Goal: Communication & Community: Answer question/provide support

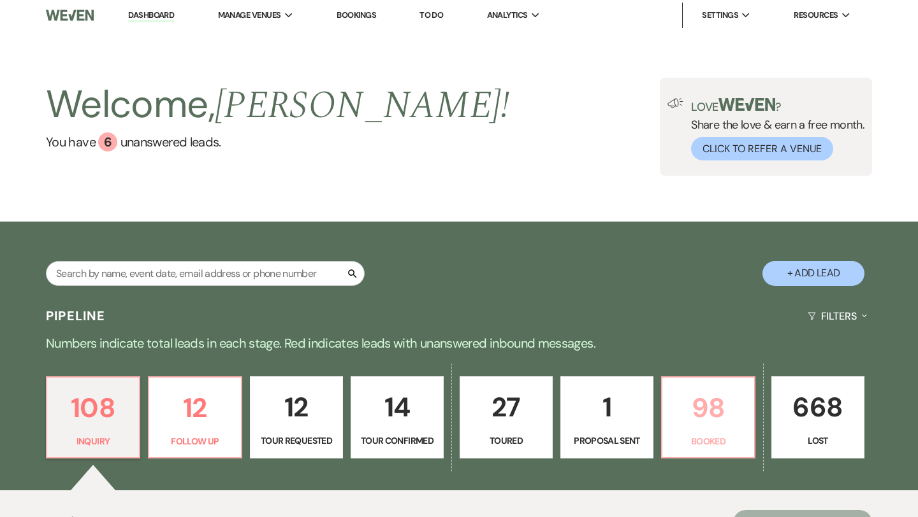
click at [714, 402] on p "98" at bounding box center [708, 408] width 76 height 43
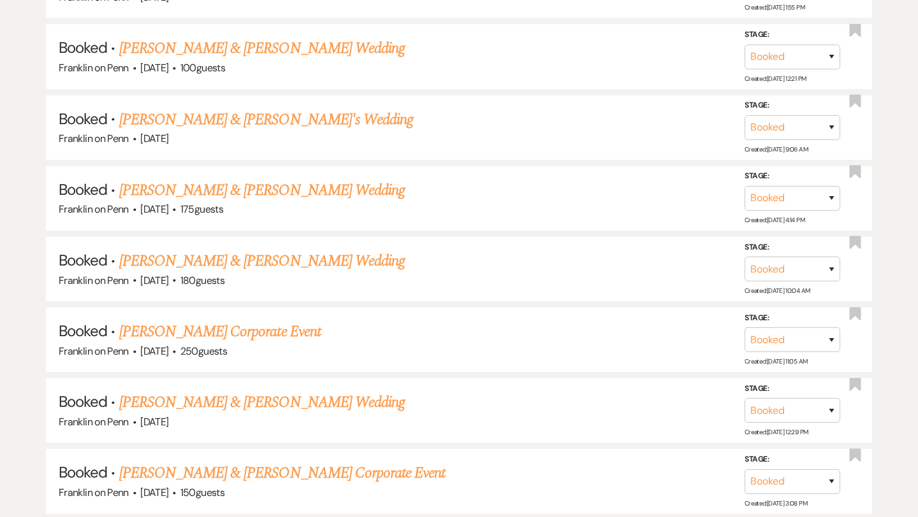
scroll to position [1128, 0]
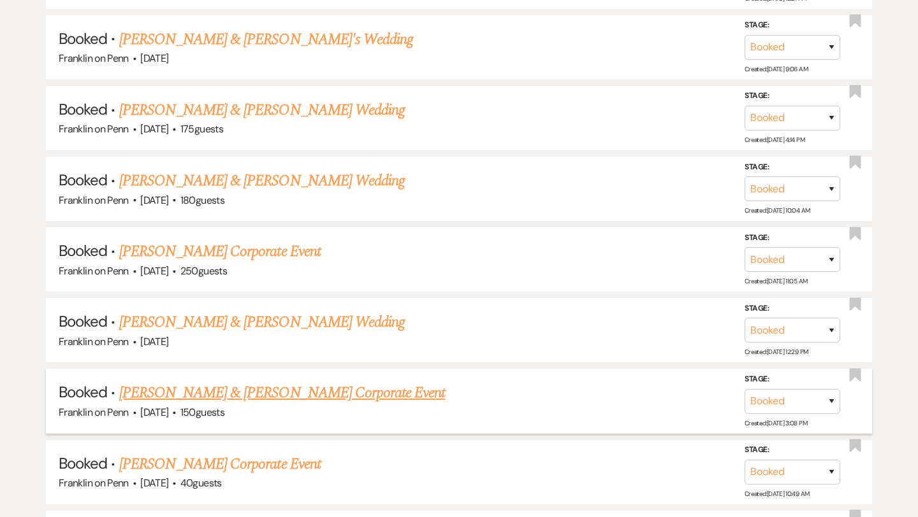
click at [324, 387] on link "[PERSON_NAME] & [PERSON_NAME] Corporate Event" at bounding box center [282, 393] width 326 height 23
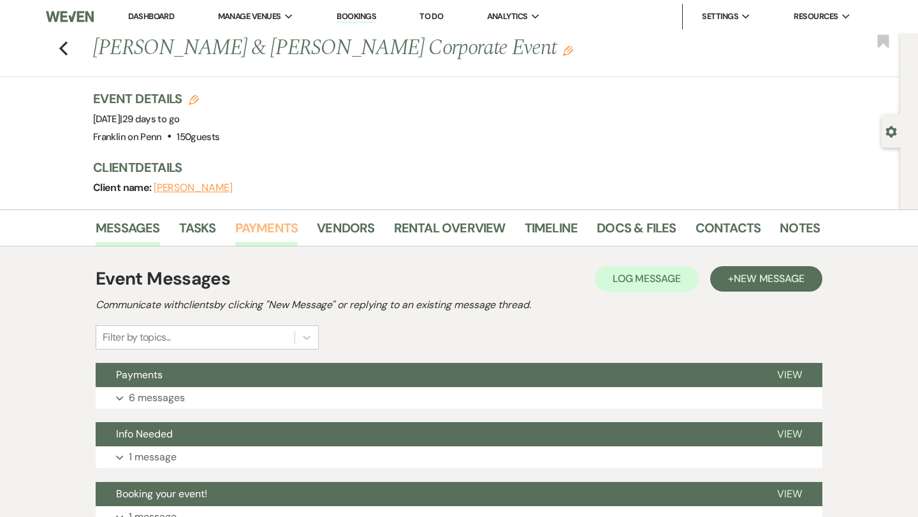
click at [274, 226] on link "Payments" at bounding box center [266, 232] width 63 height 28
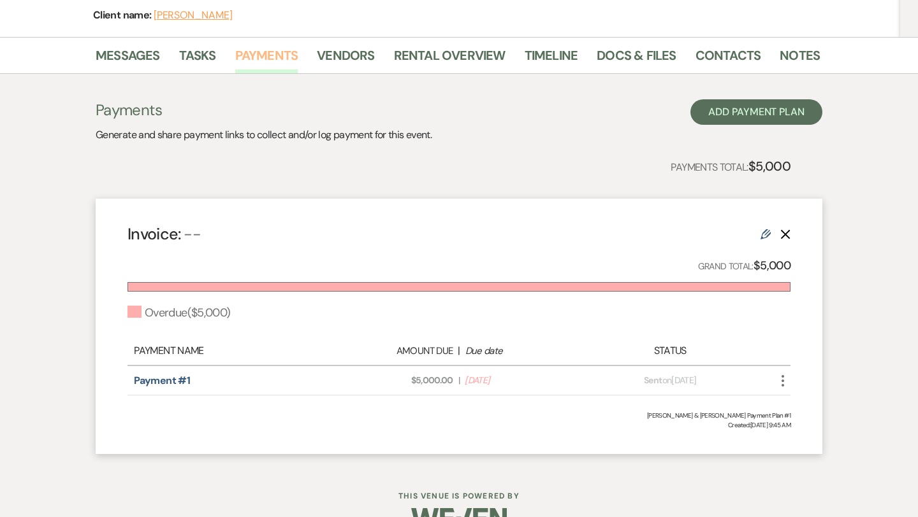
scroll to position [205, 0]
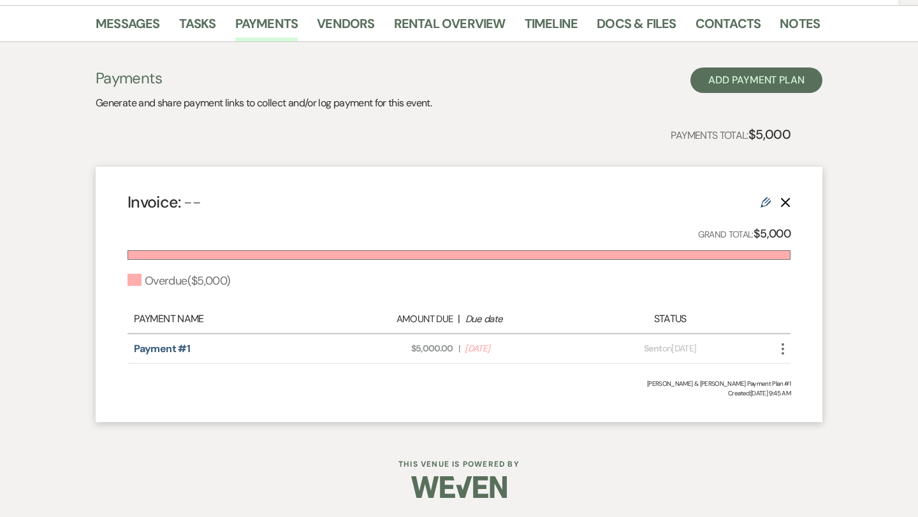
click at [784, 345] on icon "More" at bounding box center [782, 349] width 15 height 15
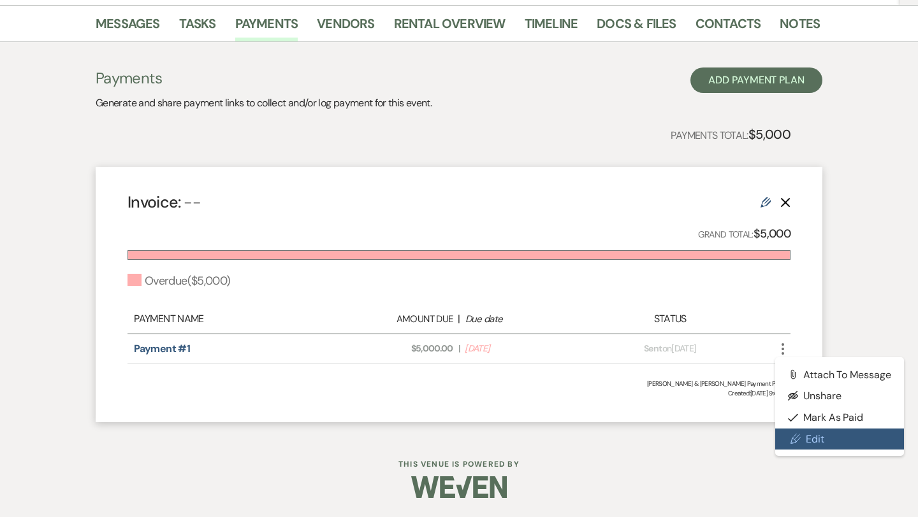
click at [814, 438] on link "Pencil Edit" at bounding box center [839, 440] width 129 height 22
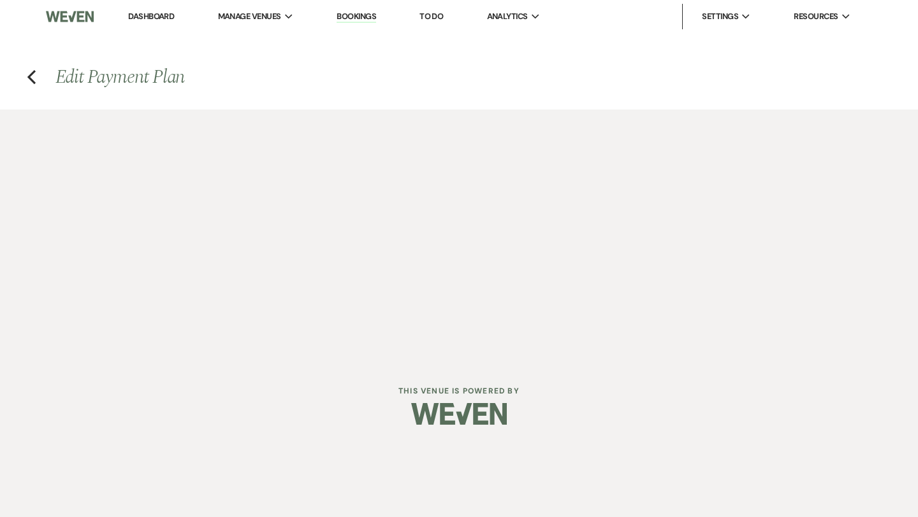
select select "2"
select select "percentage"
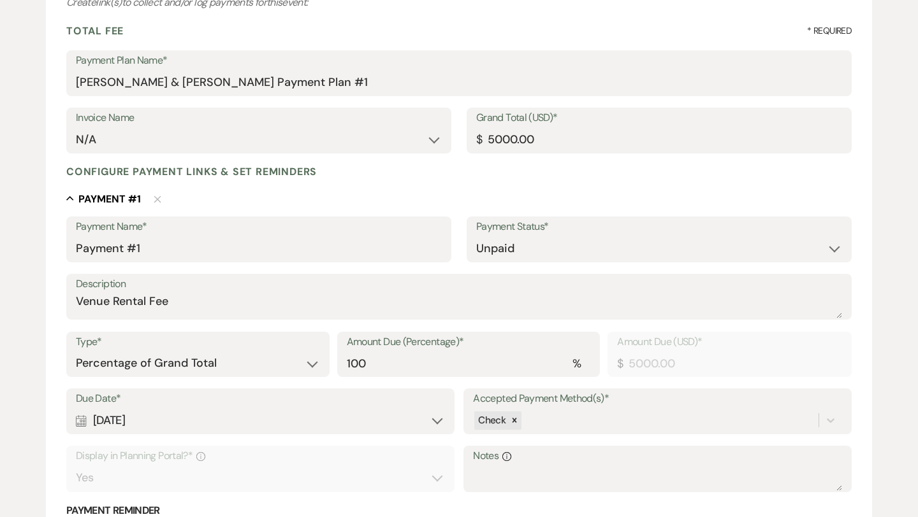
scroll to position [178, 0]
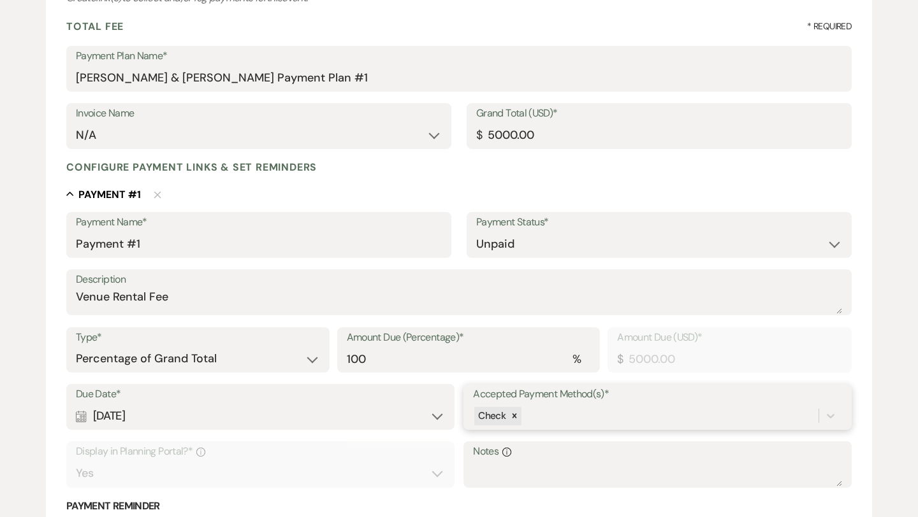
click at [547, 414] on div "Check" at bounding box center [657, 416] width 369 height 24
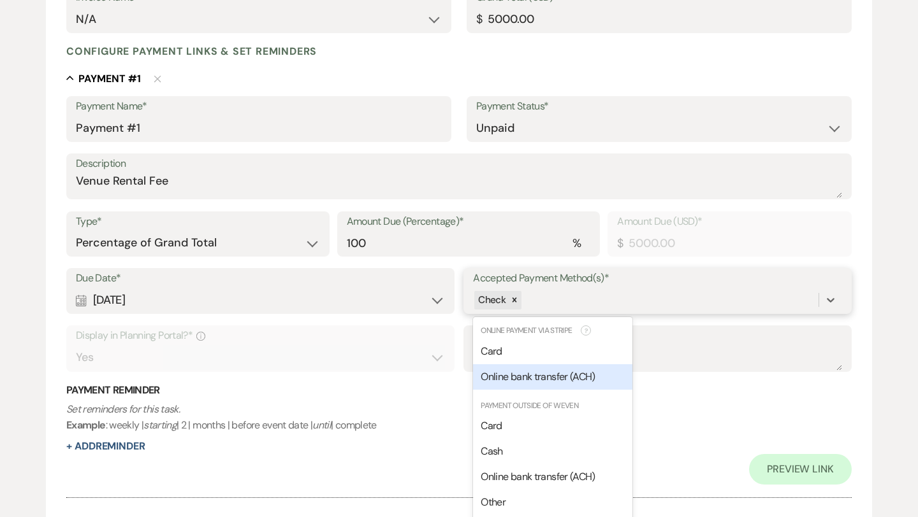
scroll to position [305, 0]
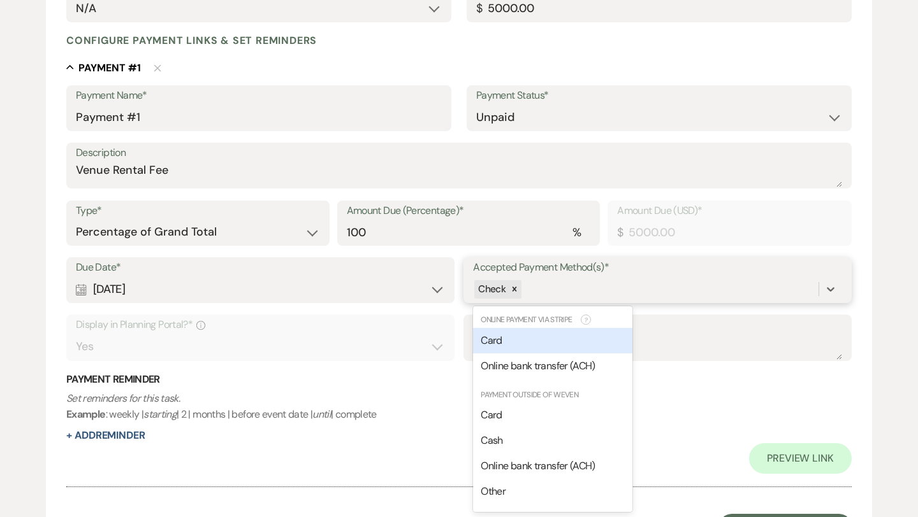
click at [498, 345] on span "Card" at bounding box center [490, 340] width 21 height 13
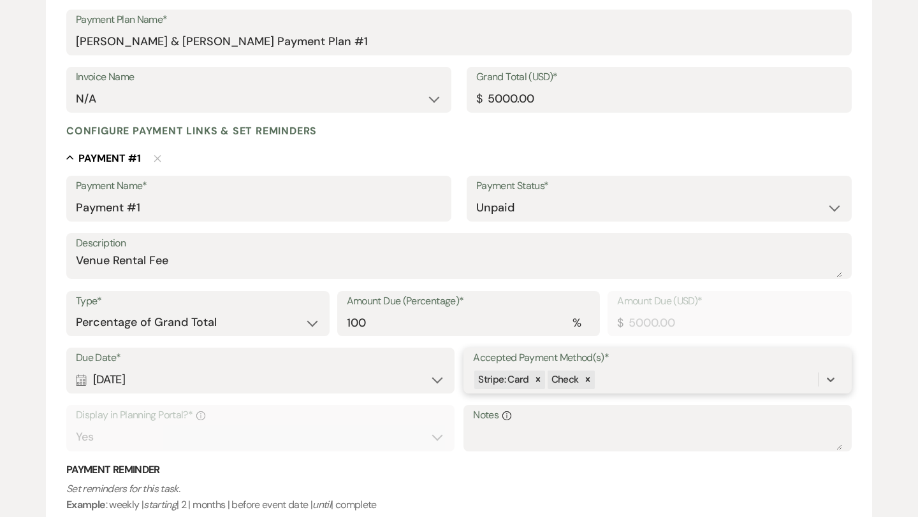
scroll to position [213, 0]
click at [571, 103] on input "5000.00" at bounding box center [659, 99] width 366 height 25
type input "500"
type input "500.00"
type input "50"
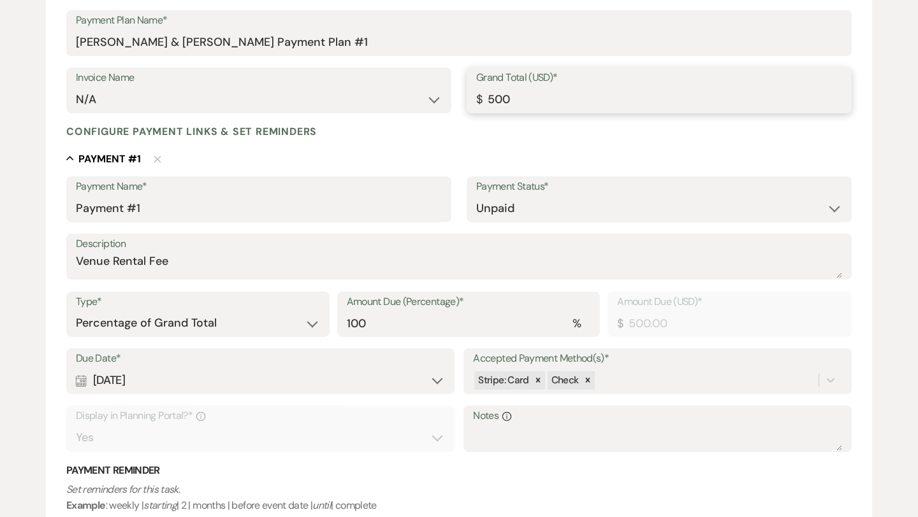
type input "50.00"
type input "5"
type input "5.00"
type input "51"
type input "51.00"
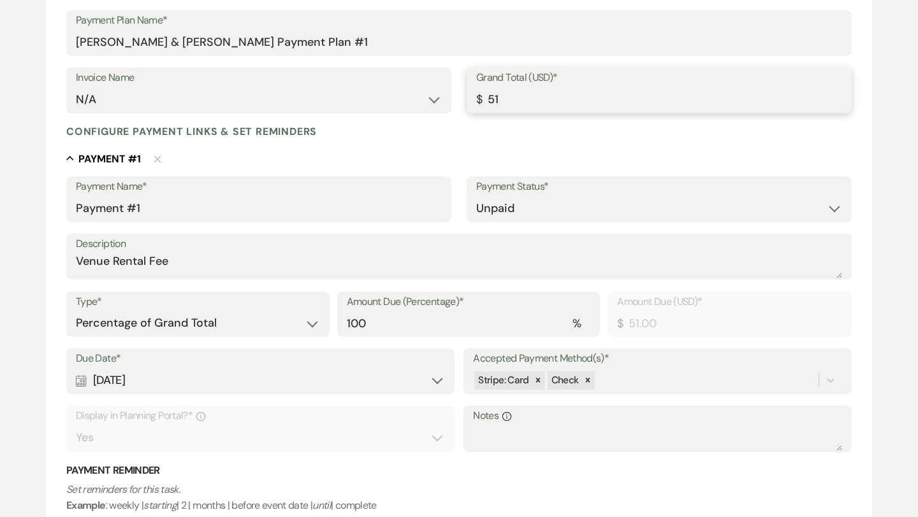
type input "515"
type input "515.00"
type input "5150"
type input "5150.00"
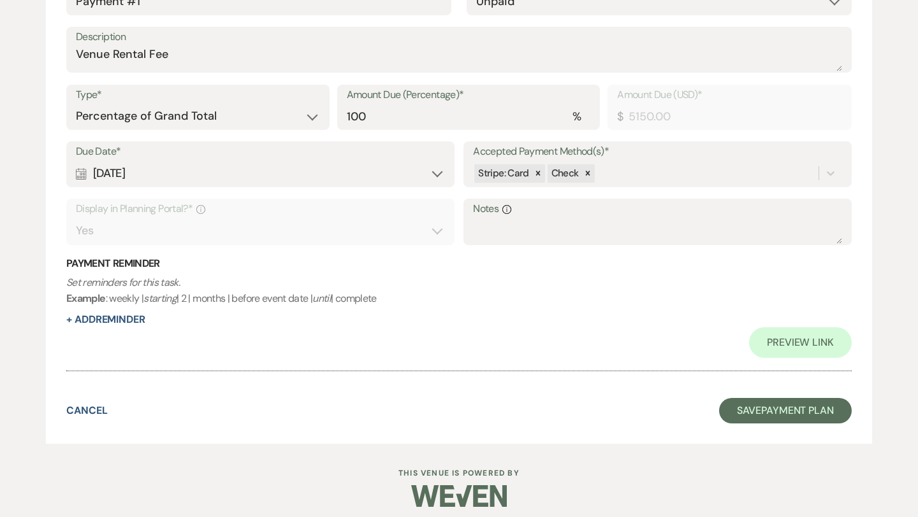
scroll to position [429, 0]
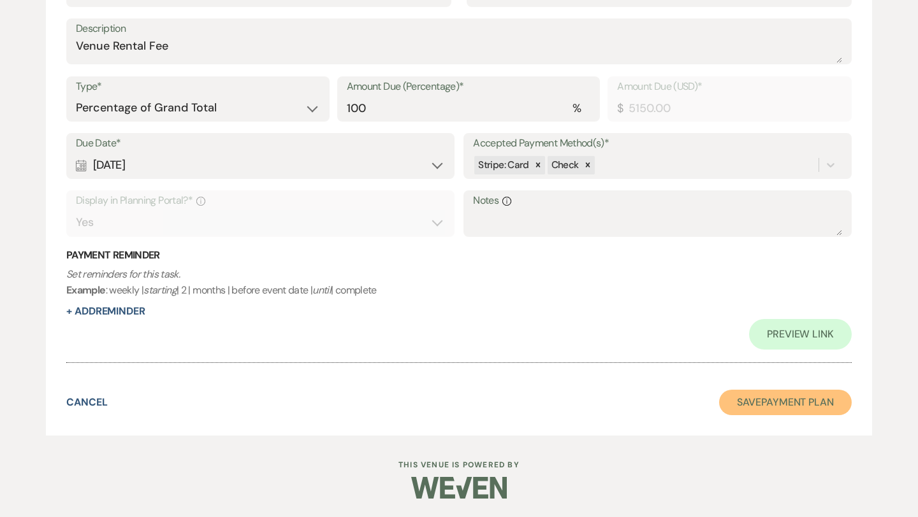
type input "5150.00"
click at [823, 401] on button "Save Payment Plan" at bounding box center [785, 402] width 133 height 25
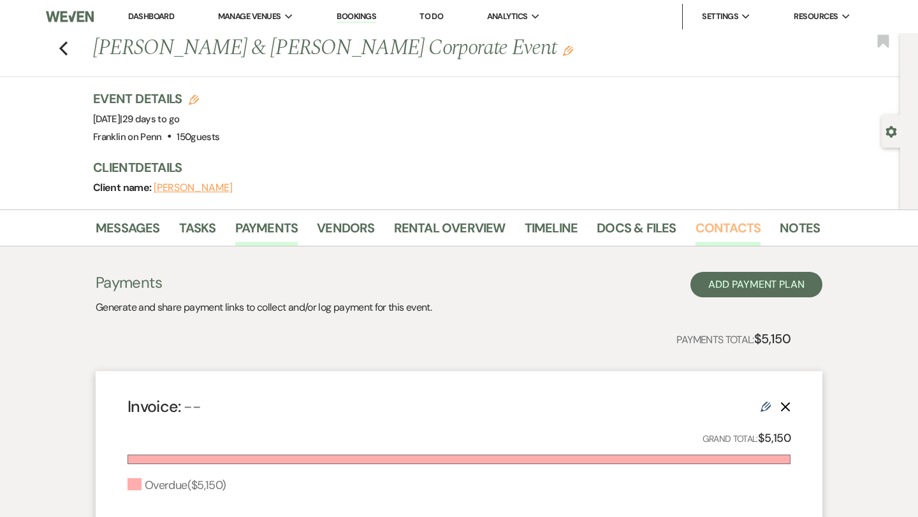
click at [717, 230] on link "Contacts" at bounding box center [728, 232] width 66 height 28
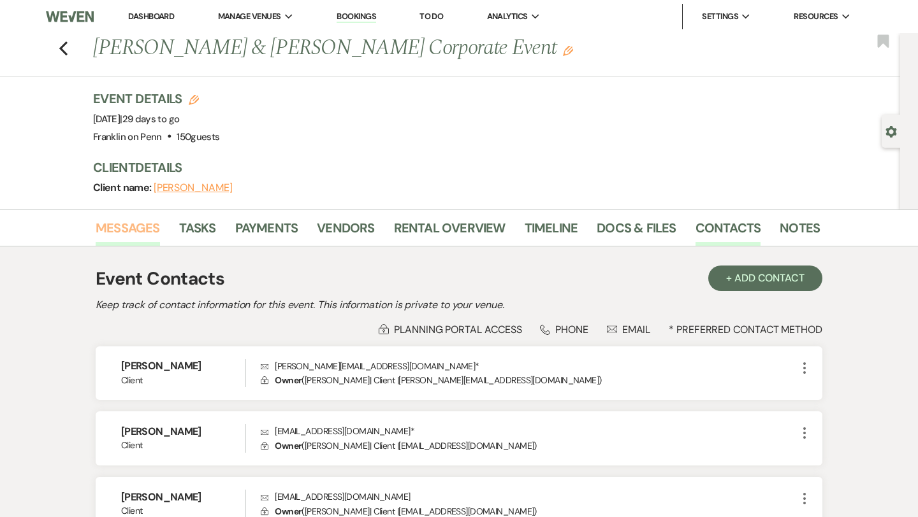
click at [140, 233] on link "Messages" at bounding box center [128, 232] width 64 height 28
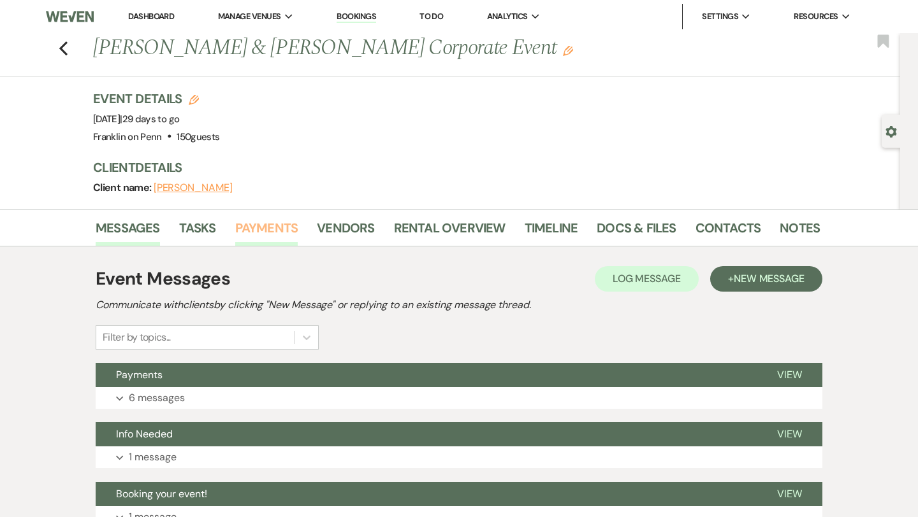
click at [266, 229] on link "Payments" at bounding box center [266, 232] width 63 height 28
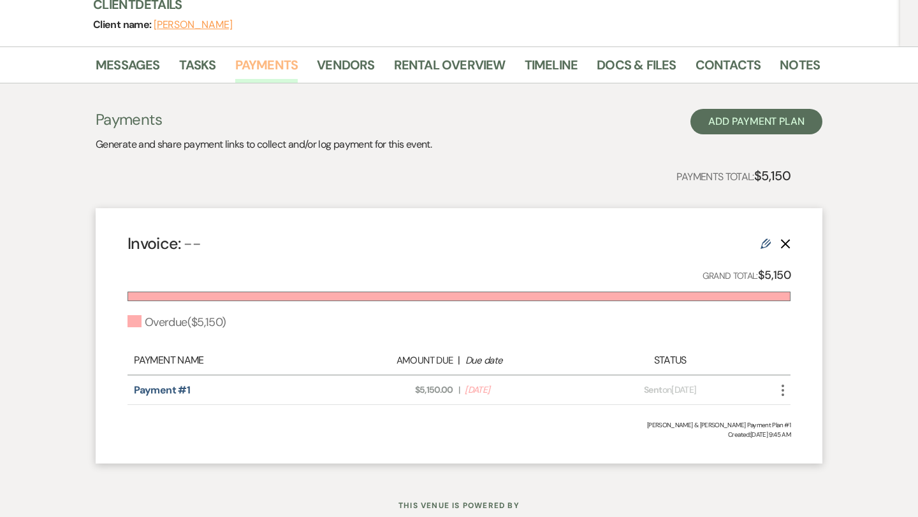
scroll to position [205, 0]
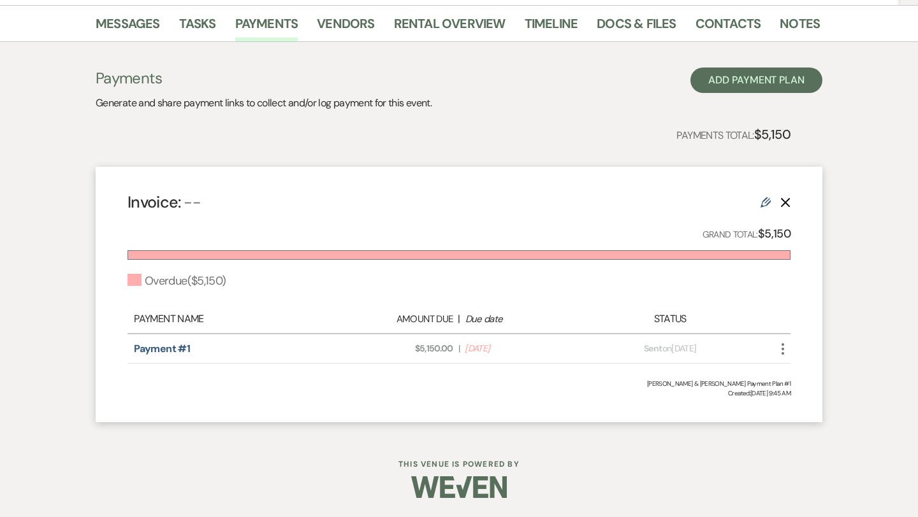
click at [783, 345] on use "button" at bounding box center [782, 348] width 3 height 11
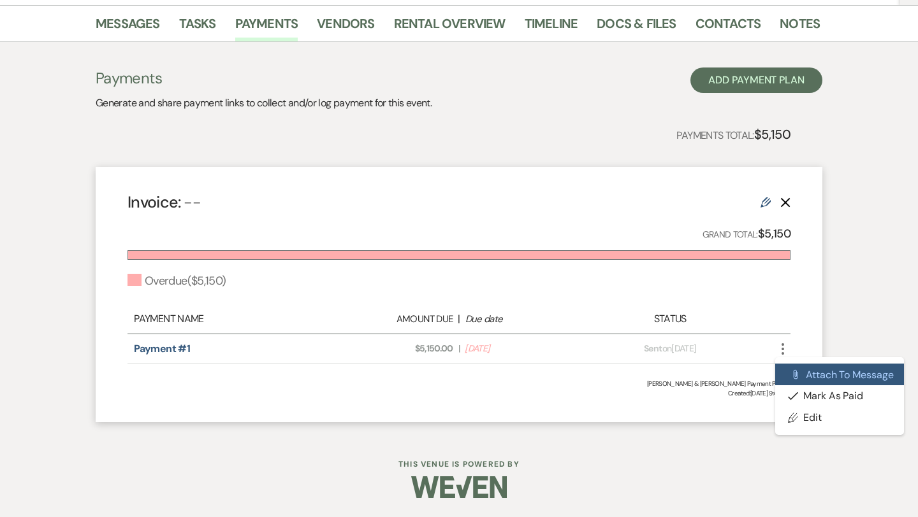
click at [821, 376] on button "Attach File Attach to Message" at bounding box center [839, 375] width 129 height 22
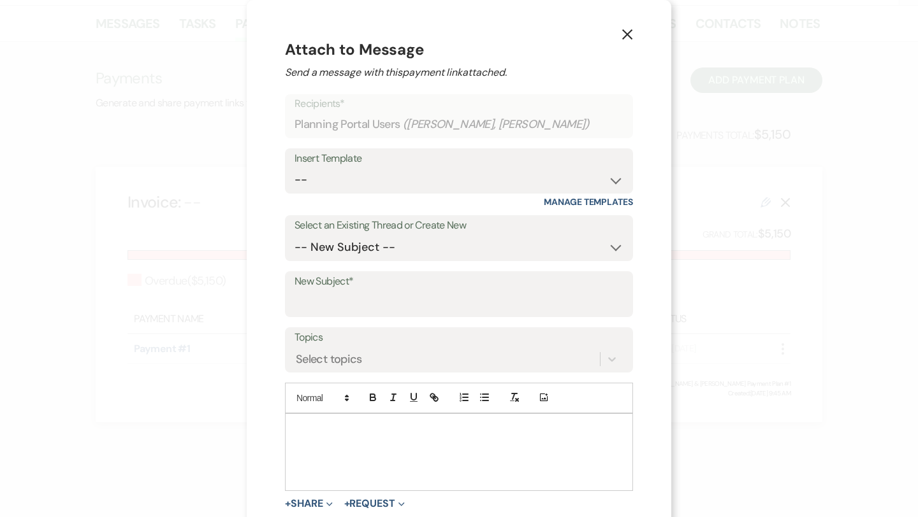
click at [308, 442] on div at bounding box center [458, 452] width 347 height 76
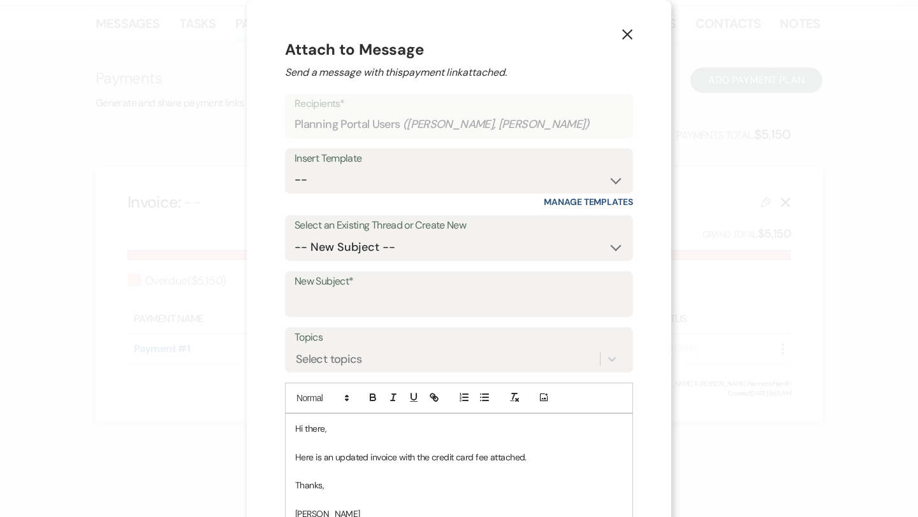
scroll to position [1, 0]
click at [322, 305] on input "New Subject*" at bounding box center [458, 303] width 329 height 25
type input "Payments"
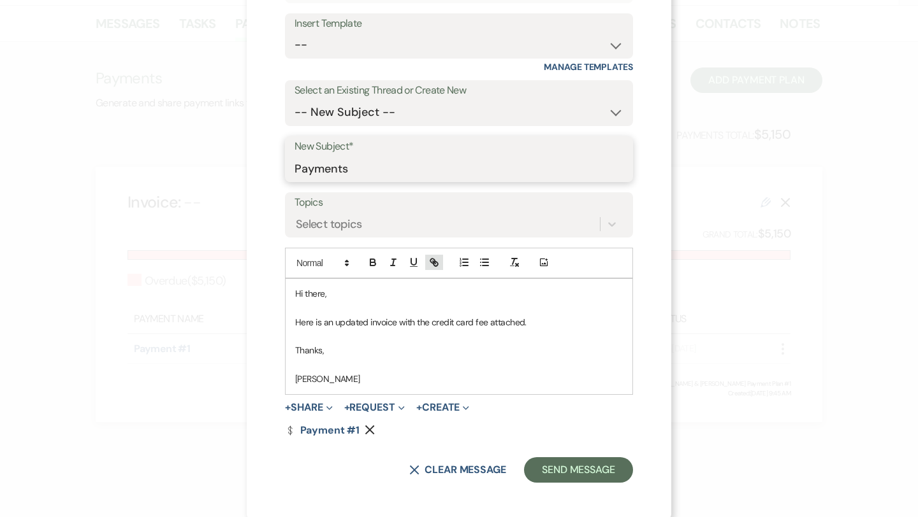
scroll to position [138, 0]
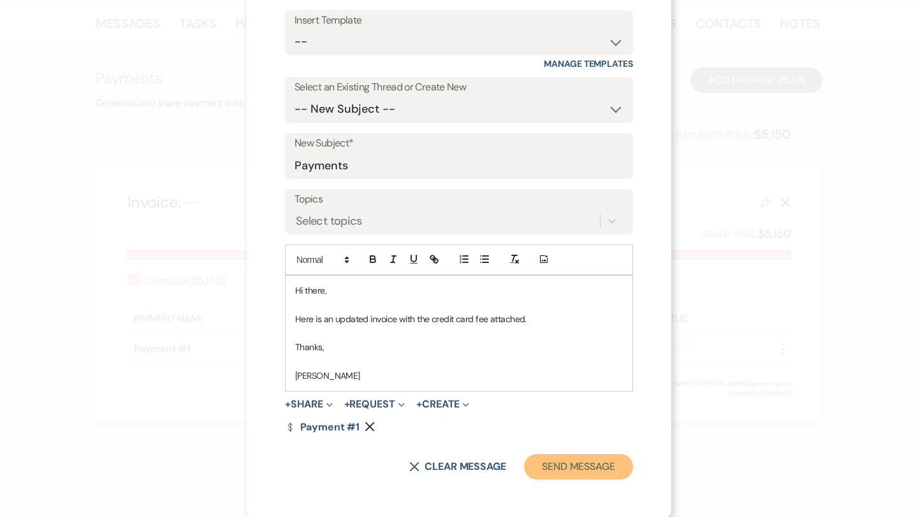
click at [564, 466] on button "Send Message" at bounding box center [578, 466] width 109 height 25
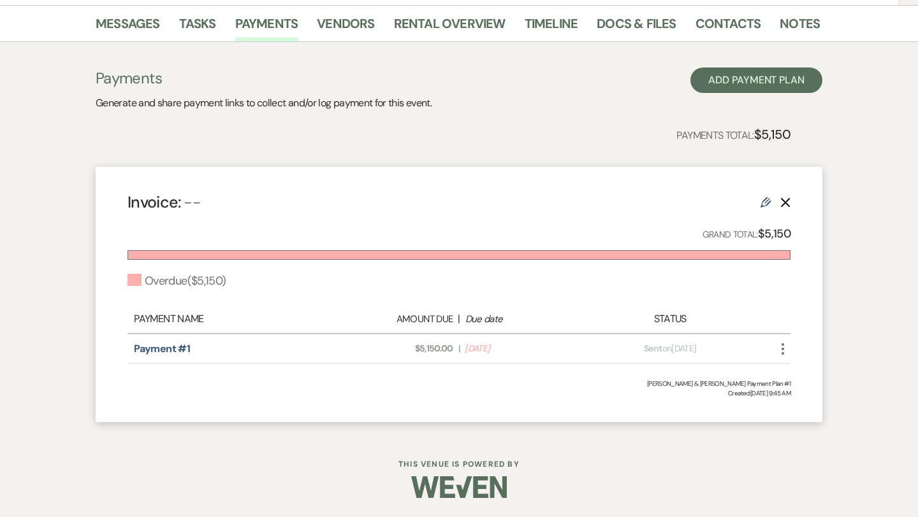
scroll to position [0, 0]
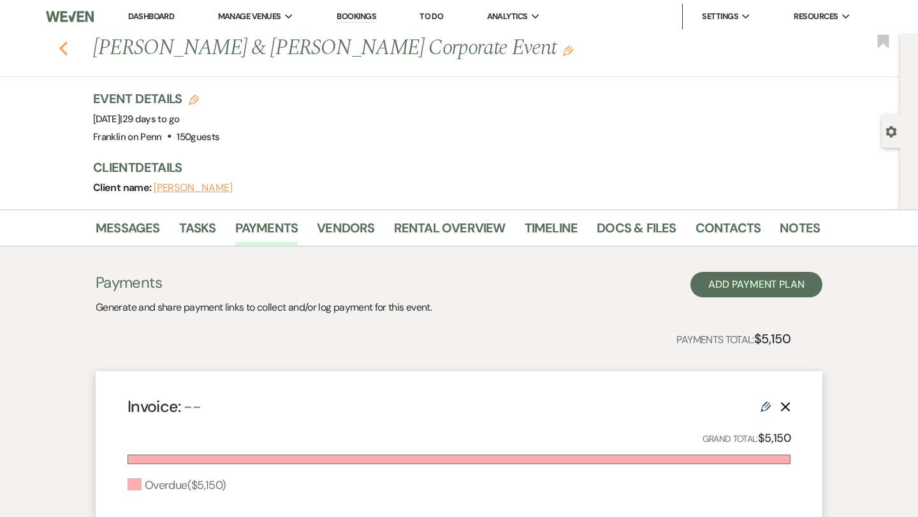
click at [65, 49] on icon "Previous" at bounding box center [64, 48] width 10 height 15
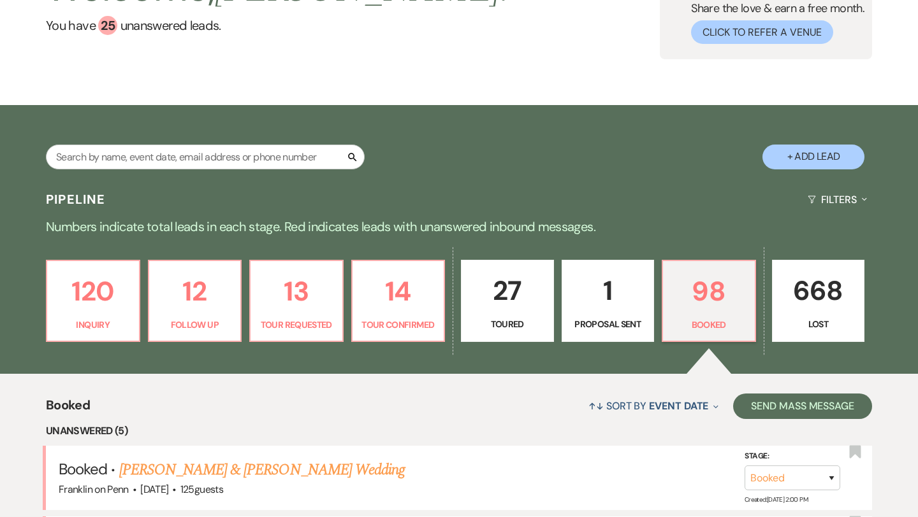
scroll to position [119, 0]
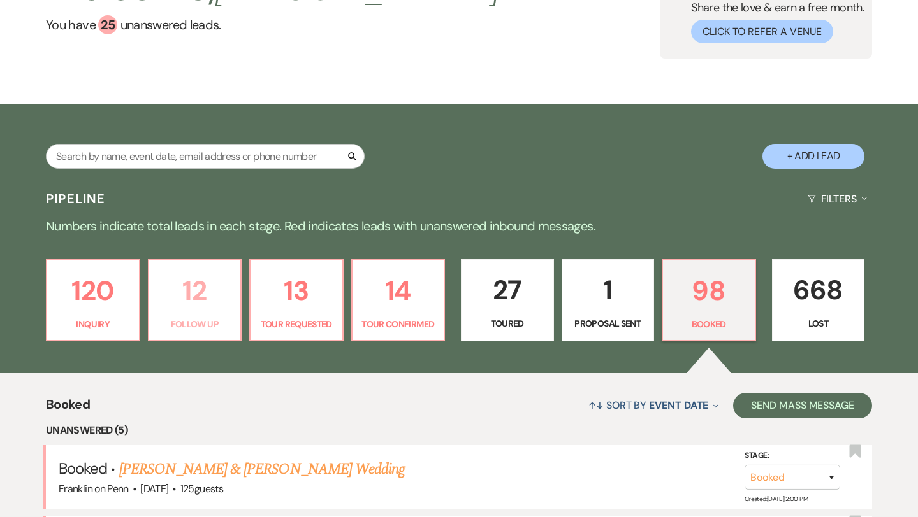
click at [200, 296] on p "12" at bounding box center [195, 291] width 76 height 43
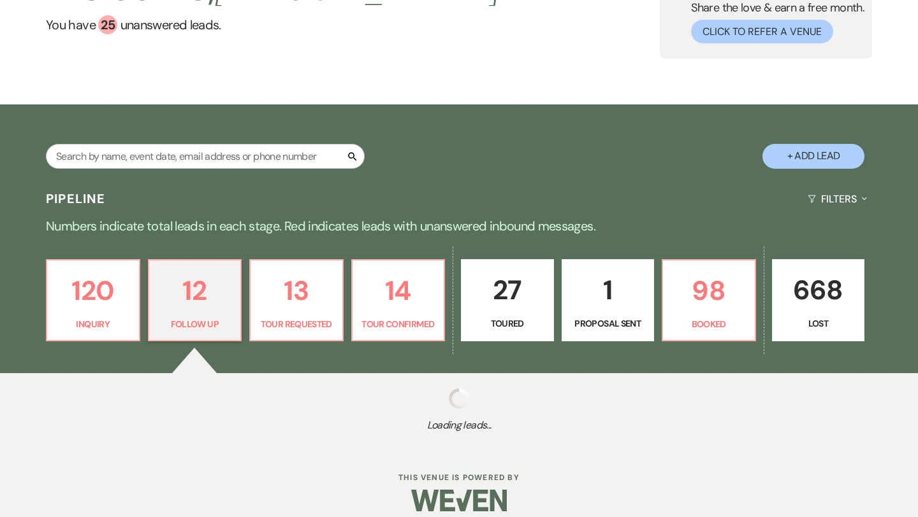
select select "9"
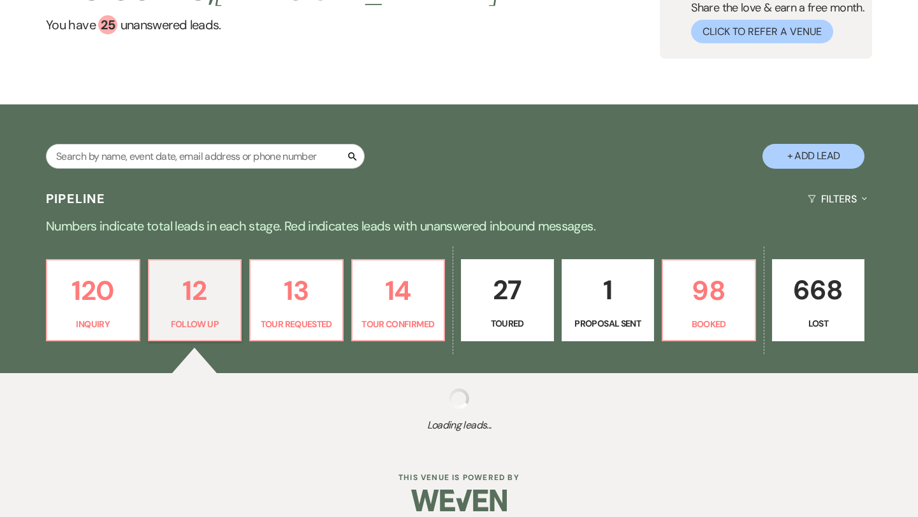
select select "9"
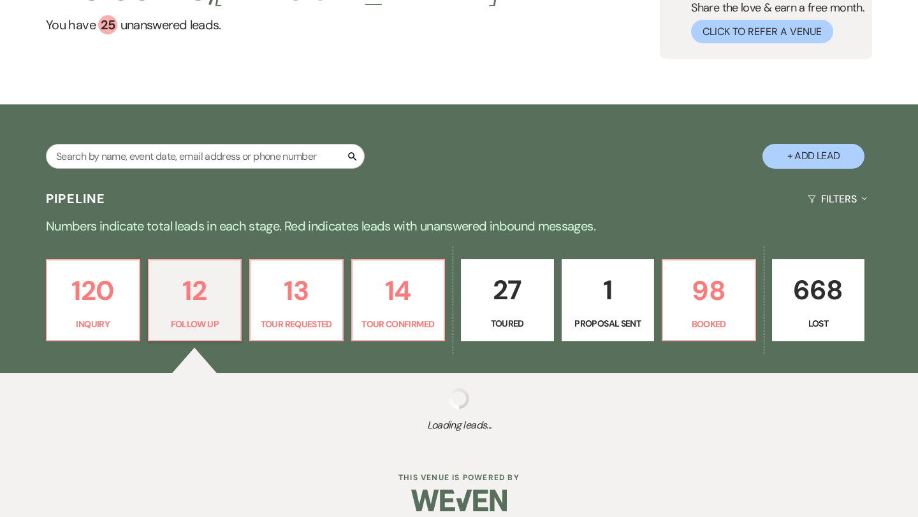
select select "9"
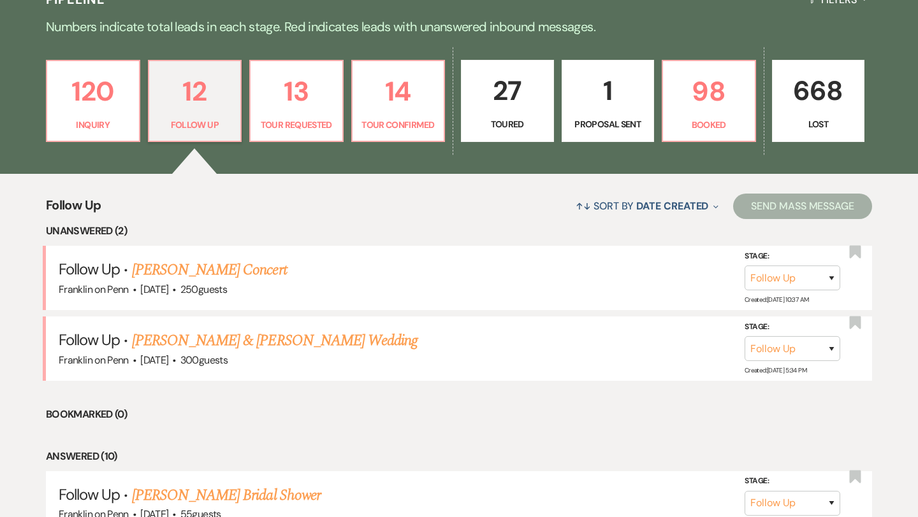
scroll to position [320, 0]
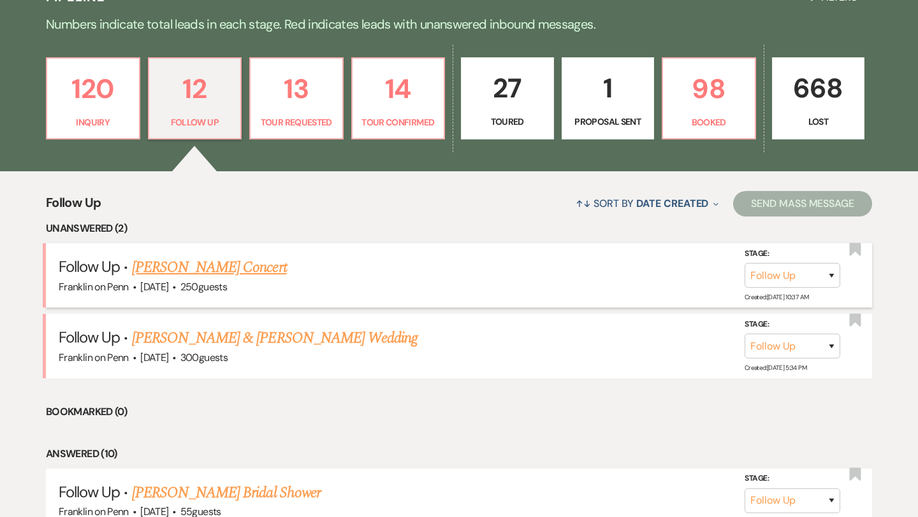
click at [229, 263] on link "[PERSON_NAME] Concert" at bounding box center [209, 267] width 155 height 23
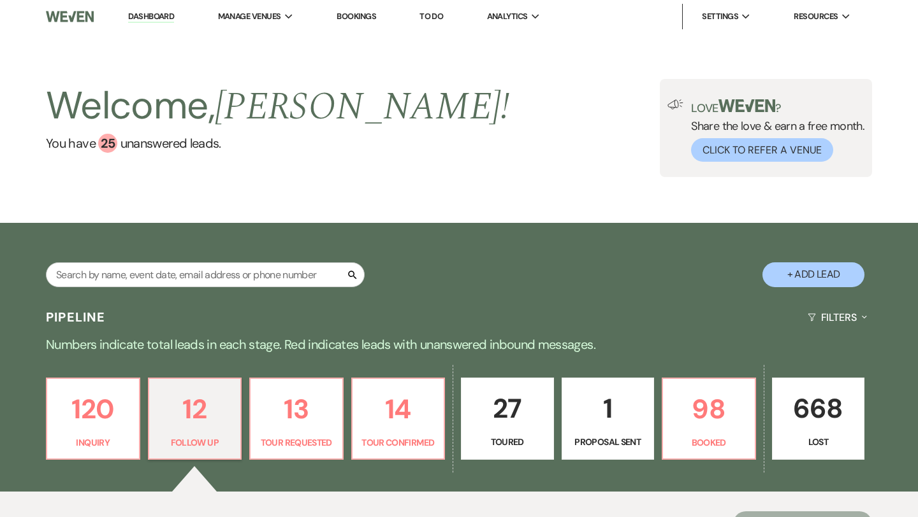
select select "9"
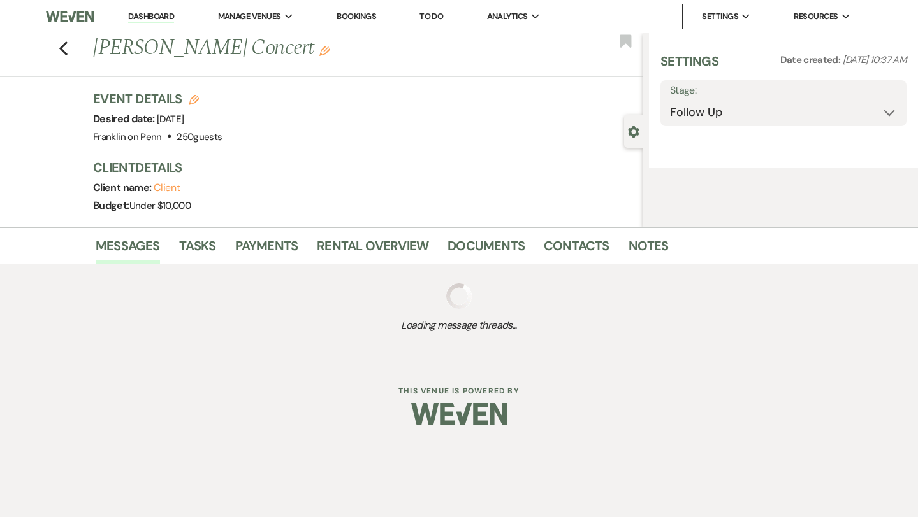
select select "5"
select select "8"
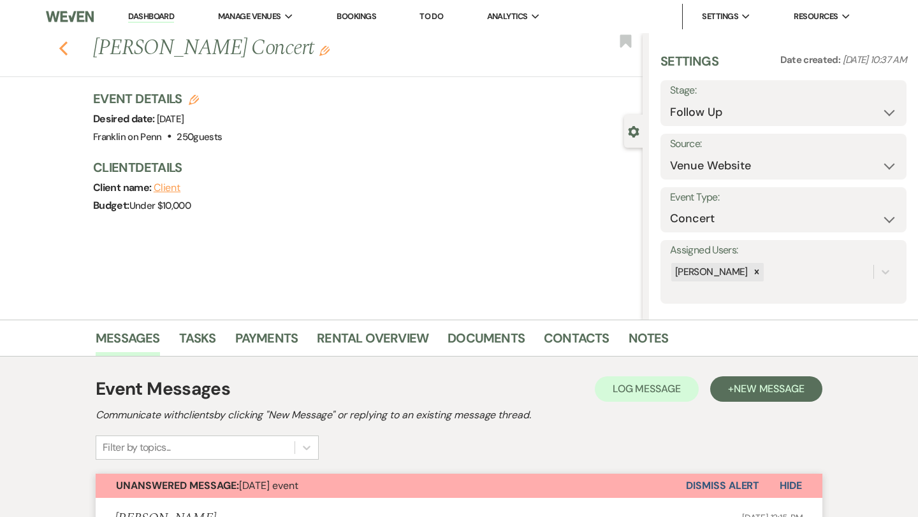
click at [65, 47] on icon "Previous" at bounding box center [64, 48] width 10 height 15
select select "9"
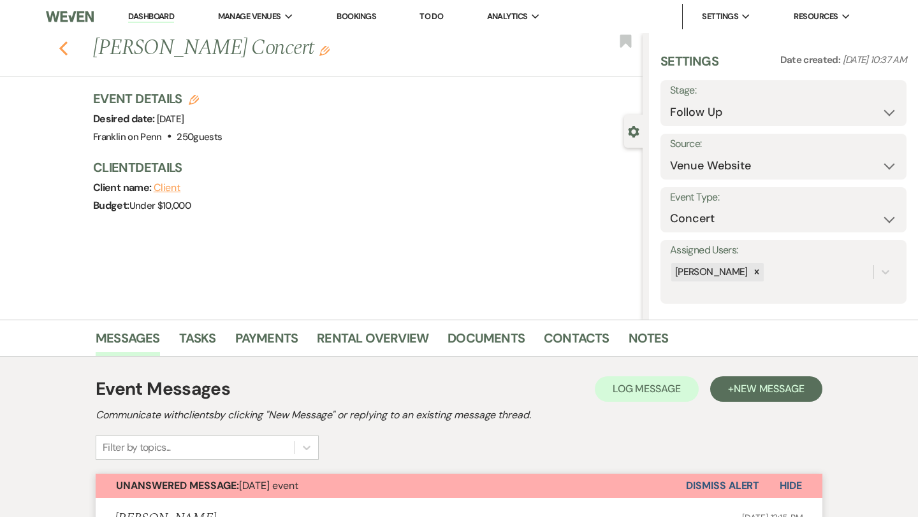
select select "9"
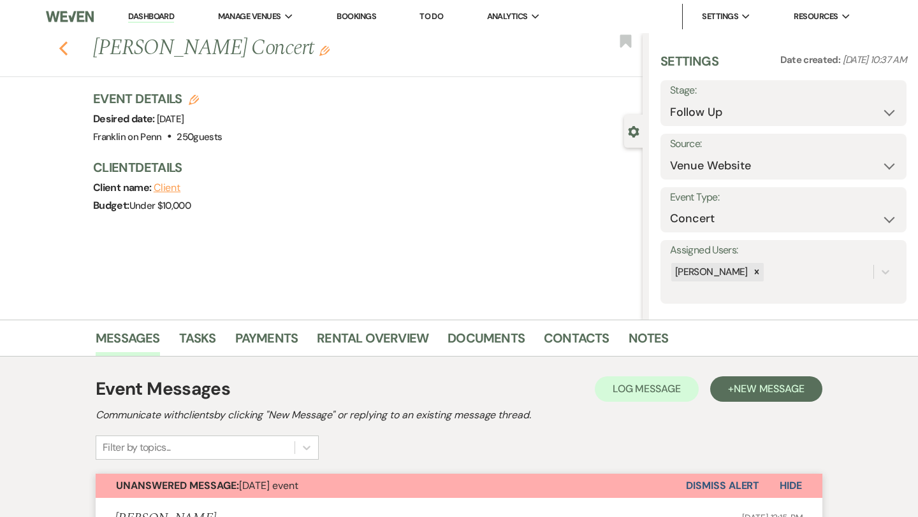
select select "9"
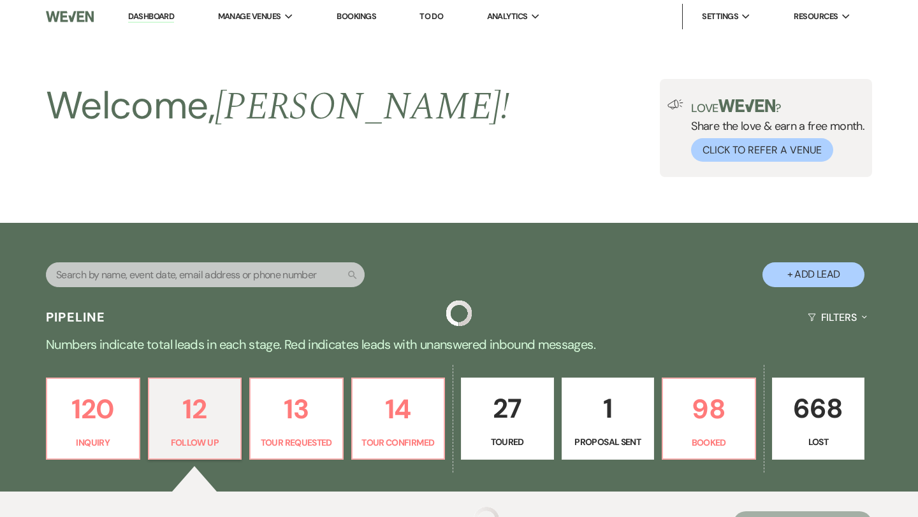
scroll to position [320, 0]
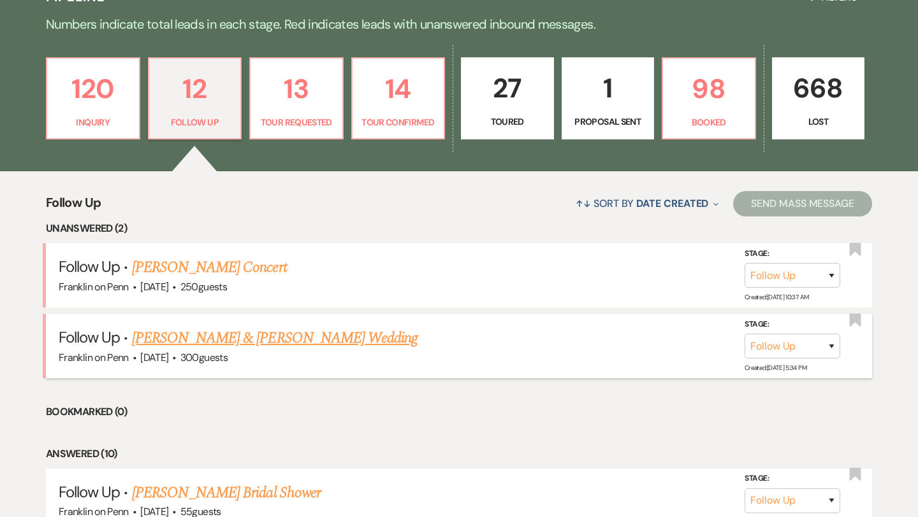
click at [307, 341] on link "[PERSON_NAME] & [PERSON_NAME] Wedding" at bounding box center [274, 338] width 285 height 23
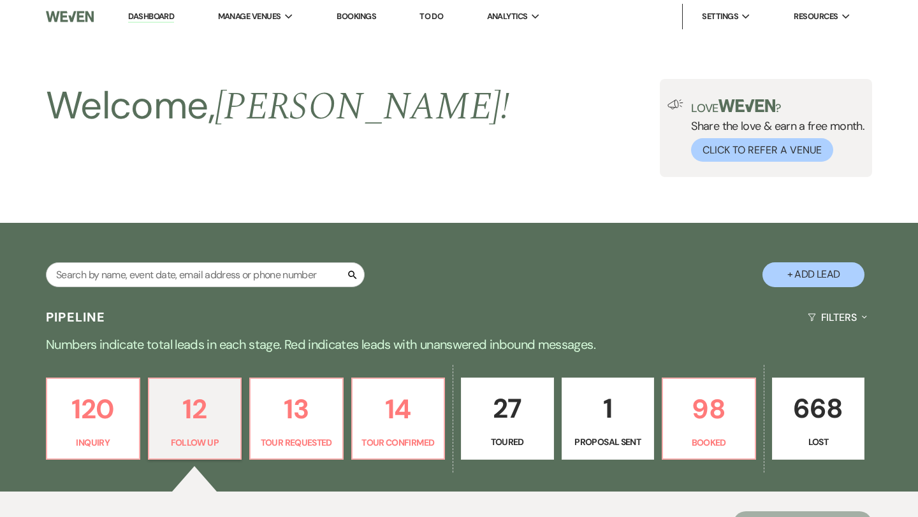
select select "9"
select select "5"
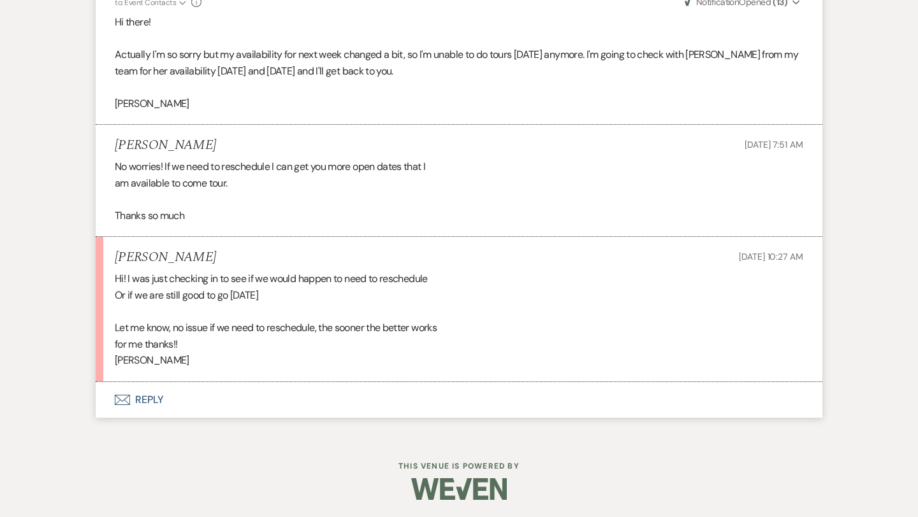
scroll to position [1964, 0]
click at [157, 396] on button "Envelope Reply" at bounding box center [459, 399] width 726 height 36
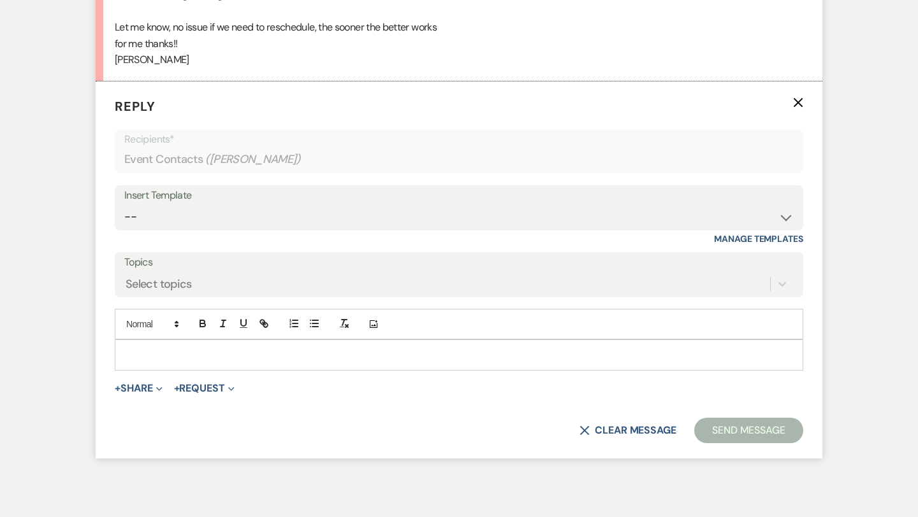
scroll to position [2275, 0]
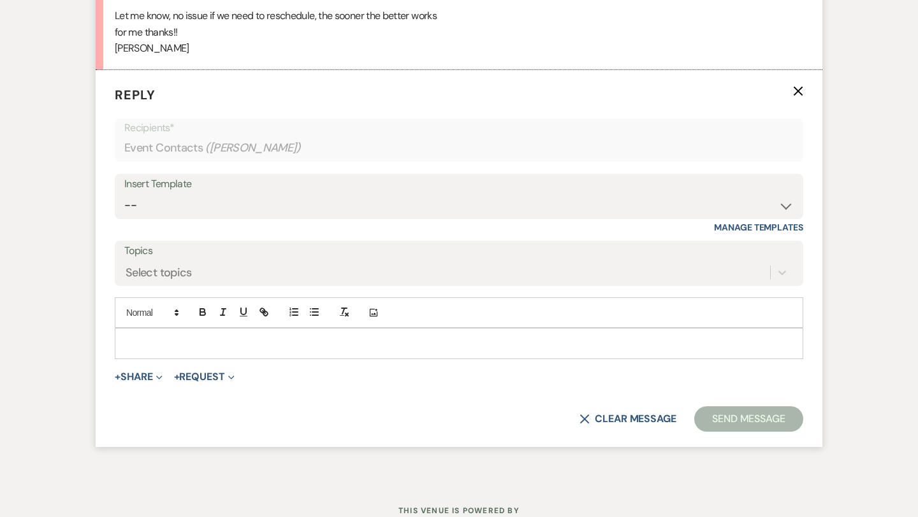
click at [171, 350] on p at bounding box center [459, 343] width 668 height 14
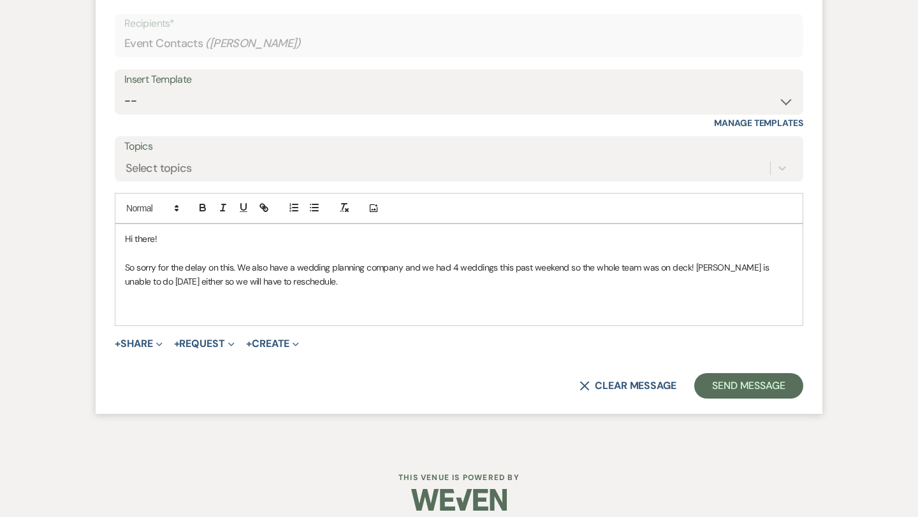
scroll to position [2392, 0]
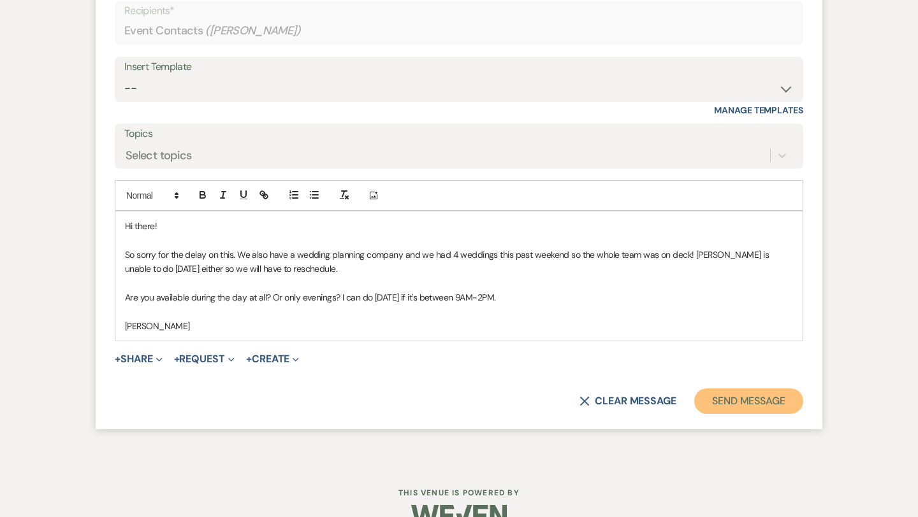
click at [728, 404] on button "Send Message" at bounding box center [748, 401] width 109 height 25
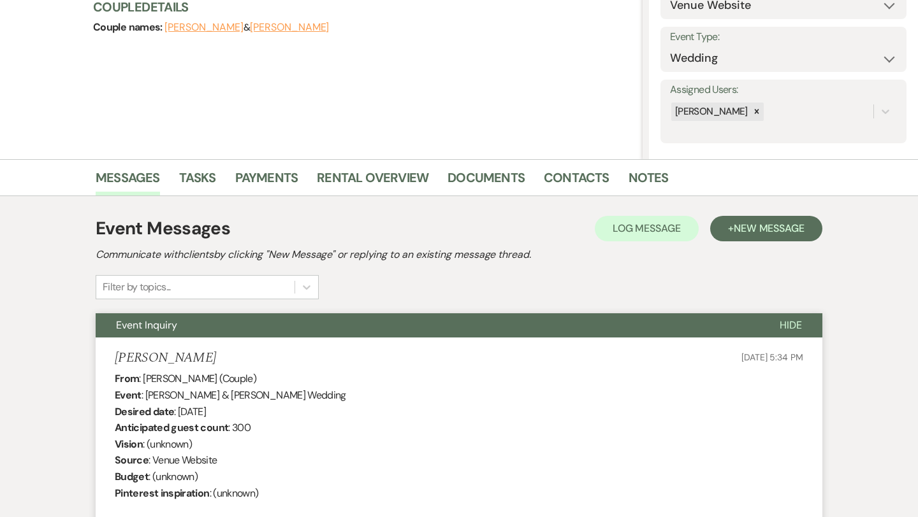
scroll to position [0, 0]
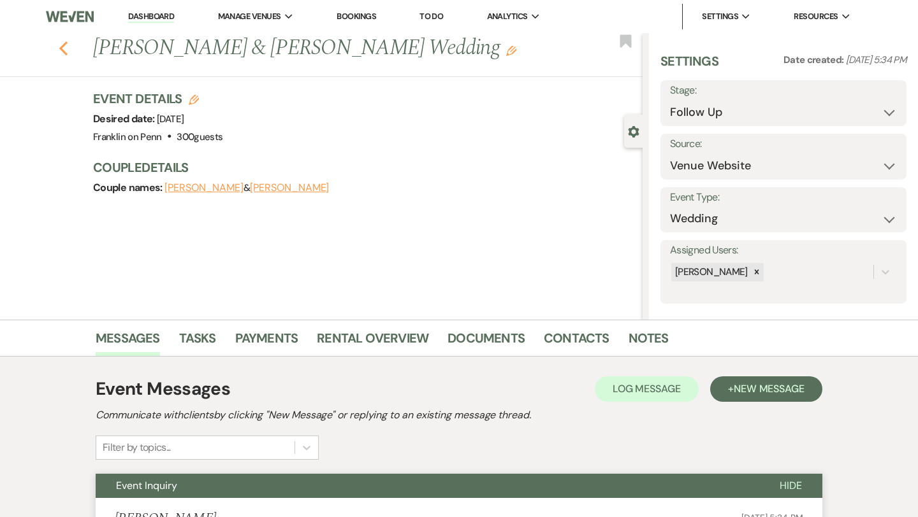
click at [61, 52] on icon "Previous" at bounding box center [64, 48] width 10 height 15
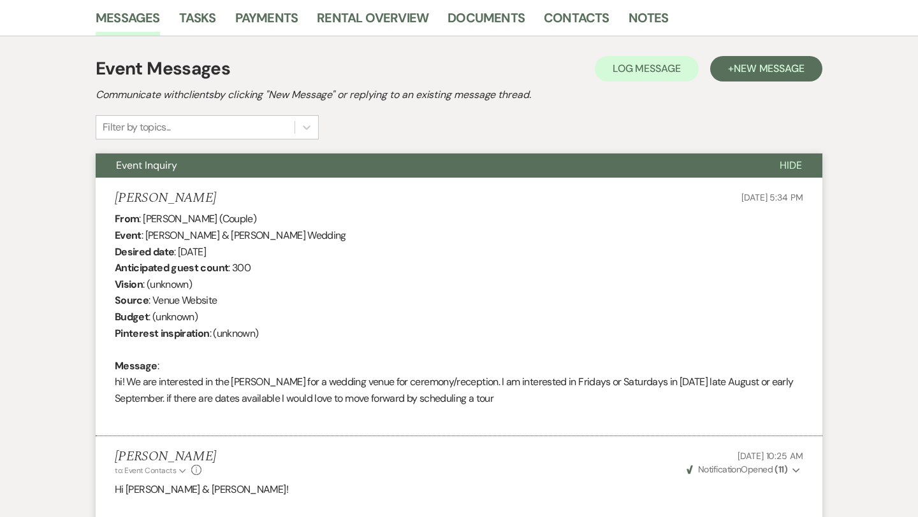
select select "9"
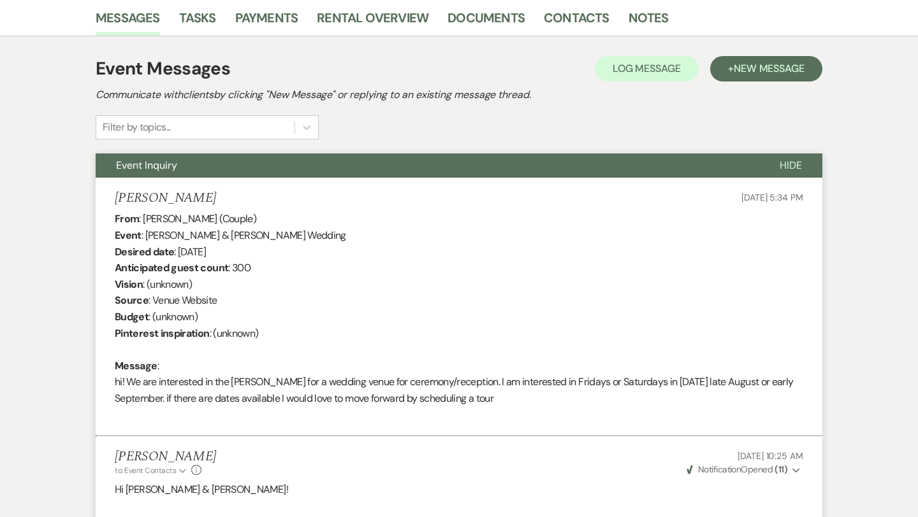
select select "9"
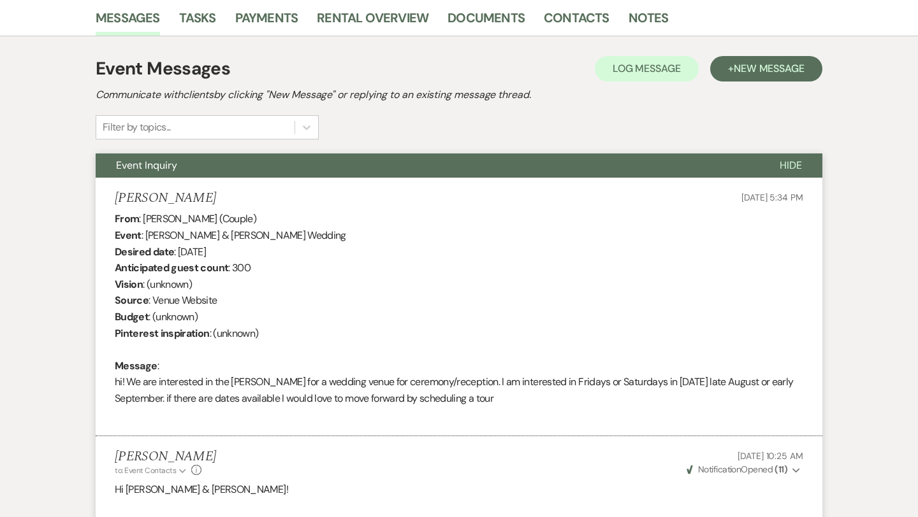
select select "9"
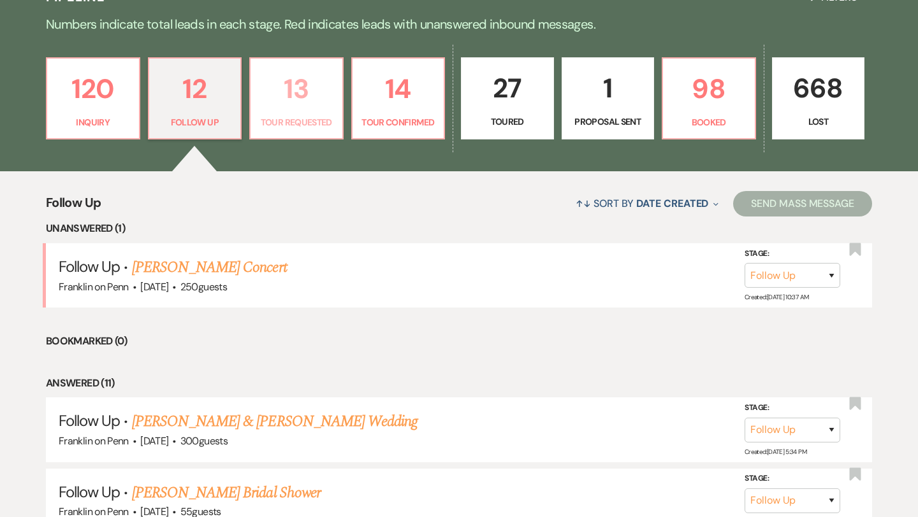
click at [310, 84] on p "13" at bounding box center [296, 89] width 76 height 43
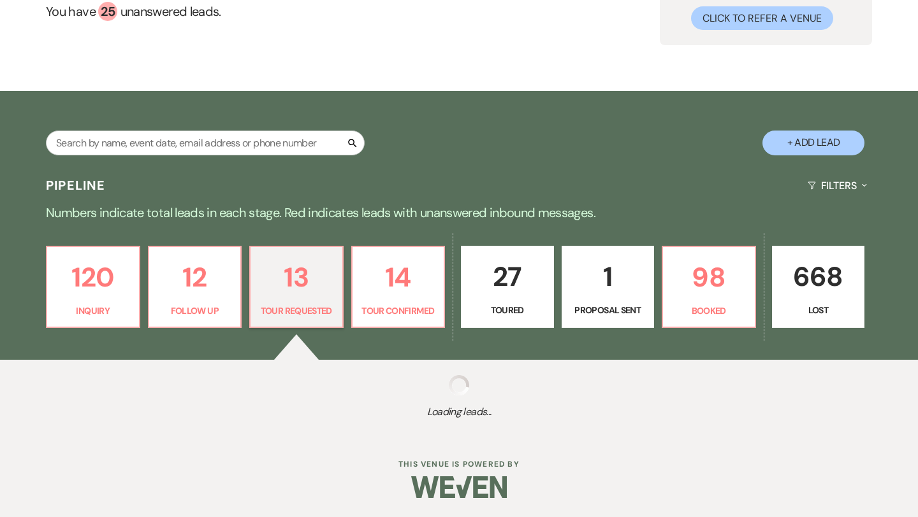
select select "2"
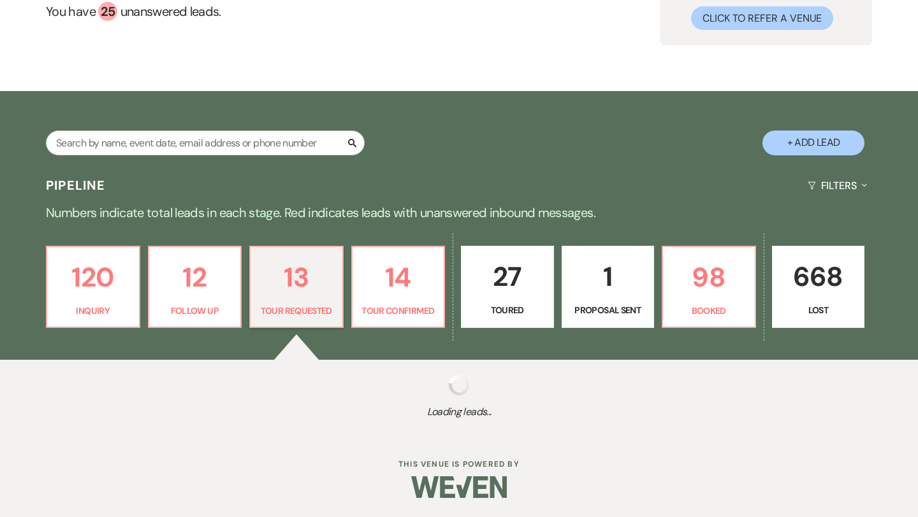
select select "2"
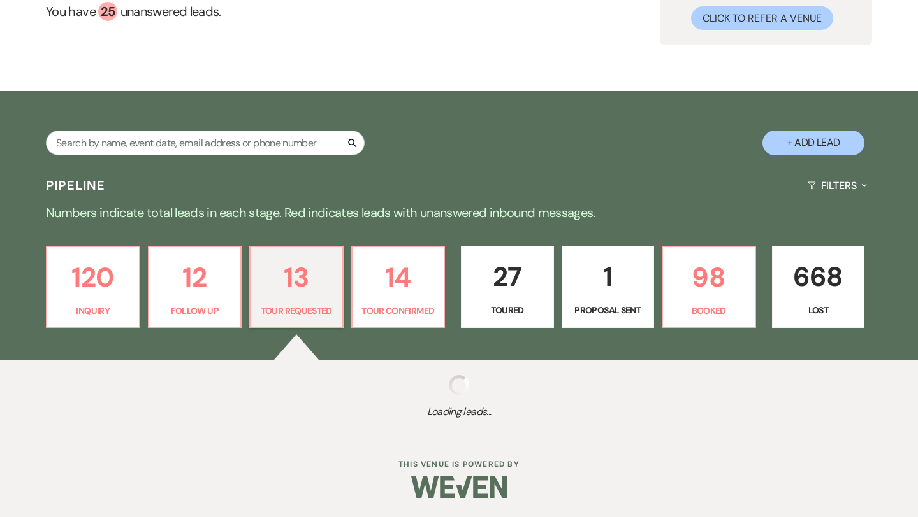
select select "2"
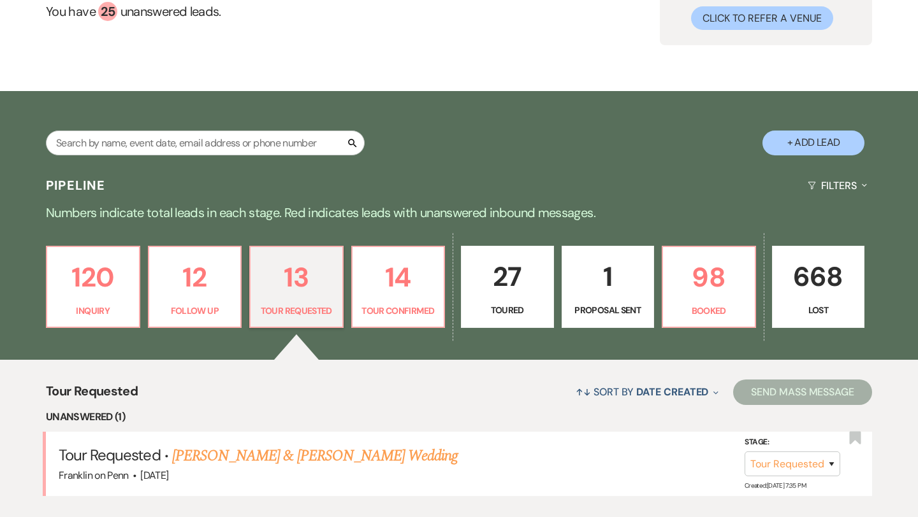
scroll to position [320, 0]
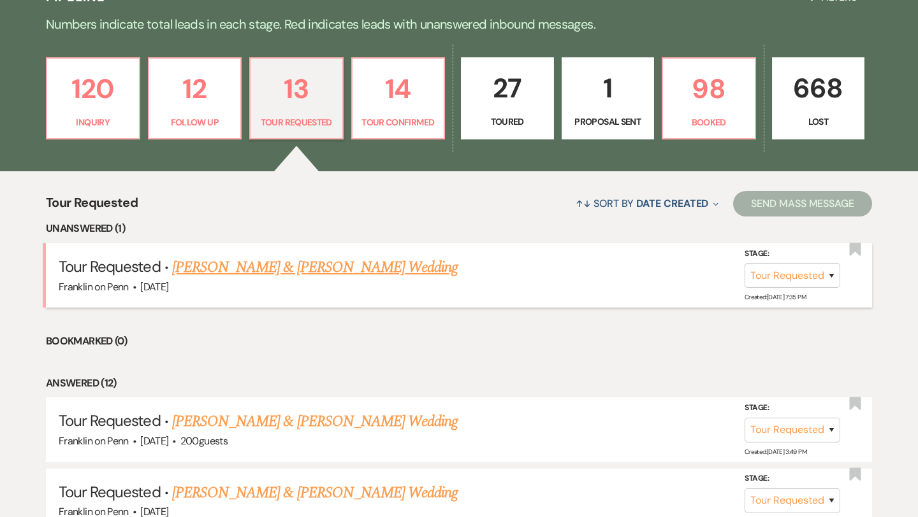
click at [312, 260] on link "[PERSON_NAME] & [PERSON_NAME] Wedding" at bounding box center [314, 267] width 285 height 23
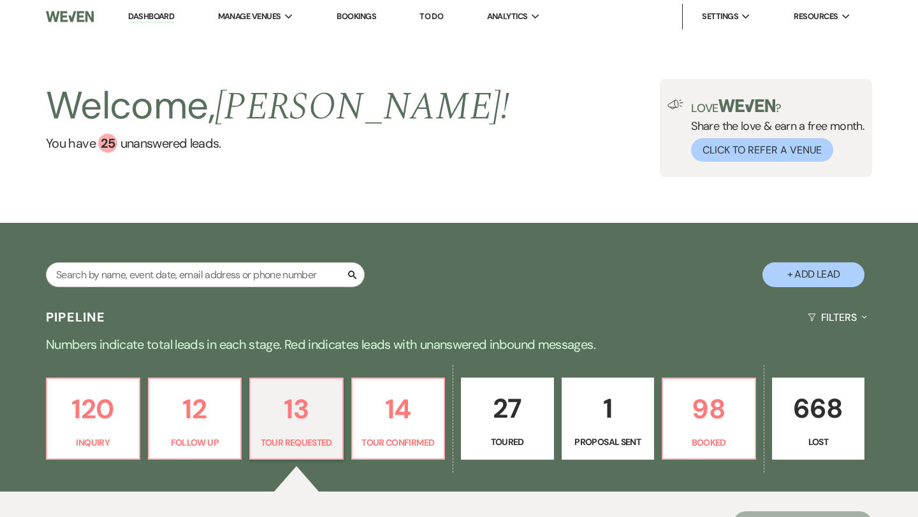
select select "2"
select select "5"
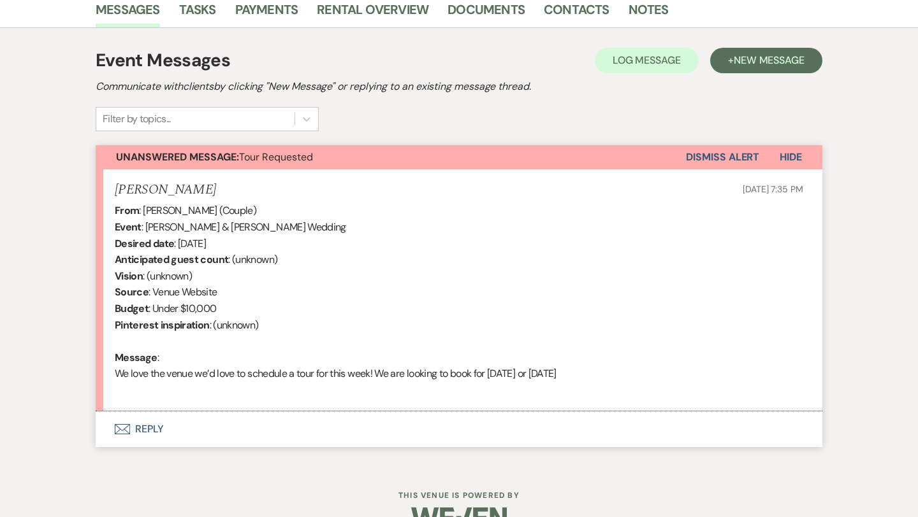
scroll to position [360, 0]
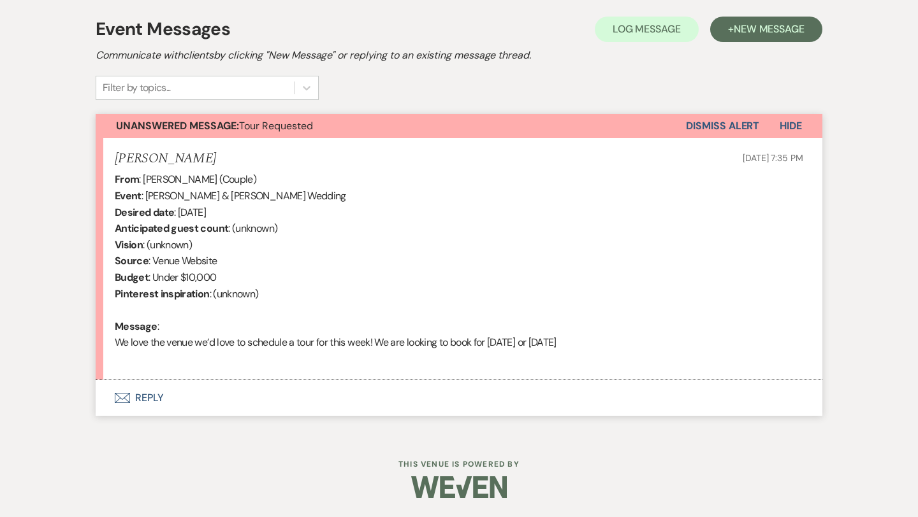
click at [155, 397] on button "Envelope Reply" at bounding box center [459, 398] width 726 height 36
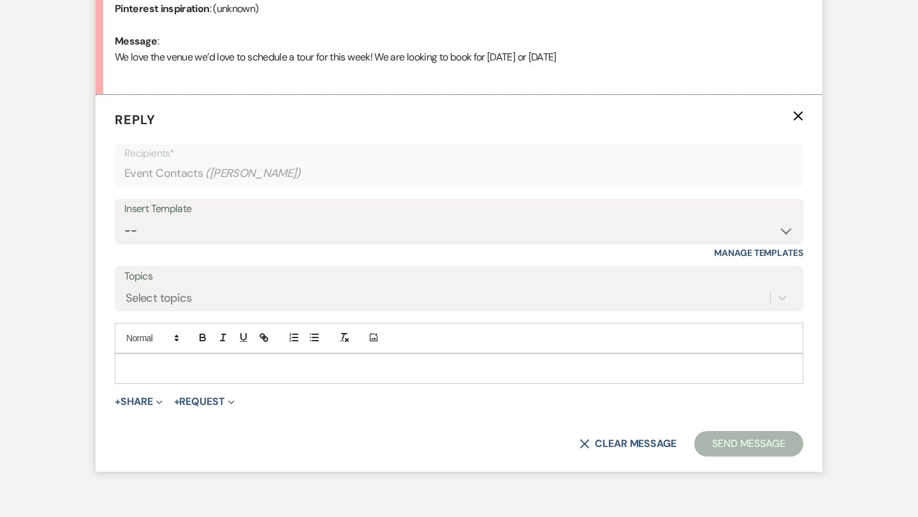
scroll to position [670, 0]
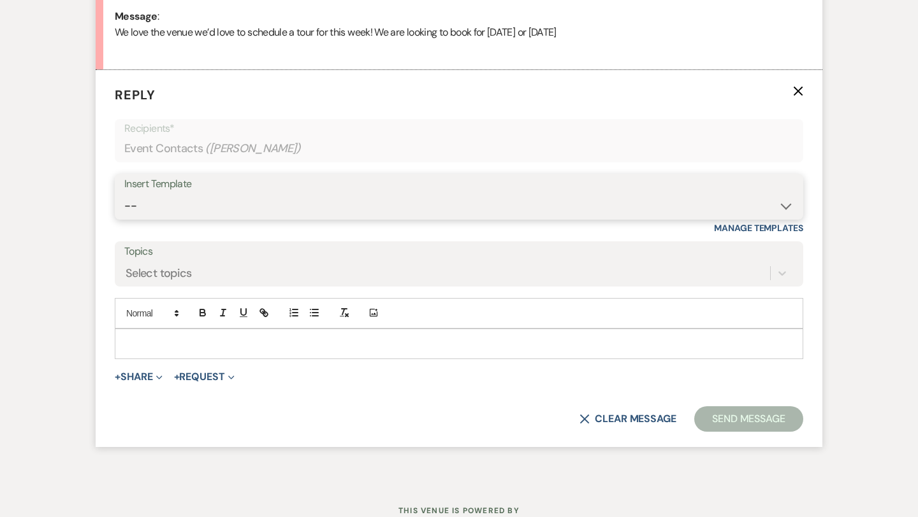
click at [203, 201] on select "-- Weven Planning Portal Introduction (Booked Events) Initial Inquiry Response …" at bounding box center [458, 206] width 669 height 25
select select "5894"
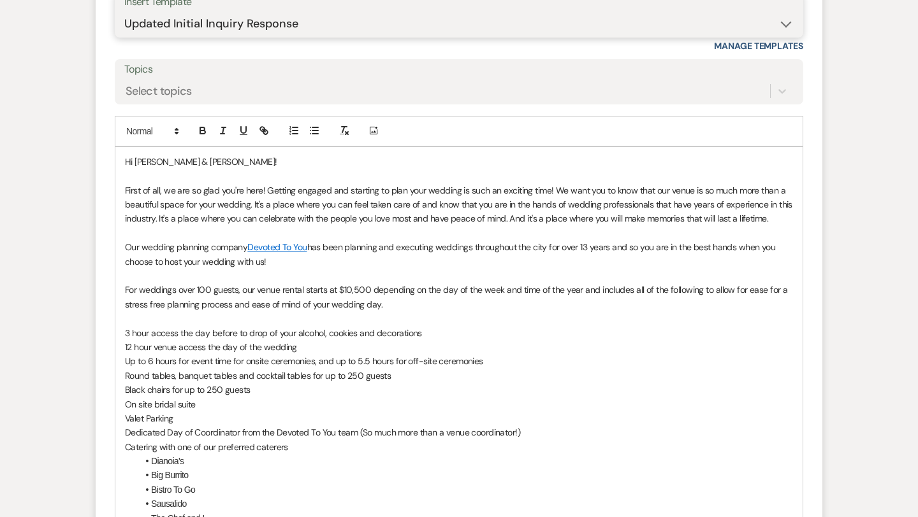
scroll to position [850, 0]
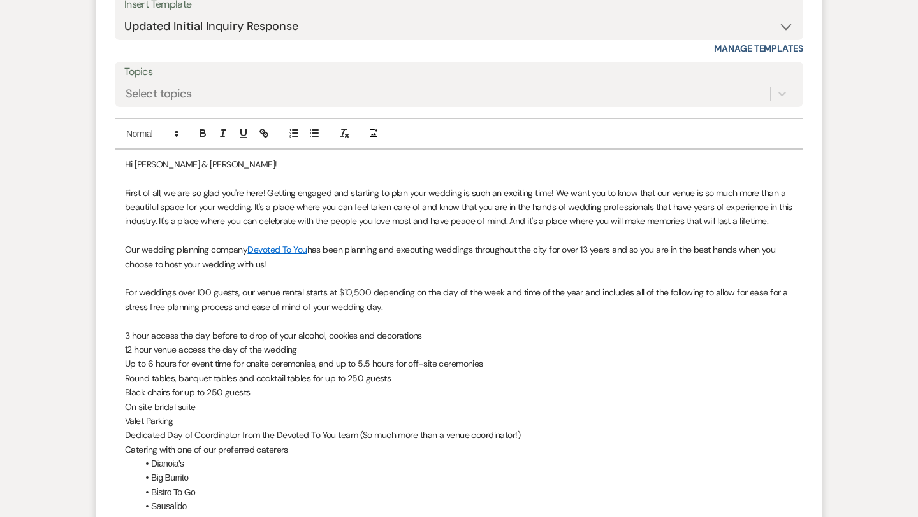
click at [776, 224] on p "First of all, we are so glad you're here! Getting engaged and starting to plan …" at bounding box center [459, 207] width 668 height 43
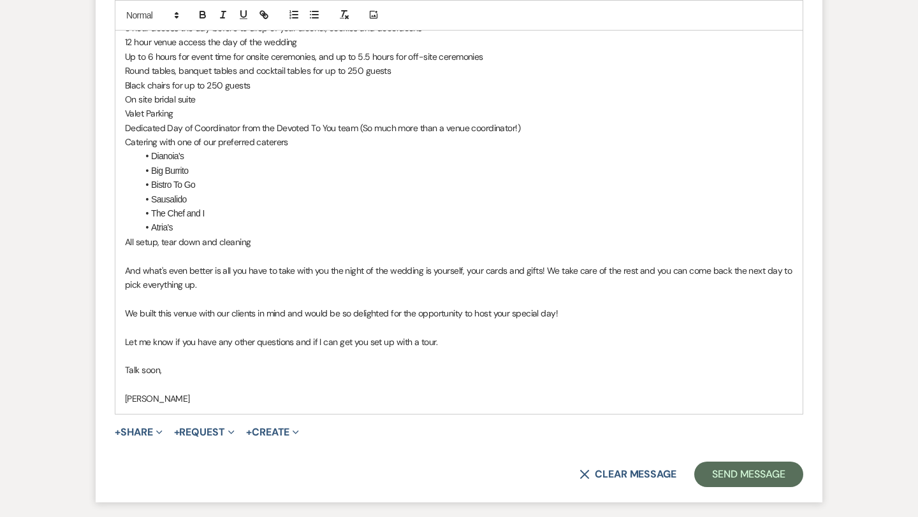
scroll to position [1178, 0]
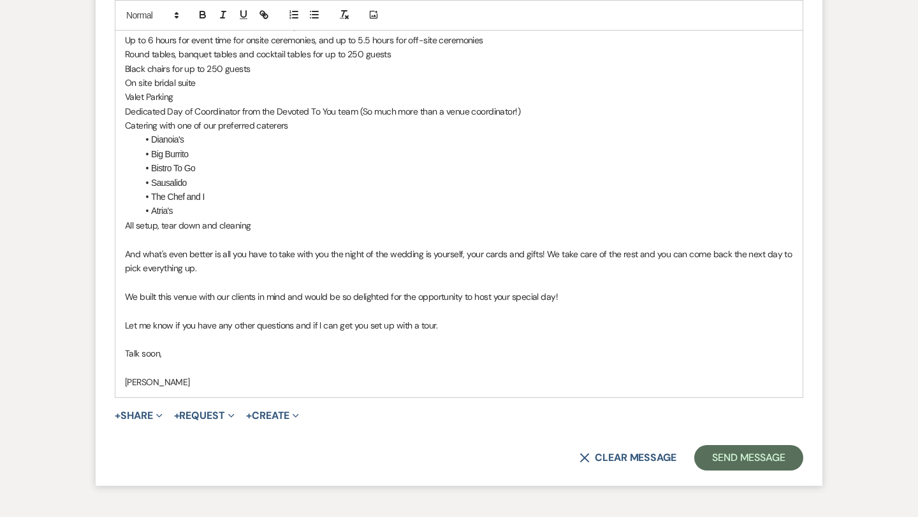
click at [448, 336] on p at bounding box center [459, 340] width 668 height 14
drag, startPoint x: 442, startPoint y: 325, endPoint x: 114, endPoint y: 317, distance: 327.6
click at [115, 317] on div "Hi [PERSON_NAME] & [PERSON_NAME]! First of all, we are so glad you're here! Get…" at bounding box center [459, 102] width 688 height 587
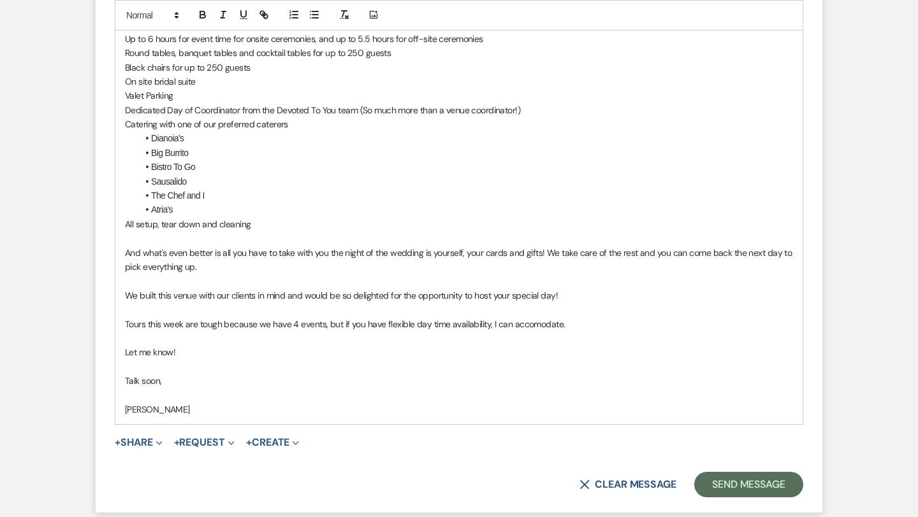
click at [542, 324] on p "Tours this week are tough because we have 4 events, but if you have flexible da…" at bounding box center [459, 324] width 668 height 14
click at [533, 323] on p "Tours this week are tough because we have 4 events, but if you have flexible da…" at bounding box center [459, 324] width 668 height 14
click at [661, 364] on p at bounding box center [459, 367] width 668 height 14
click at [727, 480] on button "Send Message" at bounding box center [748, 484] width 109 height 25
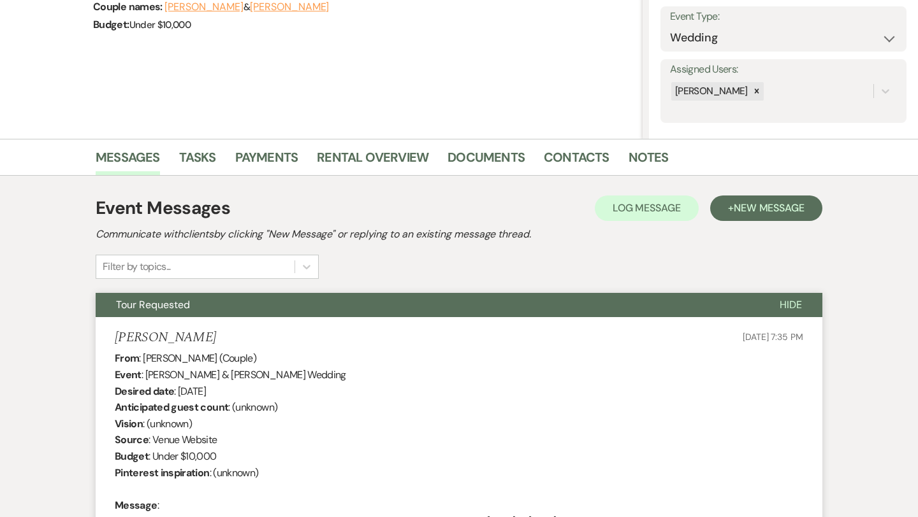
scroll to position [0, 0]
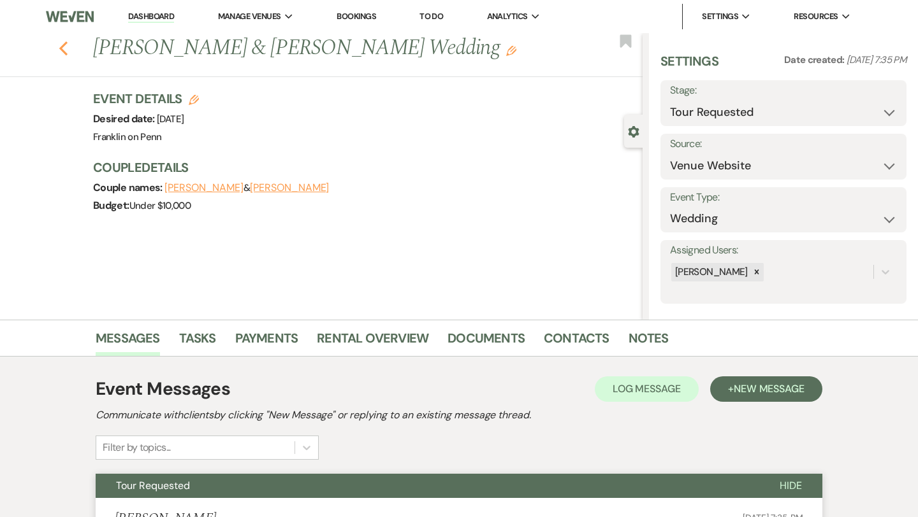
click at [64, 50] on icon "Previous" at bounding box center [64, 48] width 10 height 15
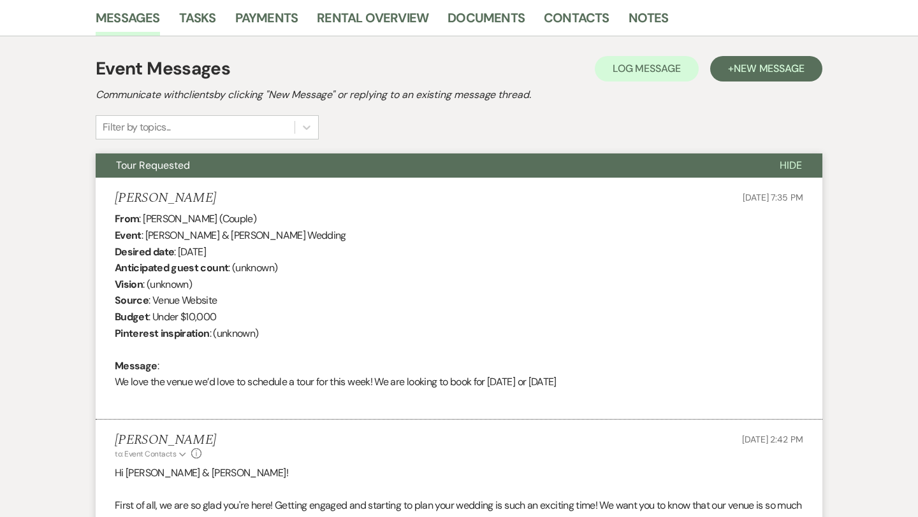
select select "2"
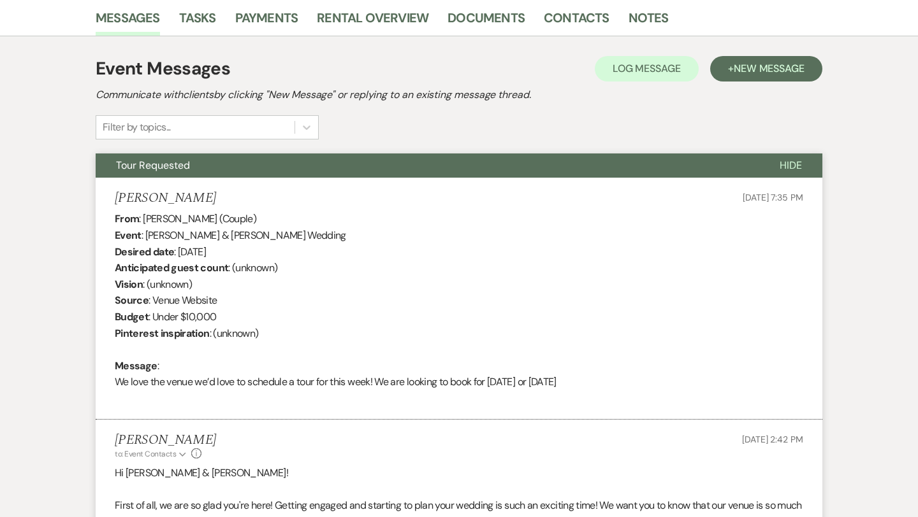
select select "2"
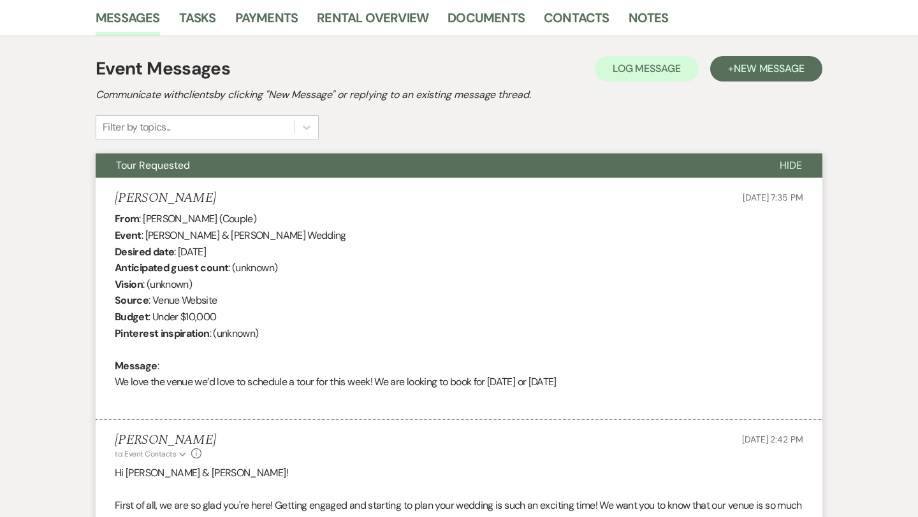
select select "2"
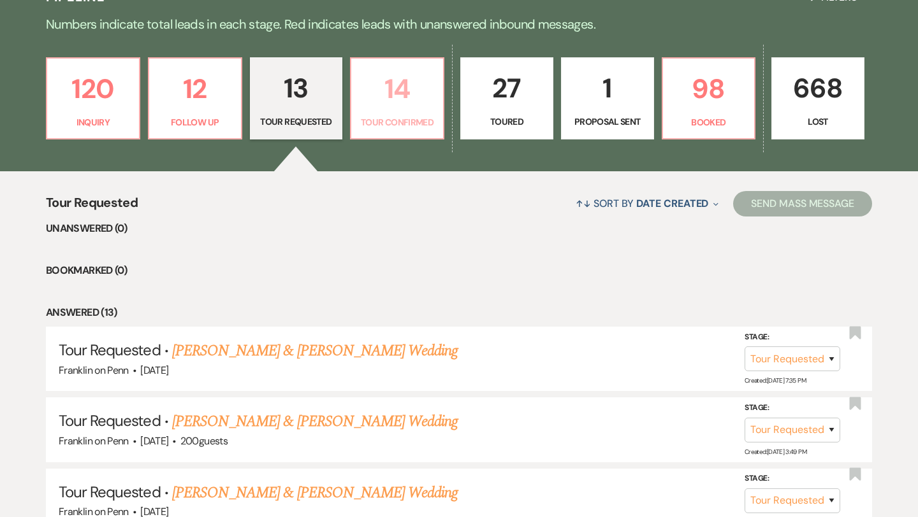
click at [400, 92] on p "14" at bounding box center [397, 89] width 76 height 43
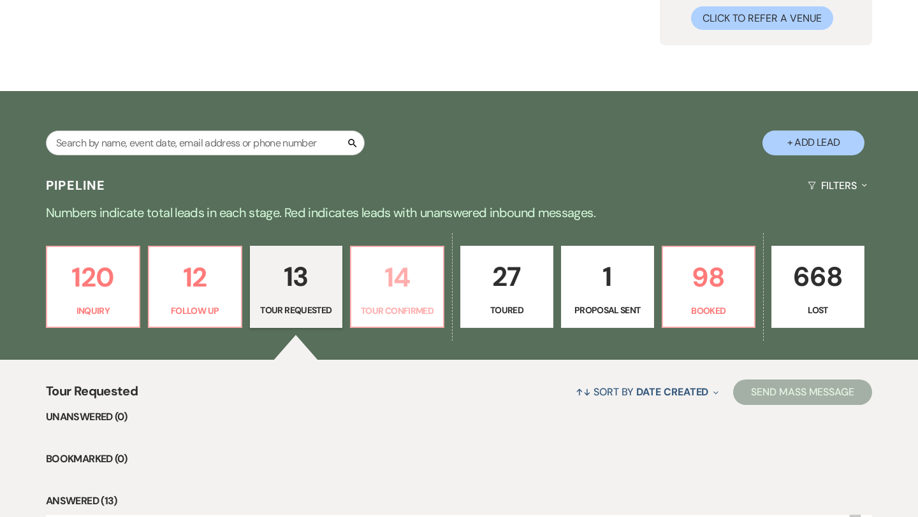
select select "4"
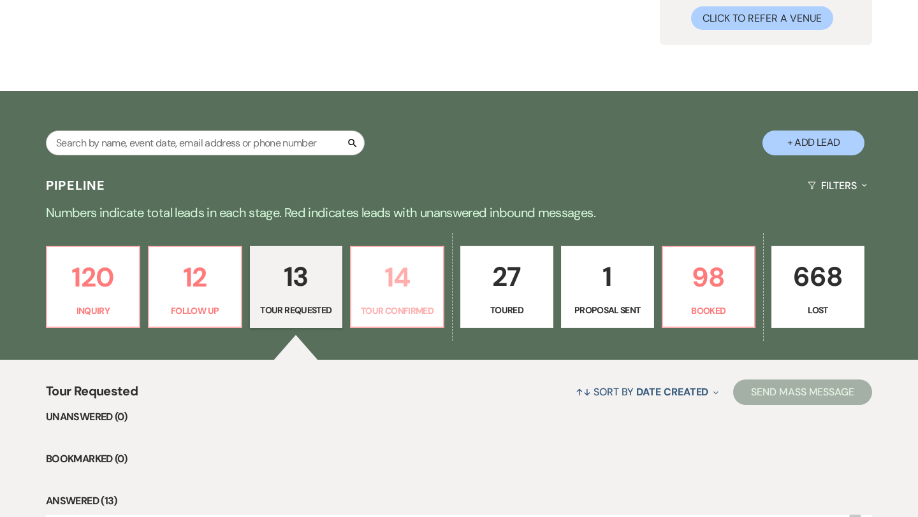
select select "4"
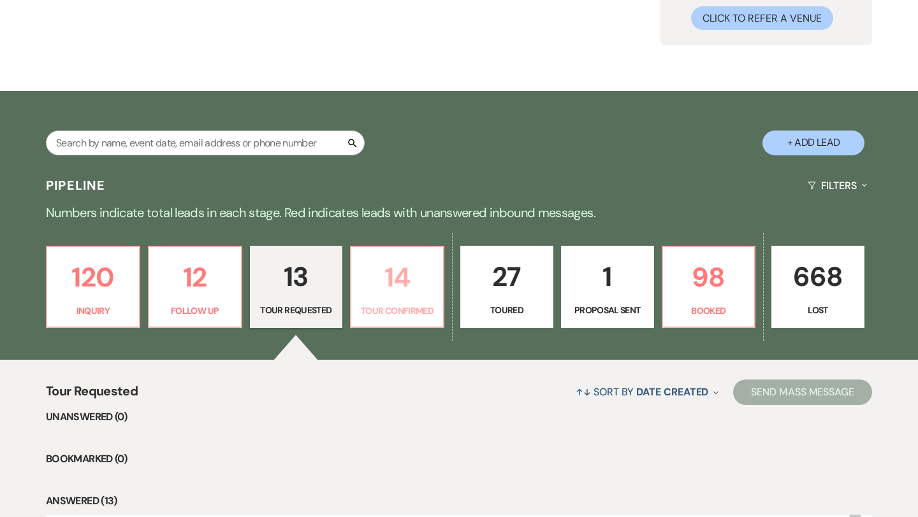
select select "4"
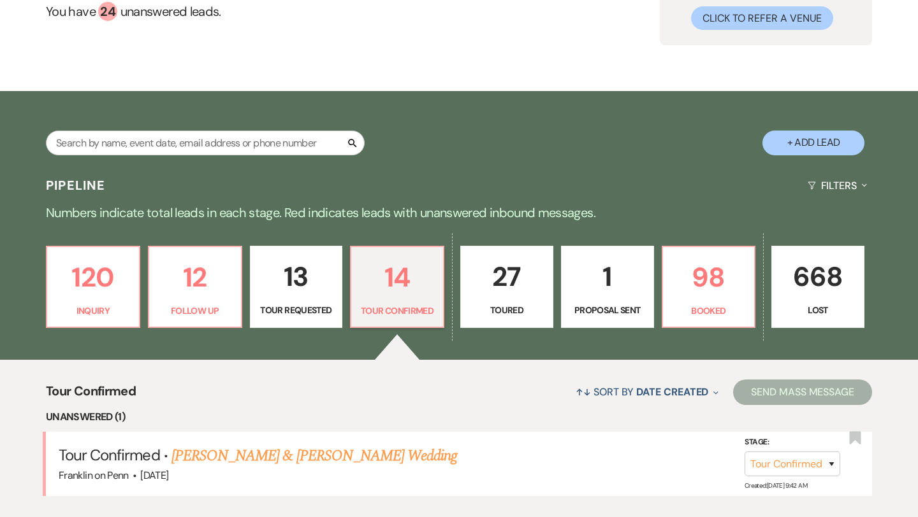
scroll to position [320, 0]
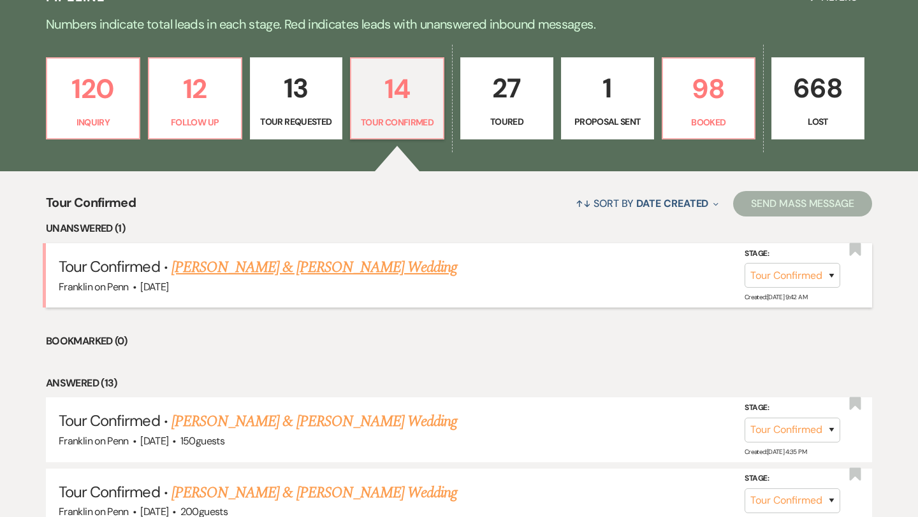
click at [302, 269] on link "[PERSON_NAME] & [PERSON_NAME] Wedding" at bounding box center [313, 267] width 285 height 23
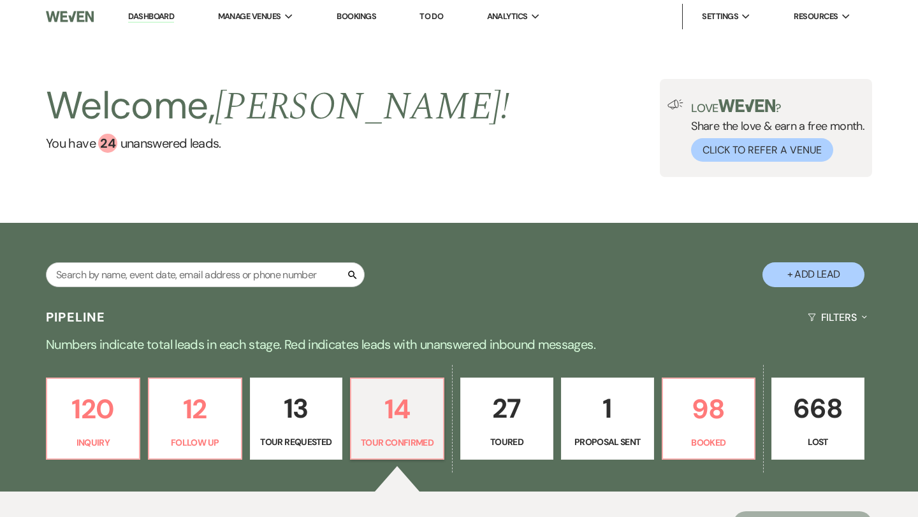
select select "4"
select select "5"
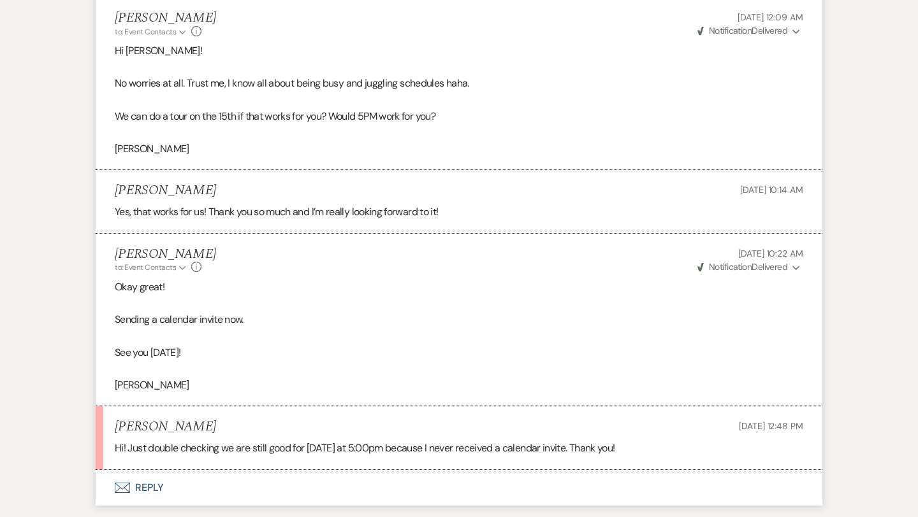
scroll to position [2493, 0]
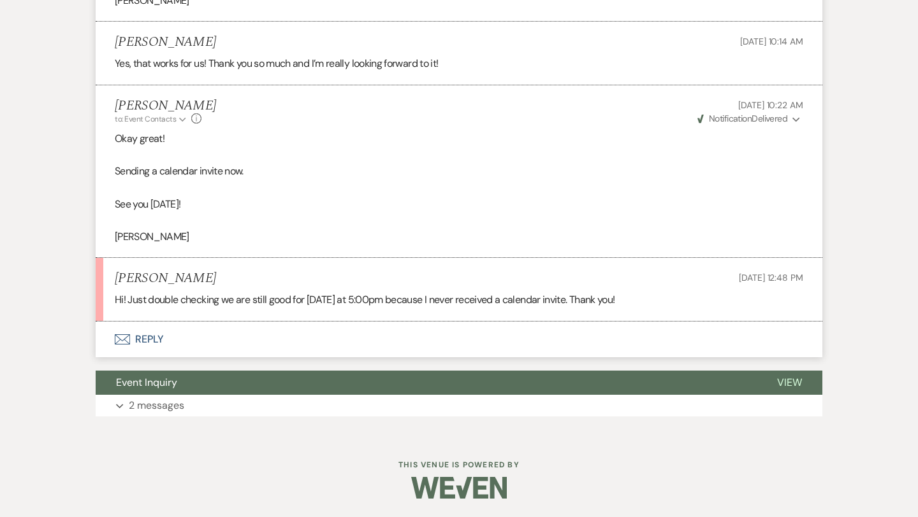
click at [146, 336] on button "Envelope Reply" at bounding box center [459, 340] width 726 height 36
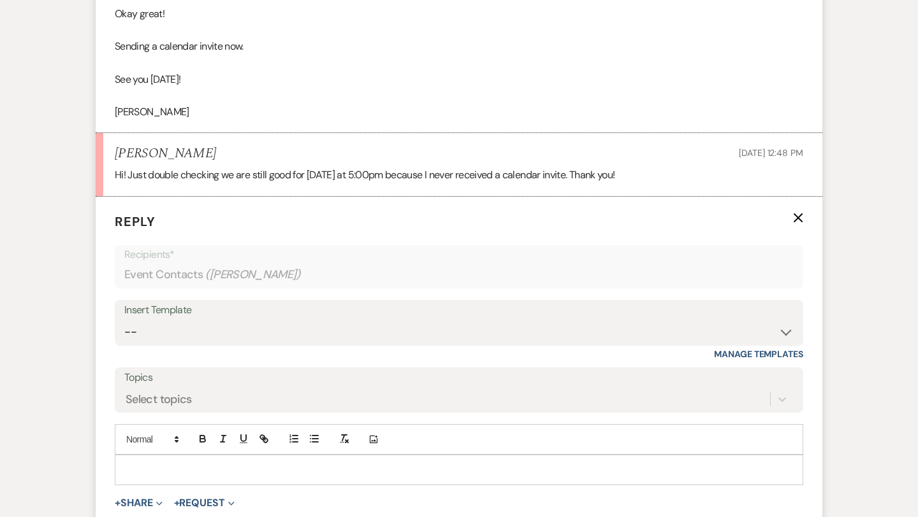
scroll to position [2745, 0]
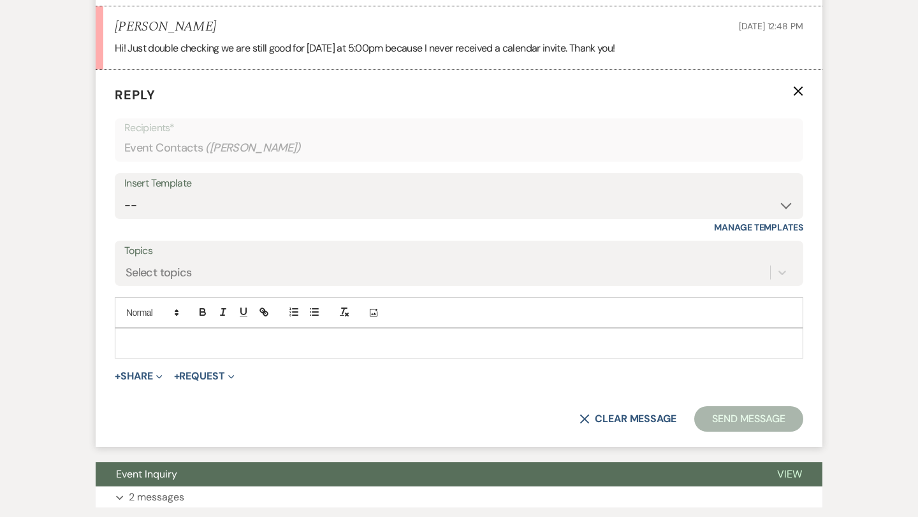
click at [153, 340] on p at bounding box center [459, 343] width 668 height 14
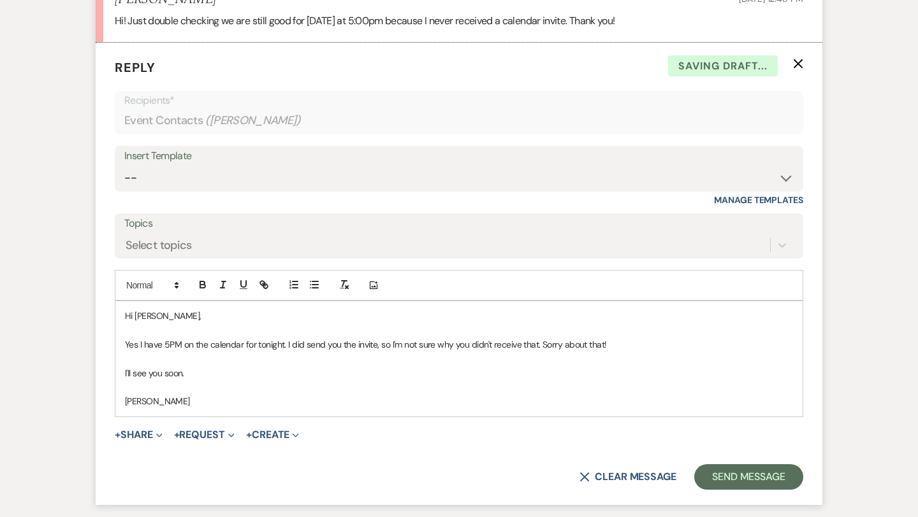
scroll to position [2775, 0]
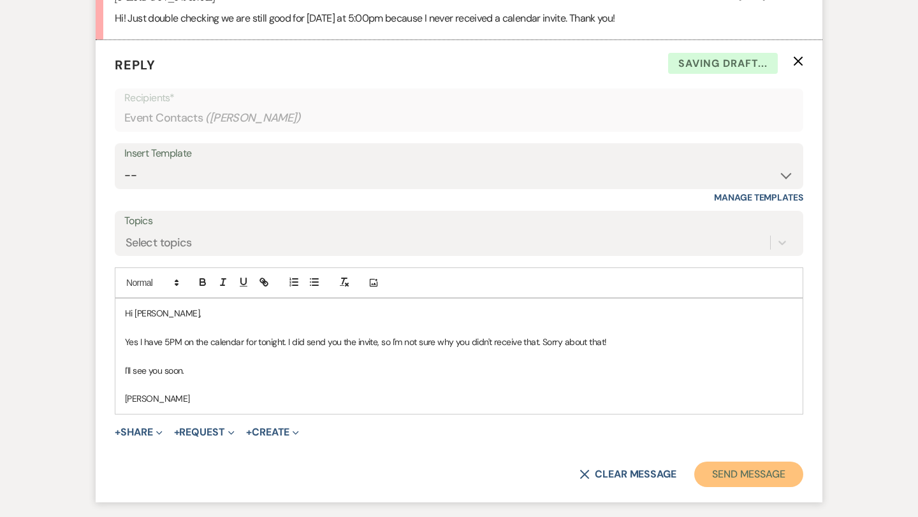
click at [726, 471] on button "Send Message" at bounding box center [748, 474] width 109 height 25
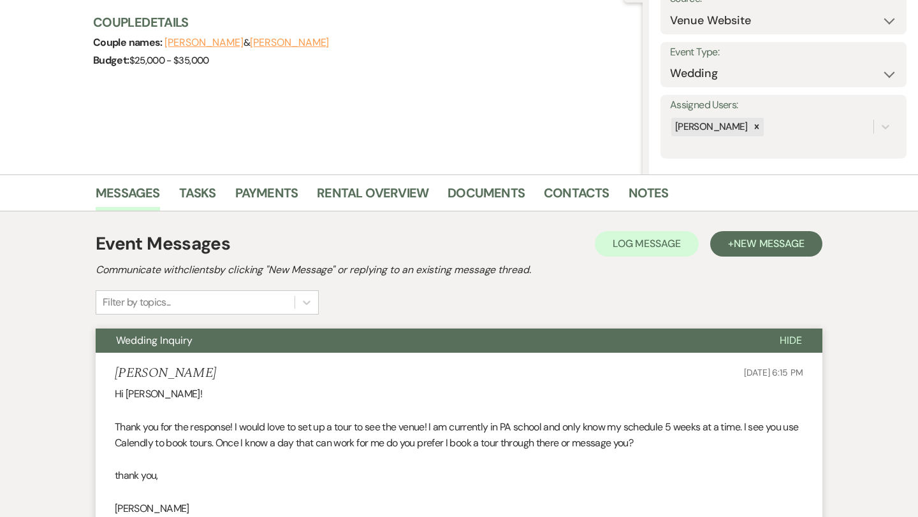
scroll to position [0, 0]
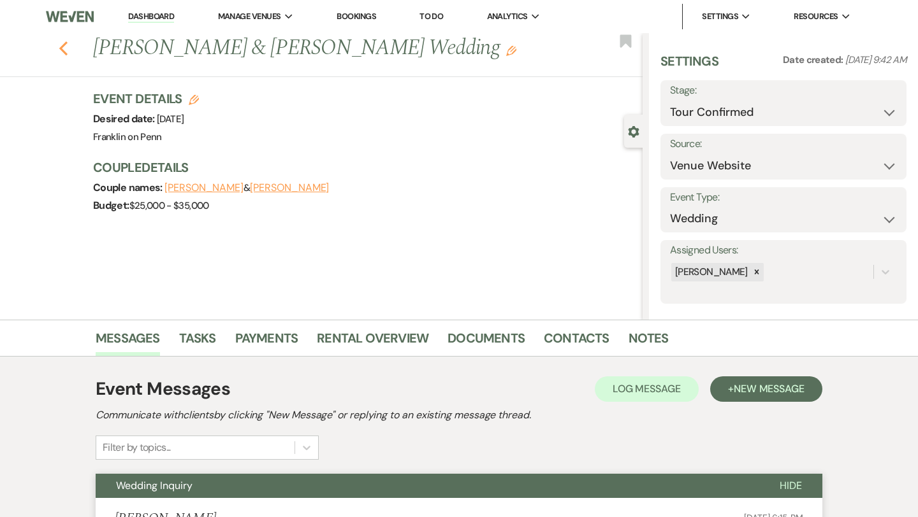
click at [65, 52] on use "button" at bounding box center [63, 48] width 8 height 14
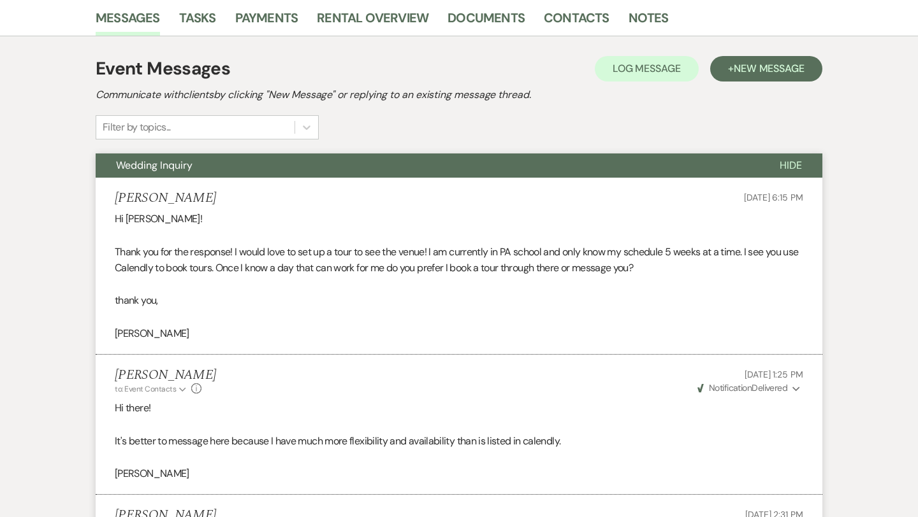
select select "4"
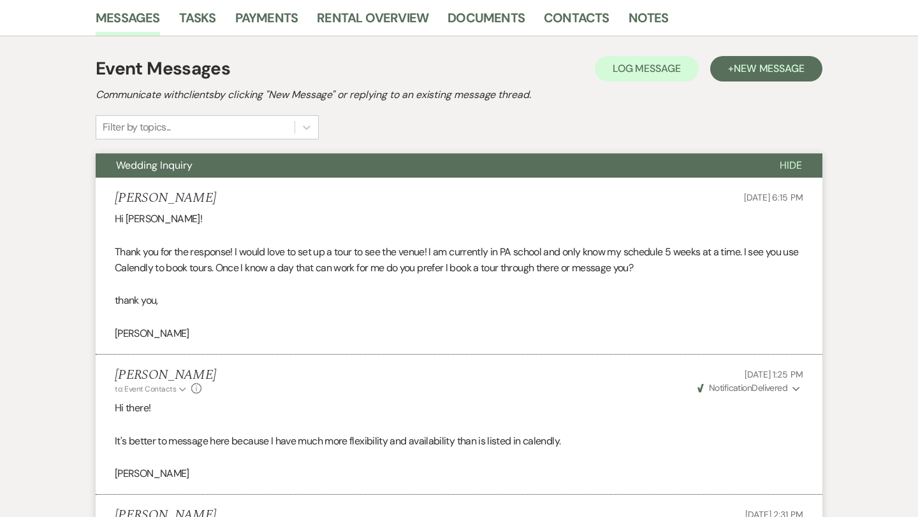
select select "4"
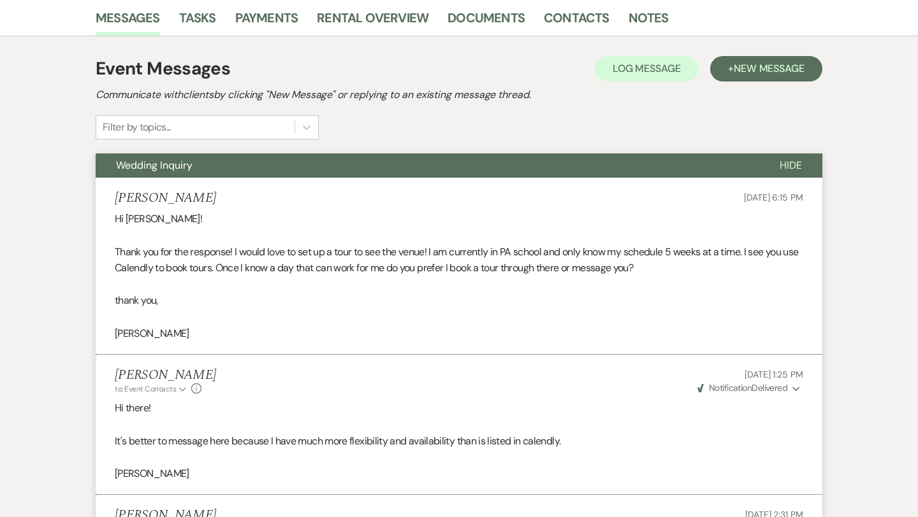
select select "4"
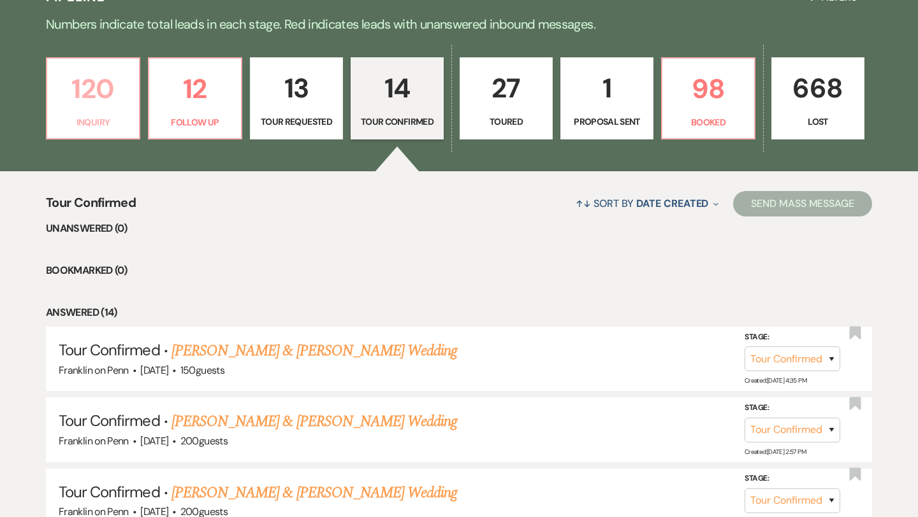
click at [89, 92] on p "120" at bounding box center [93, 89] width 76 height 43
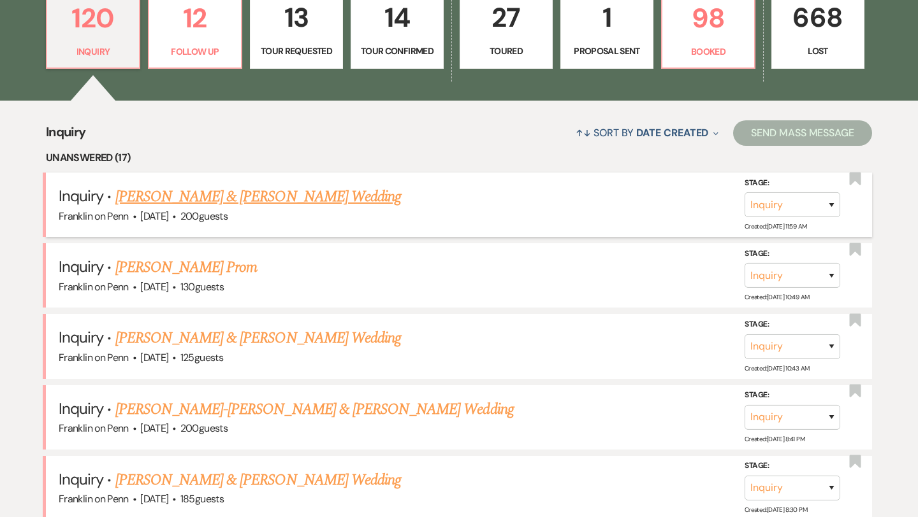
scroll to position [400, 0]
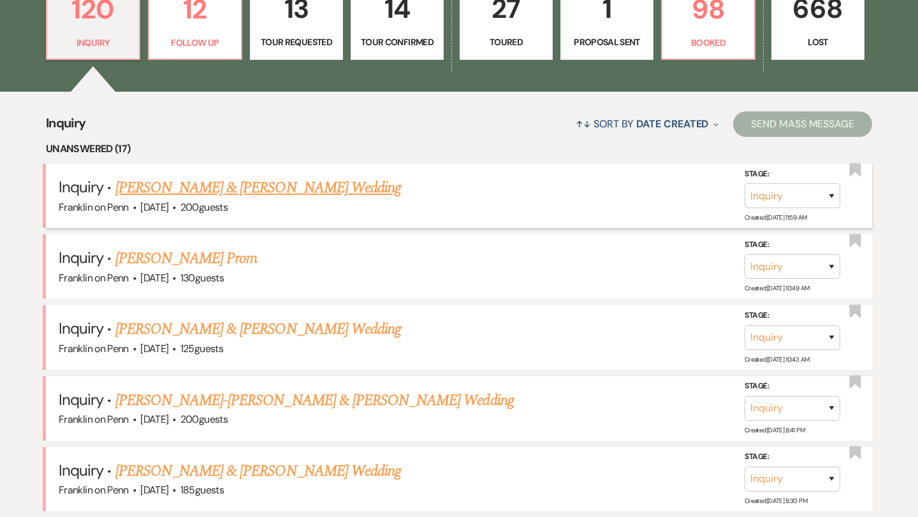
click at [298, 192] on link "[PERSON_NAME] & [PERSON_NAME] Wedding" at bounding box center [257, 187] width 285 height 23
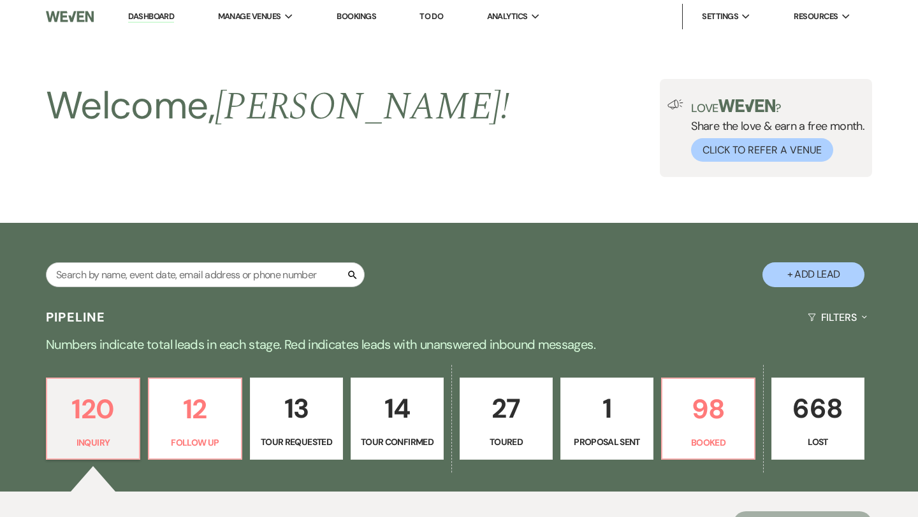
select select "5"
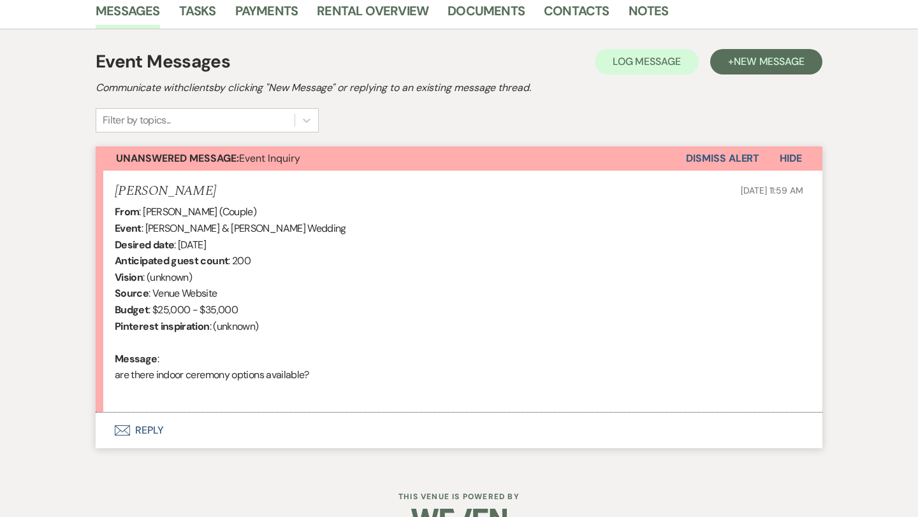
scroll to position [360, 0]
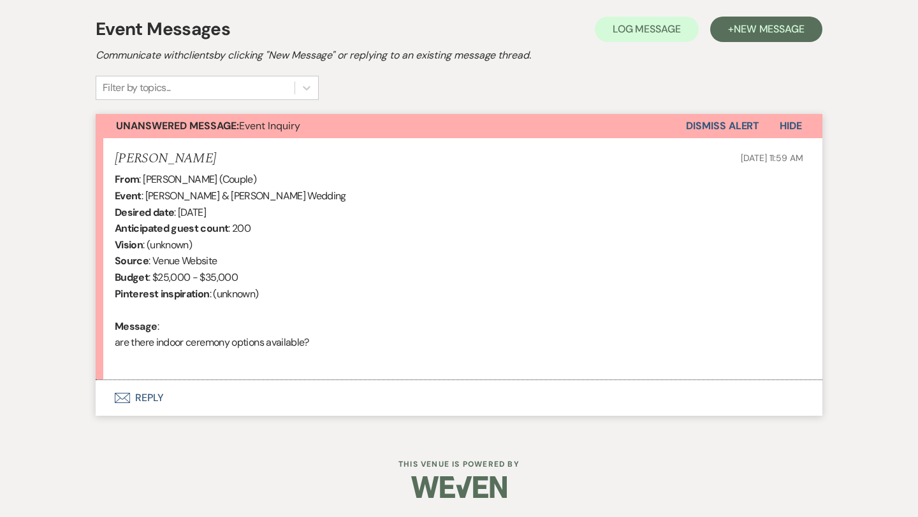
click at [150, 398] on button "Envelope Reply" at bounding box center [459, 398] width 726 height 36
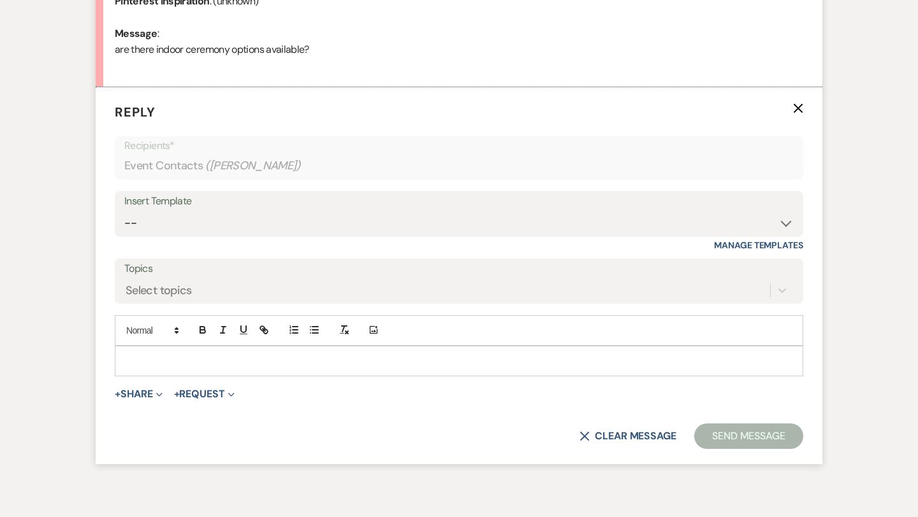
scroll to position [670, 0]
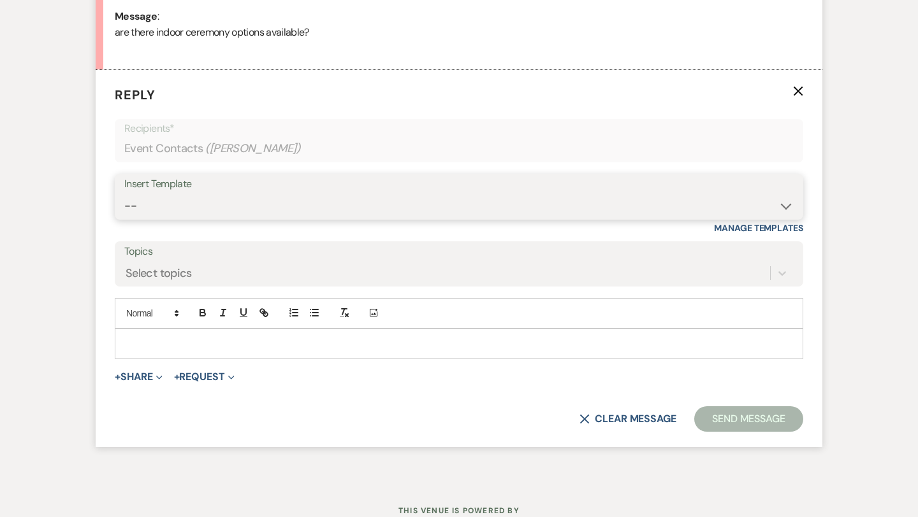
click at [252, 206] on select "-- Weven Planning Portal Introduction (Booked Events) Initial Inquiry Response …" at bounding box center [458, 206] width 669 height 25
select select "5894"
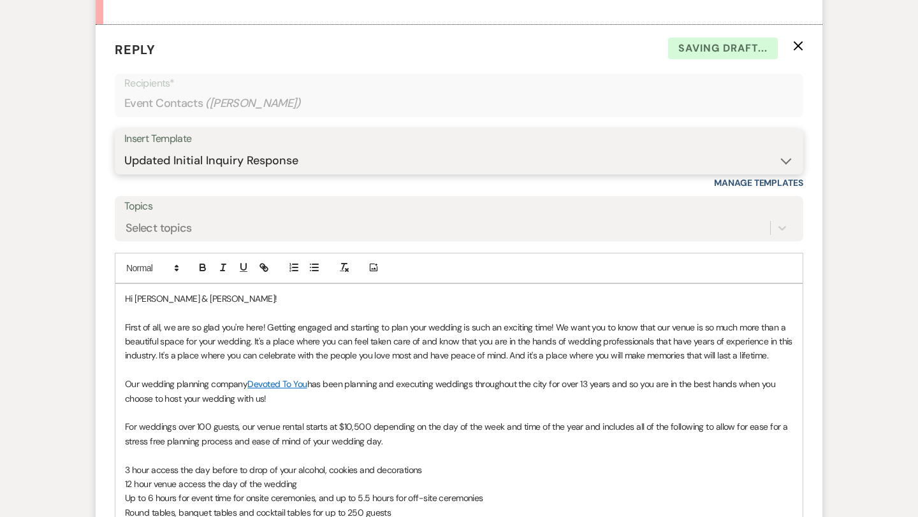
scroll to position [760, 0]
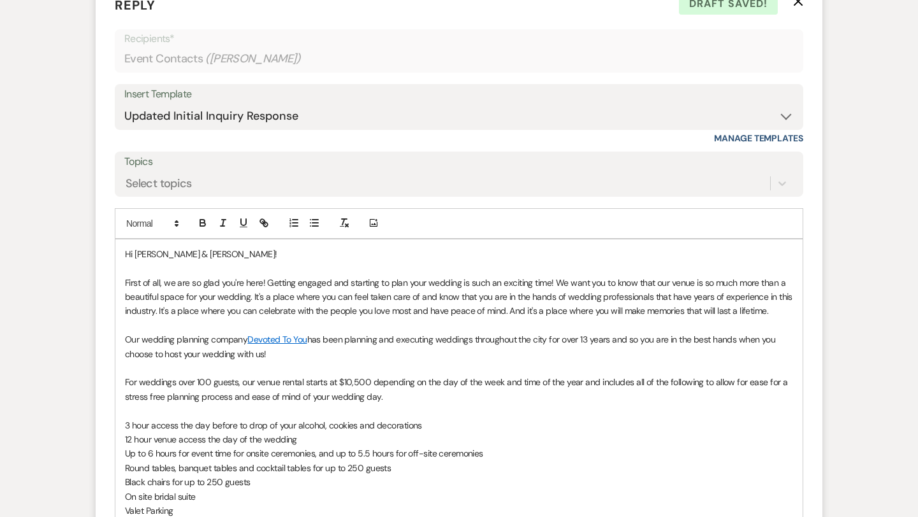
click at [784, 311] on p "First of all, we are so glad you're here! Getting engaged and starting to plan …" at bounding box center [459, 297] width 668 height 43
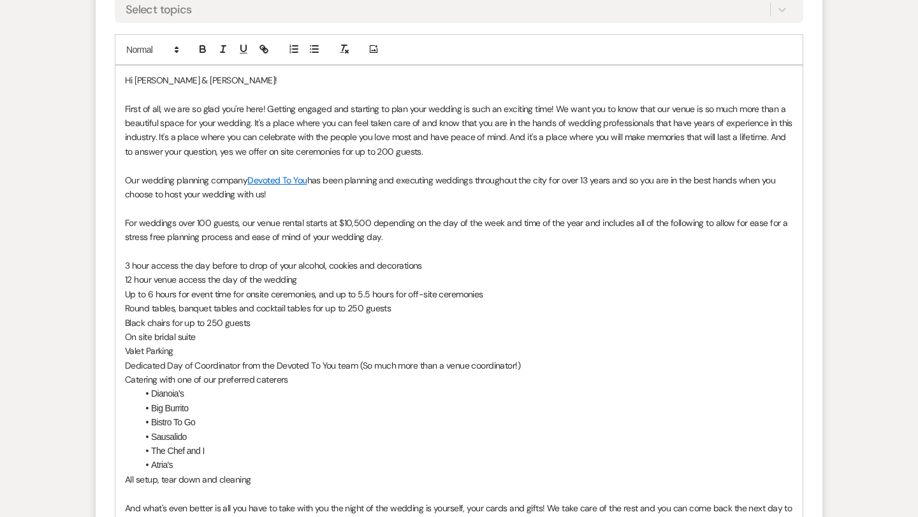
scroll to position [1273, 0]
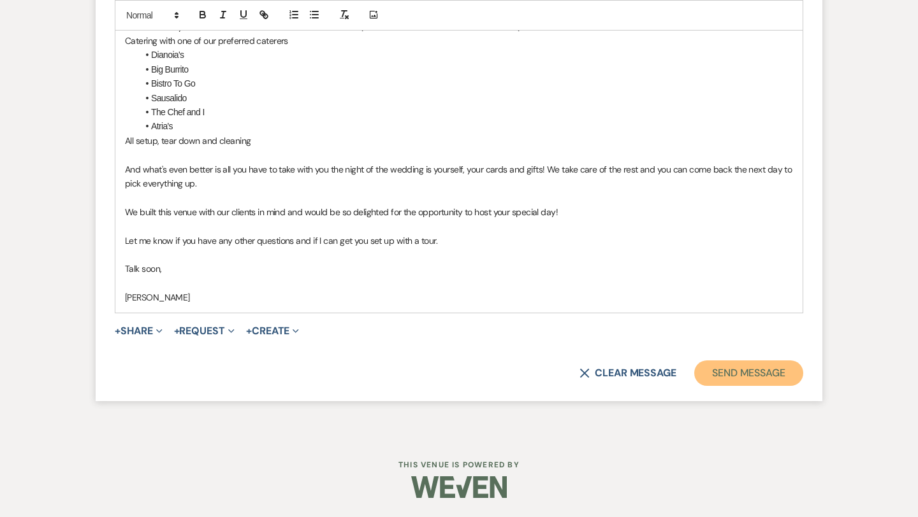
click at [758, 372] on button "Send Message" at bounding box center [748, 373] width 109 height 25
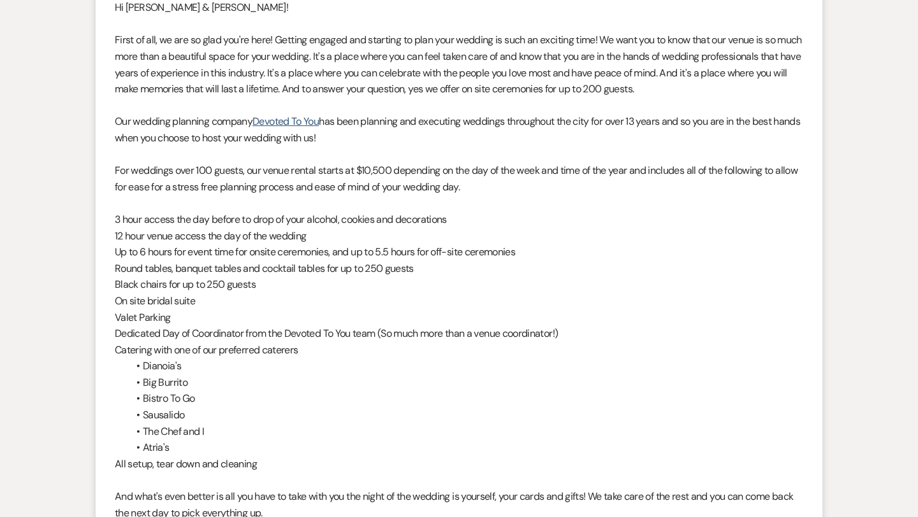
scroll to position [0, 0]
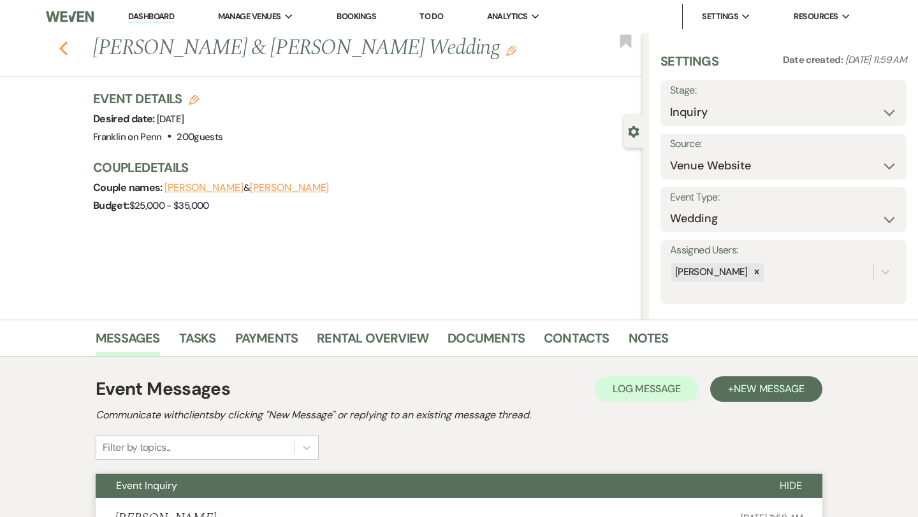
click at [64, 55] on icon "Previous" at bounding box center [64, 48] width 10 height 15
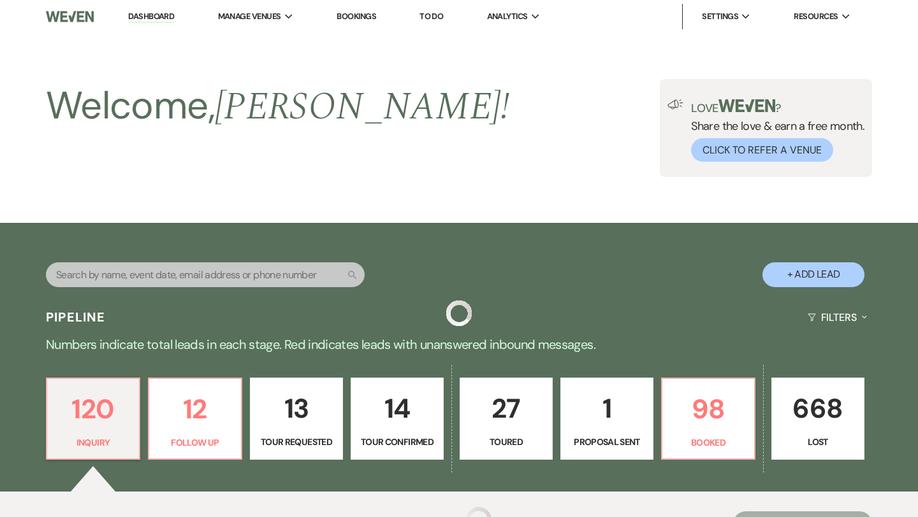
scroll to position [400, 0]
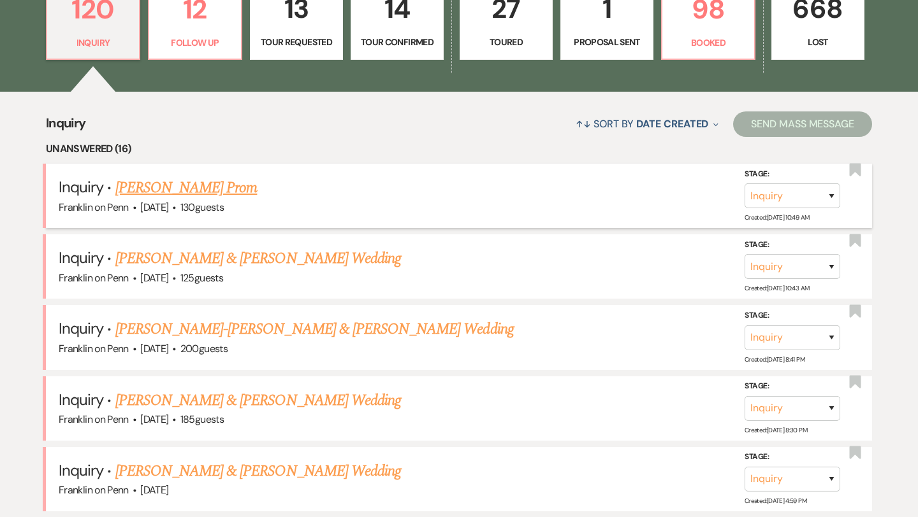
click at [214, 189] on link "[PERSON_NAME] Prom" at bounding box center [186, 187] width 142 height 23
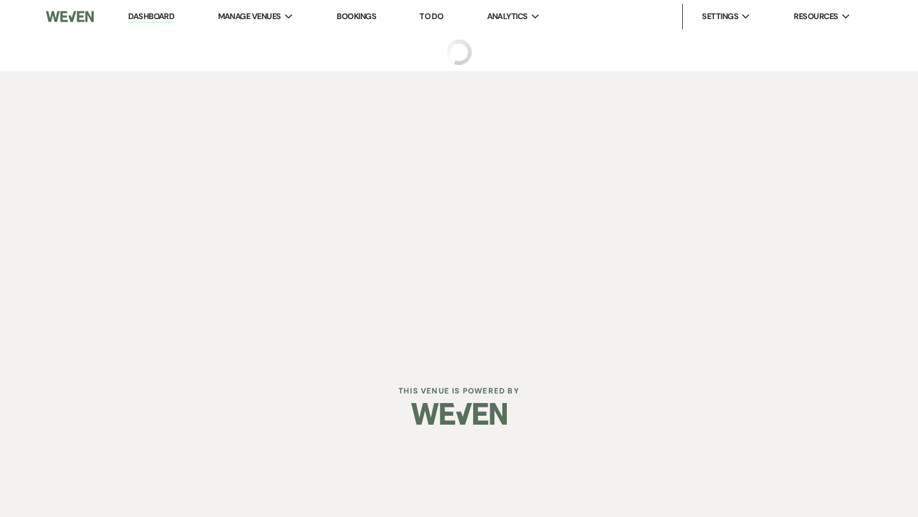
select select "5"
select select "18"
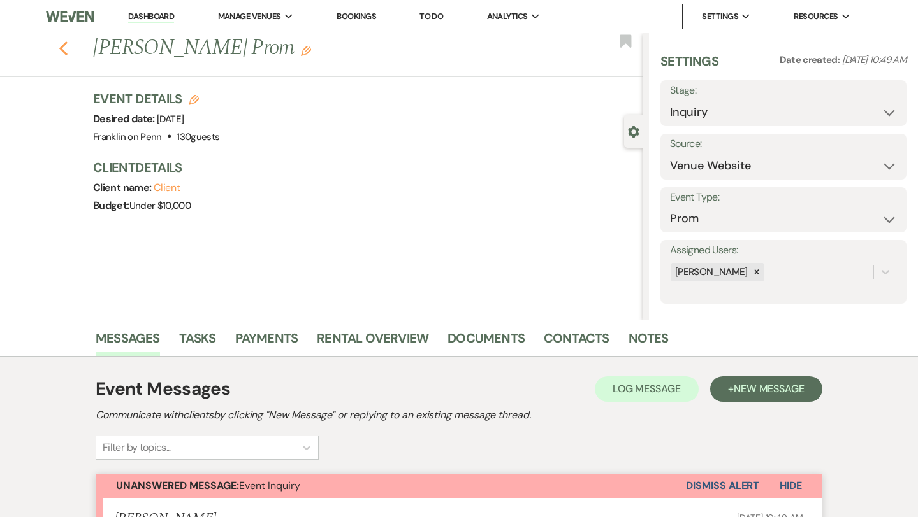
click at [65, 48] on icon "Previous" at bounding box center [64, 48] width 10 height 15
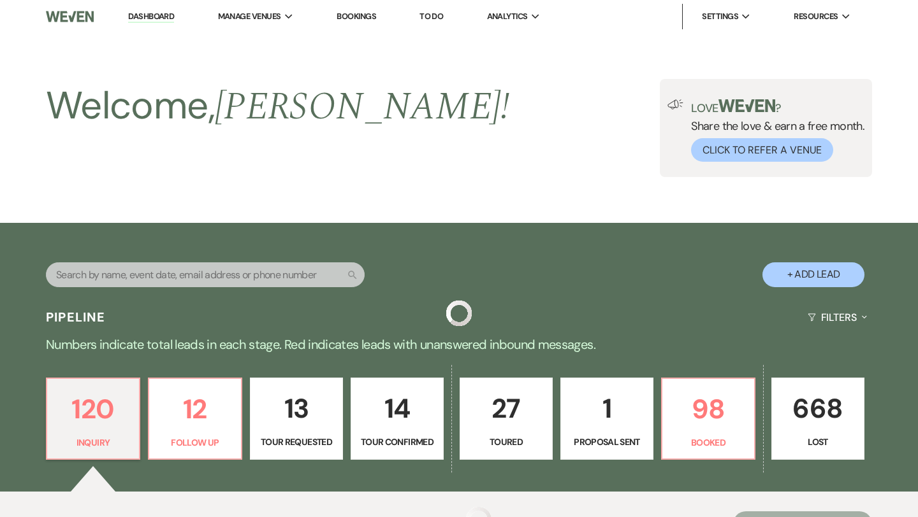
scroll to position [400, 0]
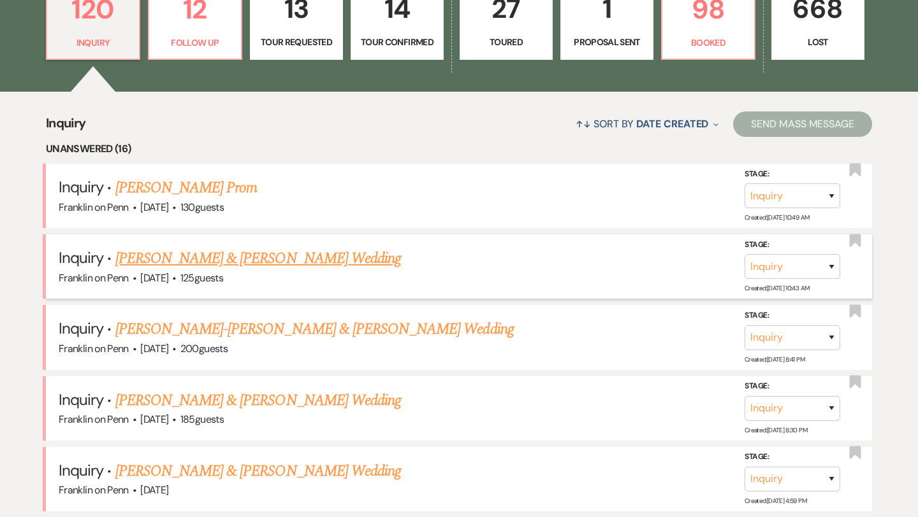
click at [278, 260] on link "[PERSON_NAME] & [PERSON_NAME] Wedding" at bounding box center [257, 258] width 285 height 23
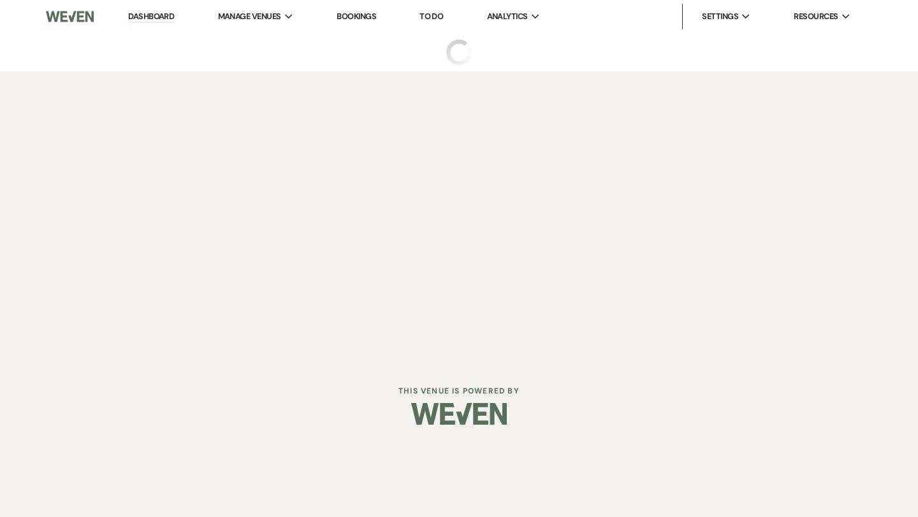
select select "5"
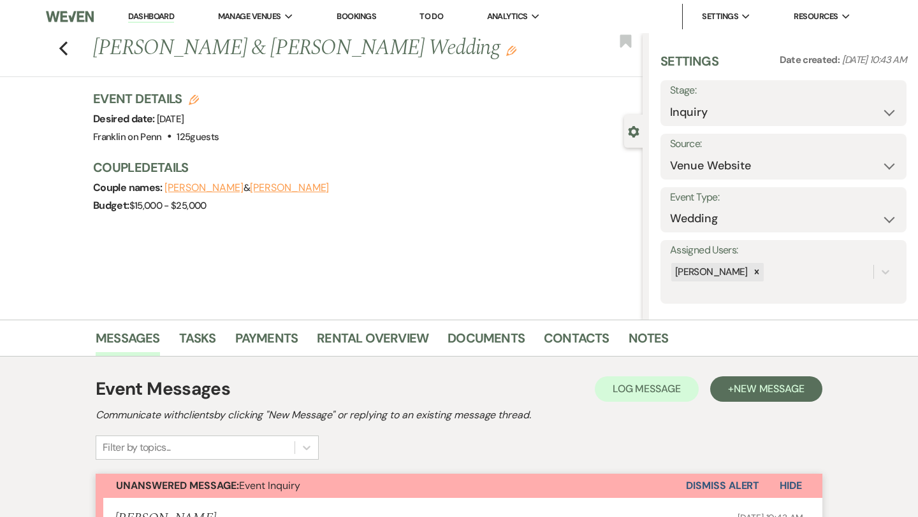
scroll to position [360, 0]
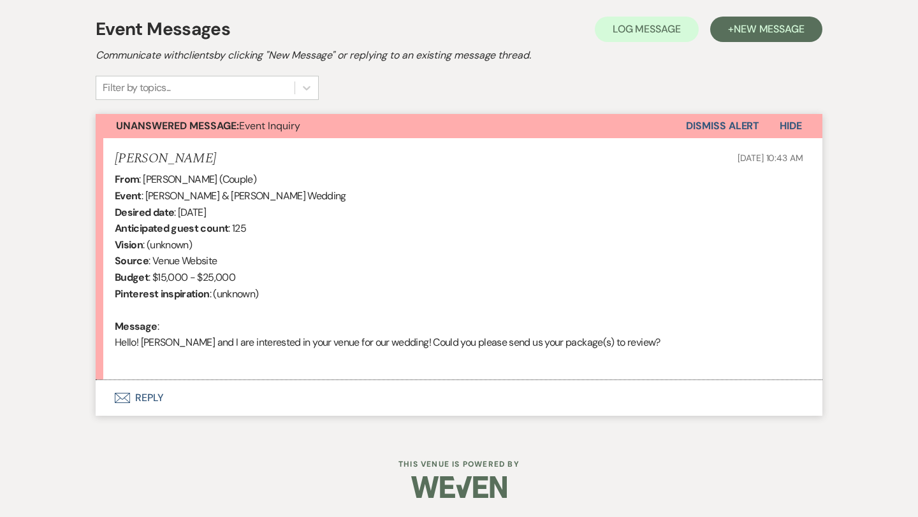
click at [149, 397] on button "Envelope Reply" at bounding box center [459, 398] width 726 height 36
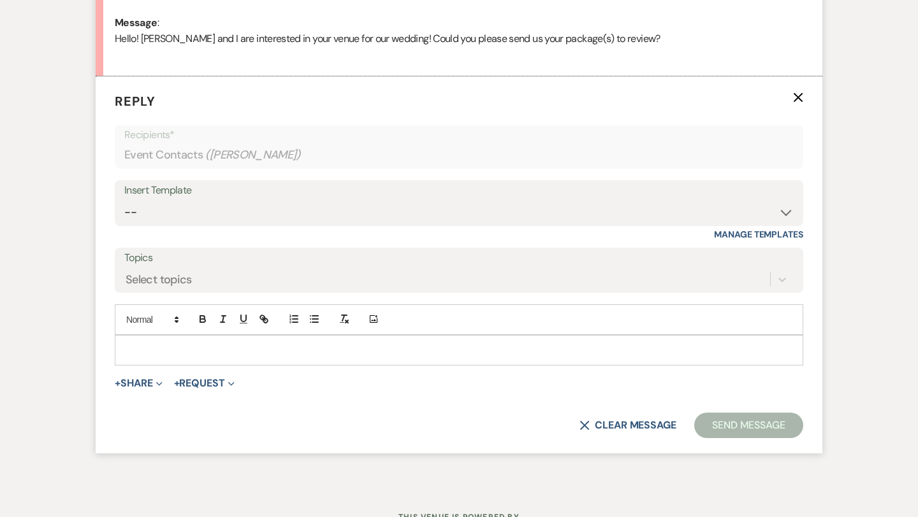
scroll to position [670, 0]
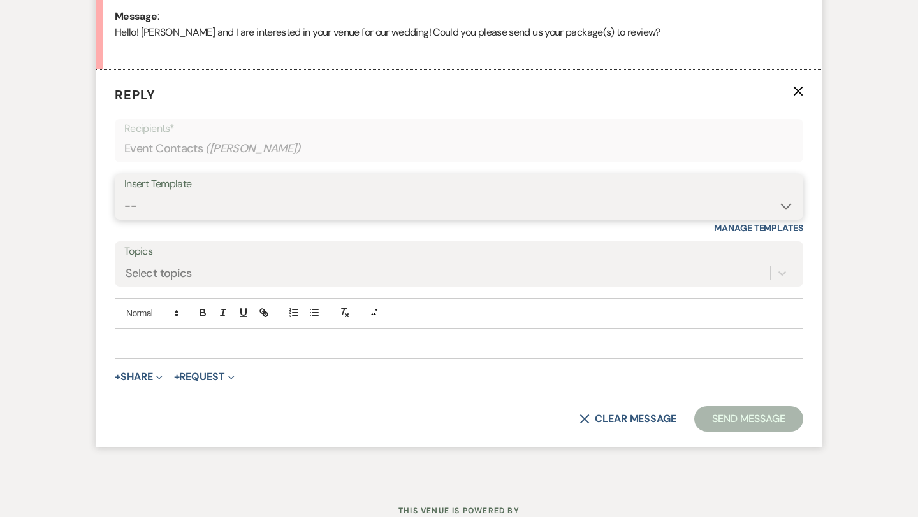
click at [206, 203] on select "-- Weven Planning Portal Introduction (Booked Events) Initial Inquiry Response …" at bounding box center [458, 206] width 669 height 25
select select "5894"
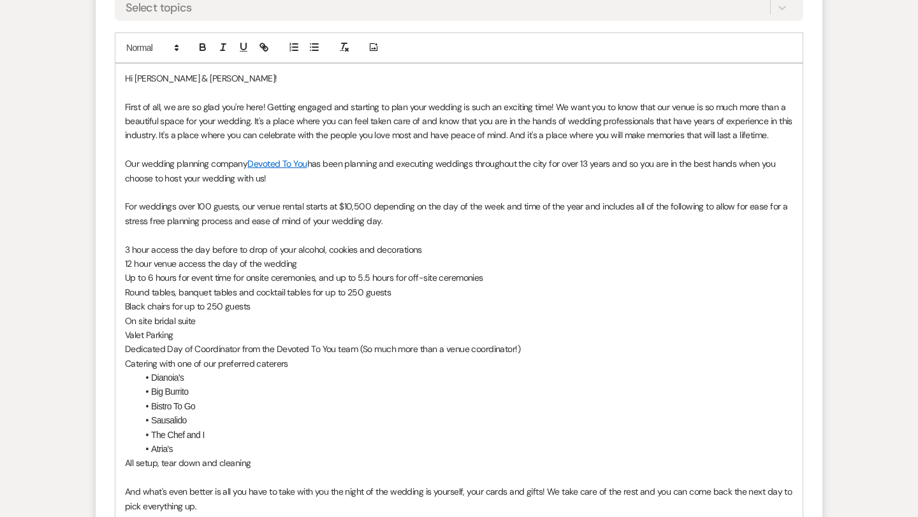
scroll to position [1259, 0]
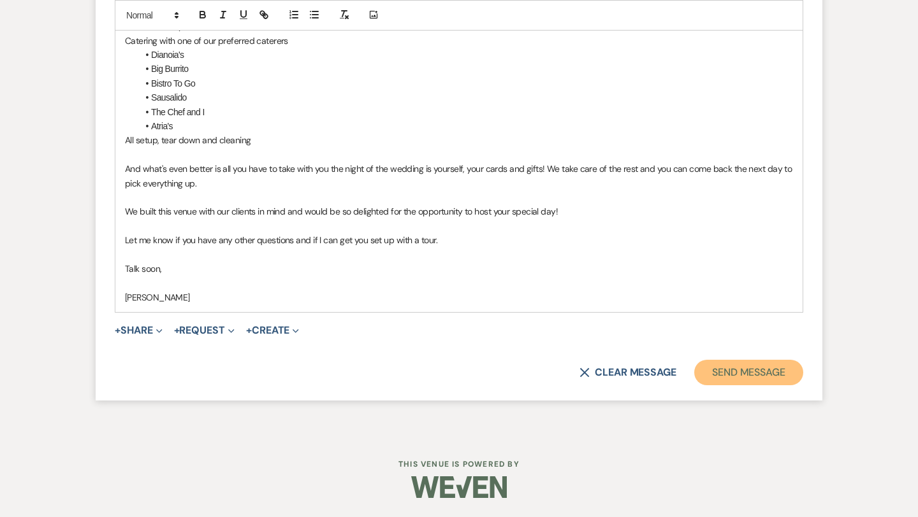
click at [743, 369] on button "Send Message" at bounding box center [748, 372] width 109 height 25
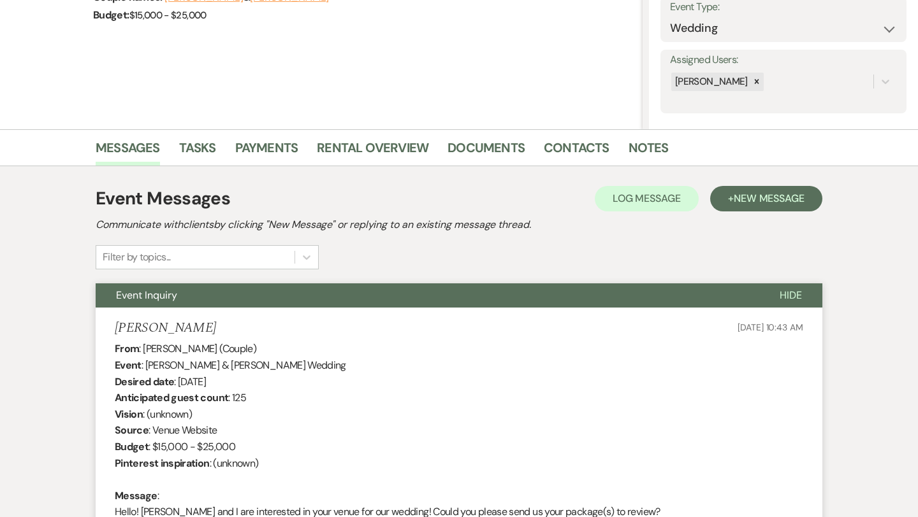
scroll to position [0, 0]
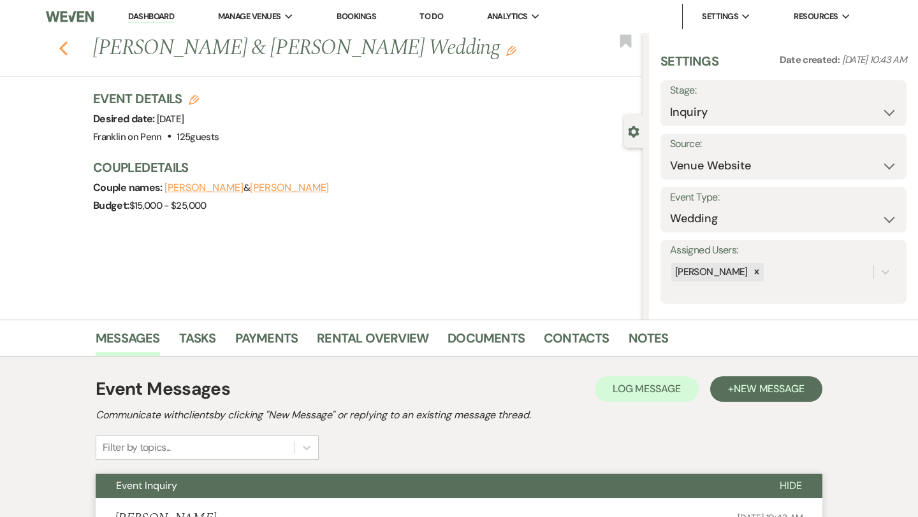
click at [65, 50] on icon "Previous" at bounding box center [64, 48] width 10 height 15
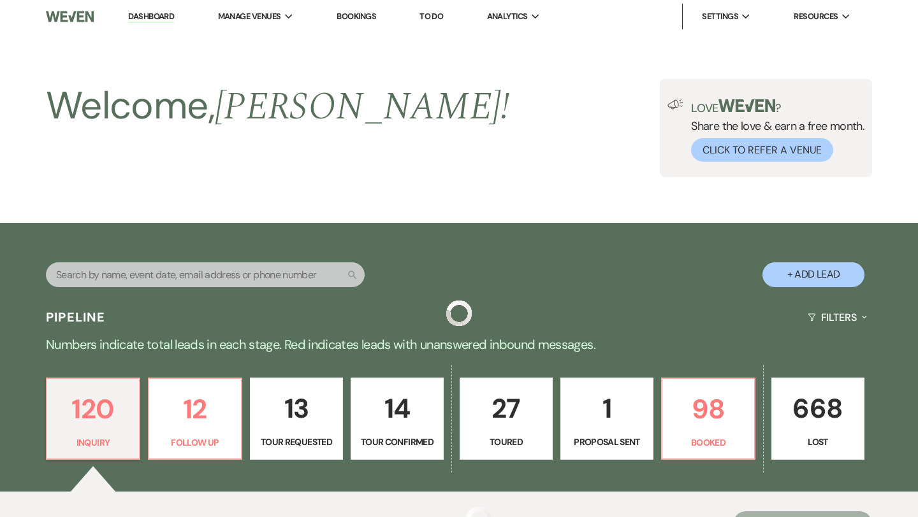
scroll to position [400, 0]
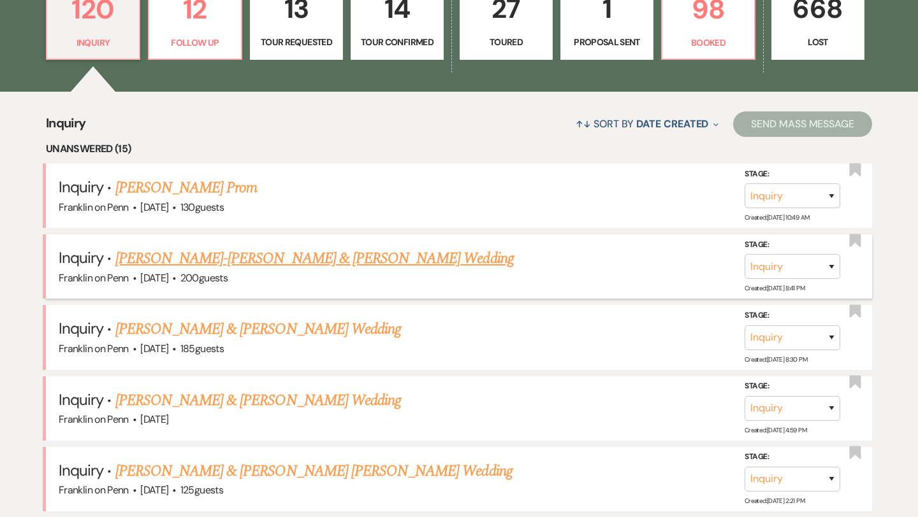
click at [294, 259] on link "[PERSON_NAME]-[PERSON_NAME] & [PERSON_NAME] Wedding" at bounding box center [314, 258] width 398 height 23
select select "1"
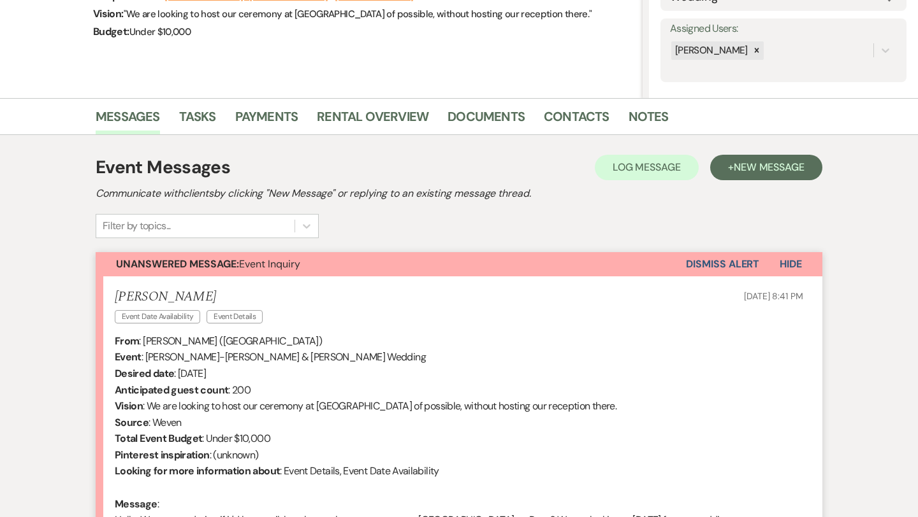
scroll to position [399, 0]
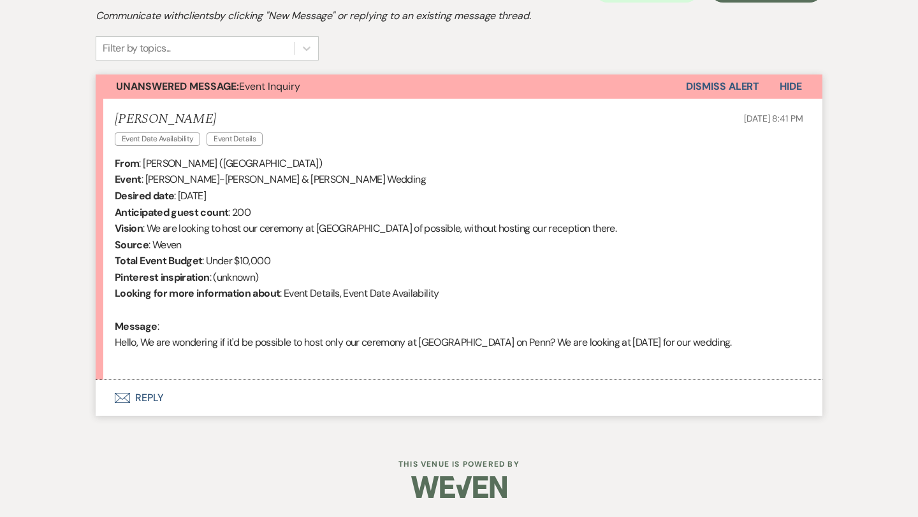
click at [150, 398] on button "Envelope Reply" at bounding box center [459, 398] width 726 height 36
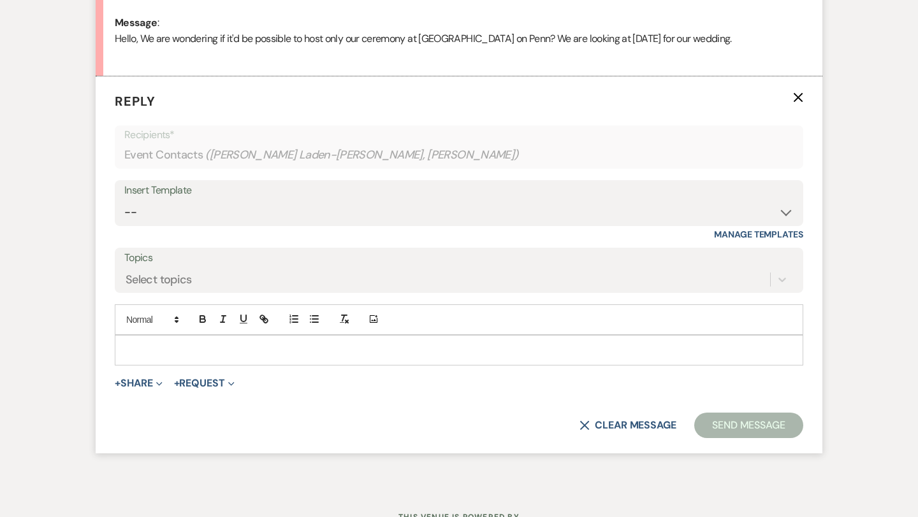
scroll to position [710, 0]
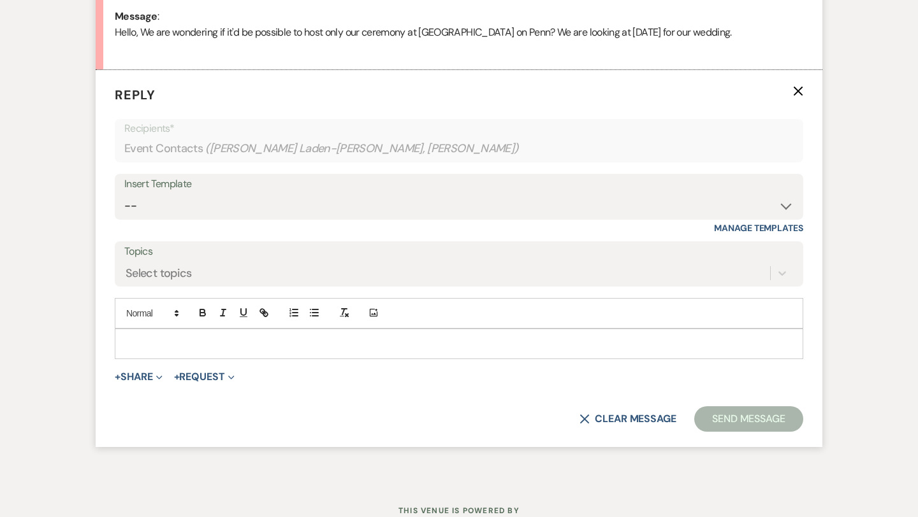
click at [157, 361] on form "Reply X Recipients* Event Contacts ( [PERSON_NAME]-[PERSON_NAME], [PERSON_NAME]…" at bounding box center [459, 258] width 726 height 377
click at [159, 340] on p at bounding box center [459, 344] width 668 height 14
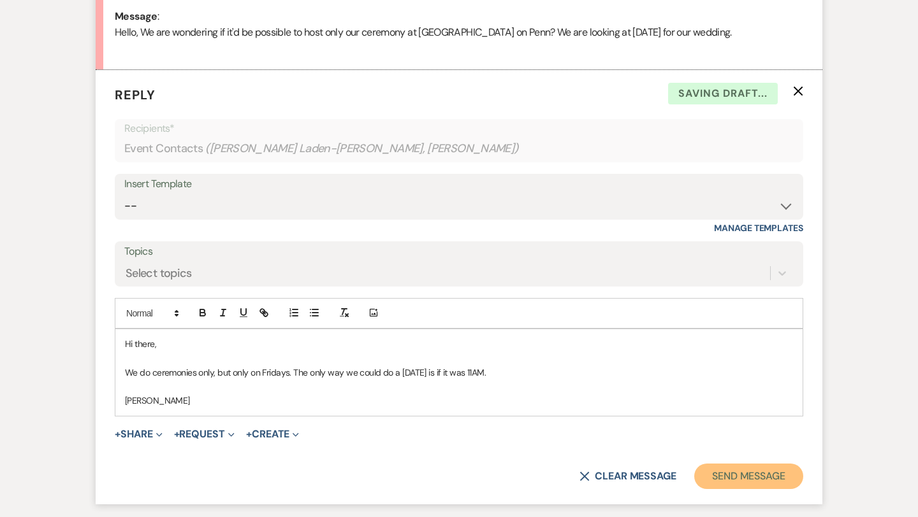
click at [748, 474] on button "Send Message" at bounding box center [748, 476] width 109 height 25
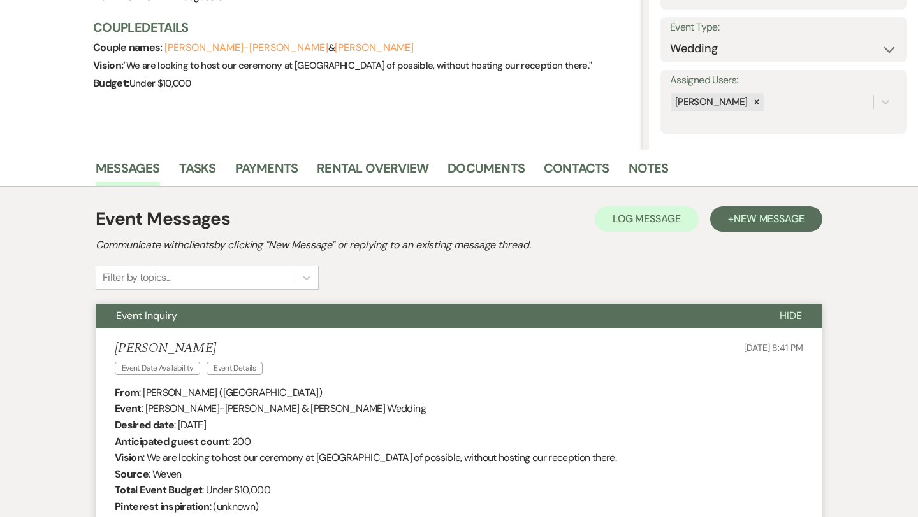
scroll to position [0, 0]
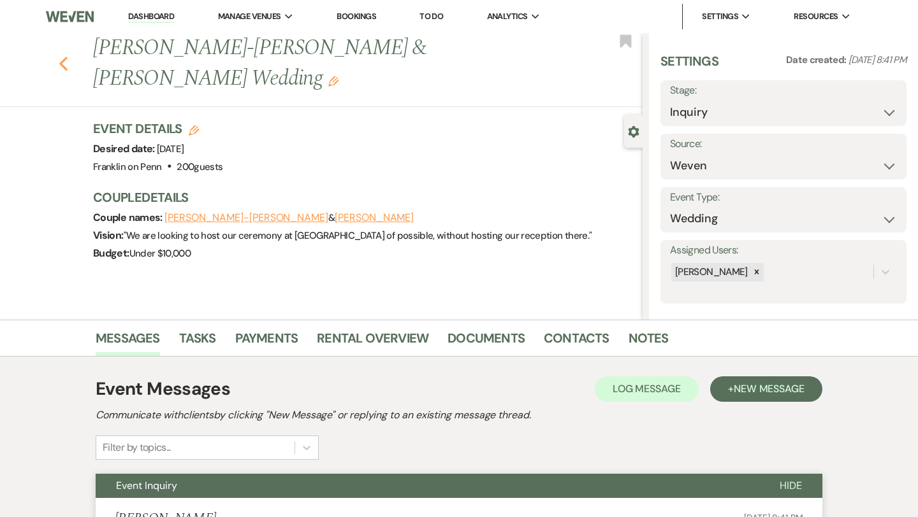
click at [66, 61] on icon "Previous" at bounding box center [64, 63] width 10 height 15
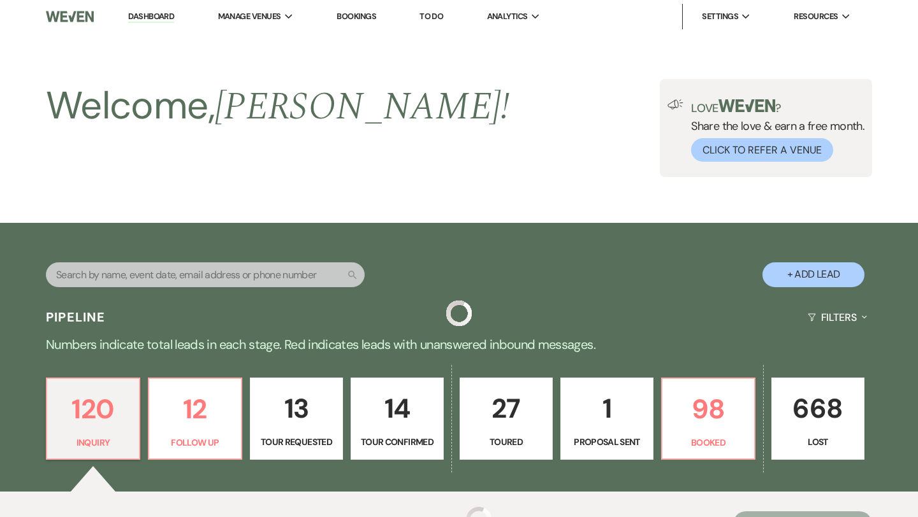
scroll to position [400, 0]
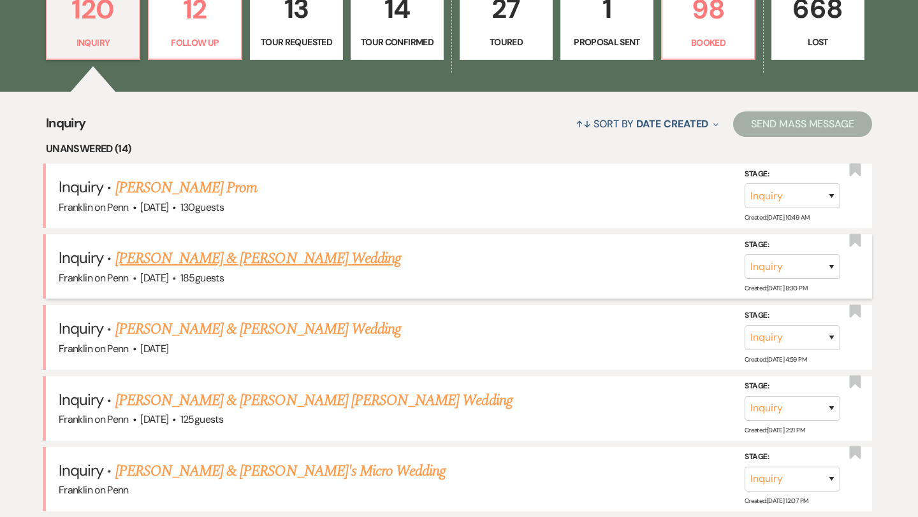
click at [283, 258] on link "[PERSON_NAME] & [PERSON_NAME] Wedding" at bounding box center [257, 258] width 285 height 23
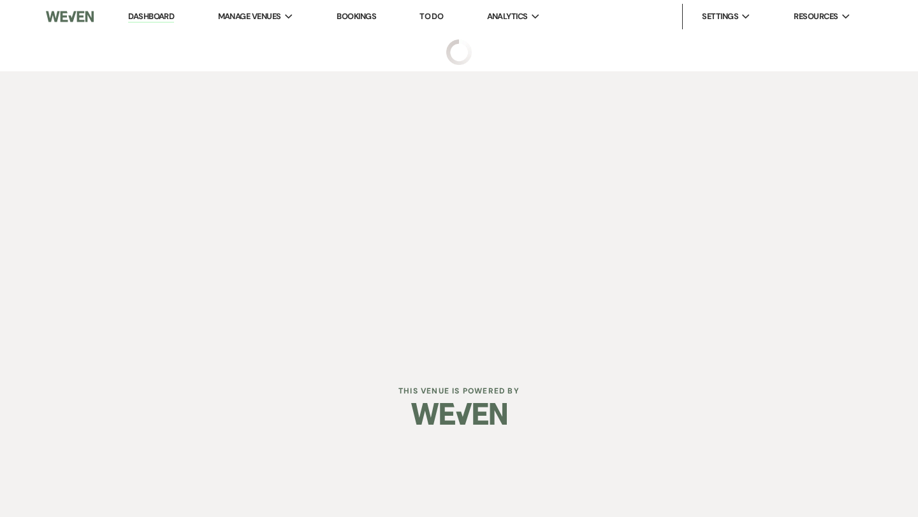
select select "5"
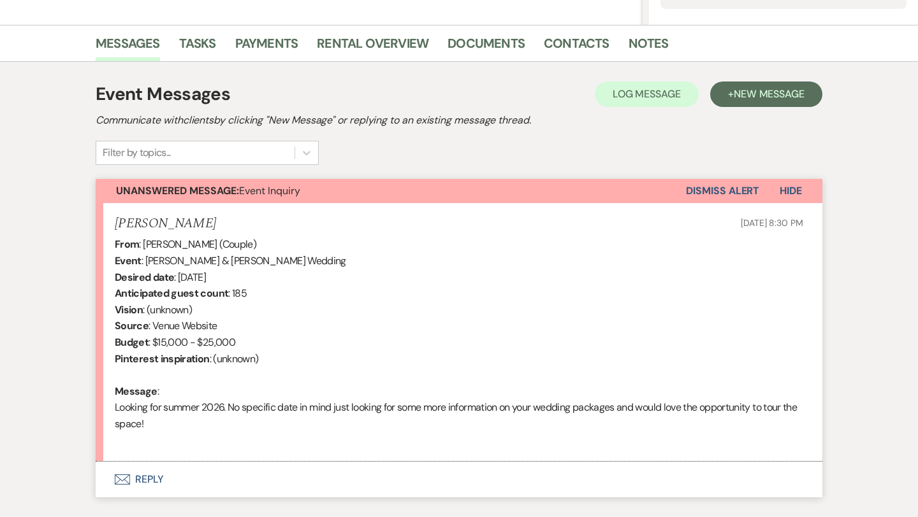
scroll to position [377, 0]
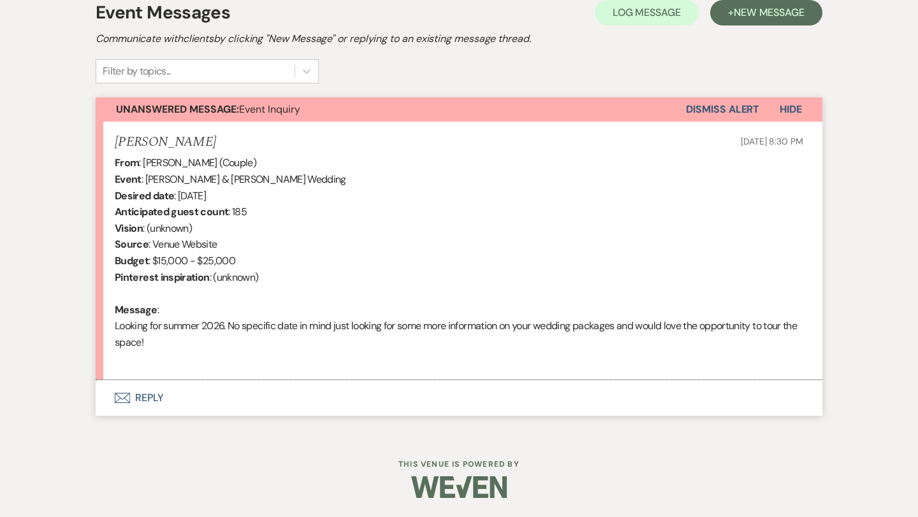
click at [151, 396] on button "Envelope Reply" at bounding box center [459, 398] width 726 height 36
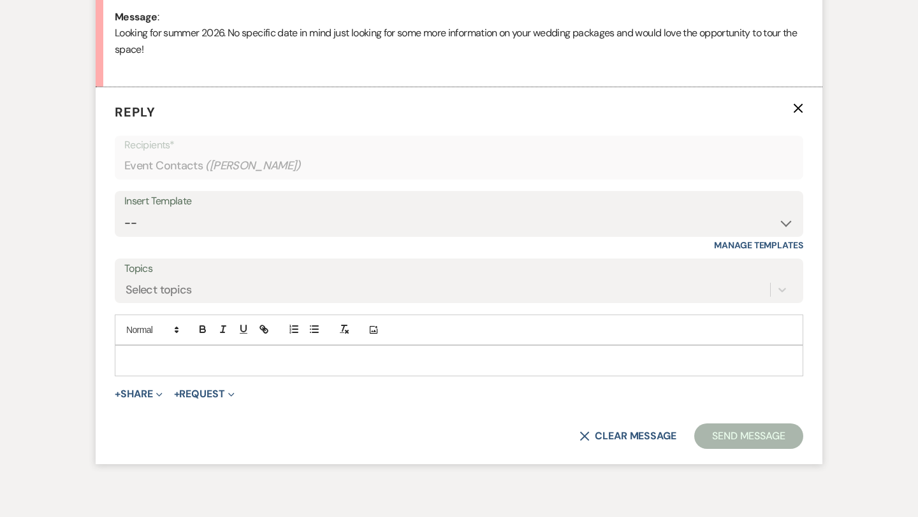
scroll to position [687, 0]
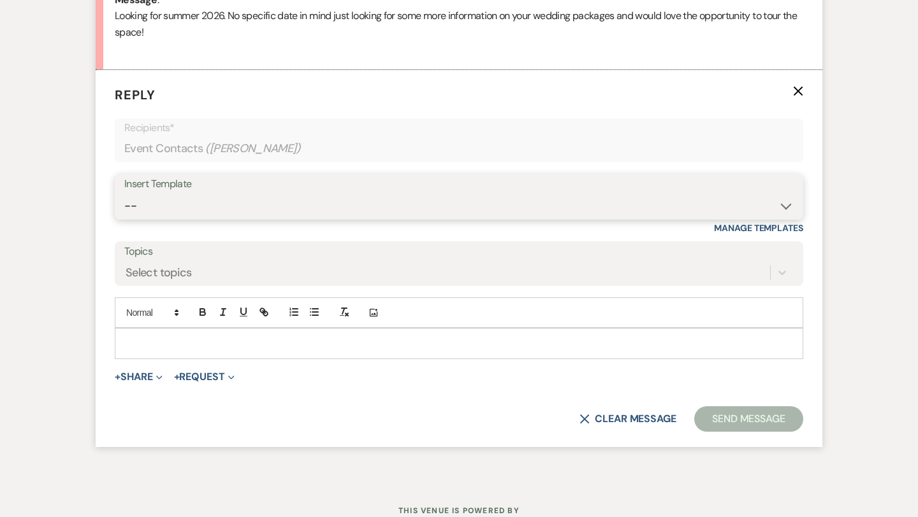
click at [253, 194] on select "-- Weven Planning Portal Introduction (Booked Events) Initial Inquiry Response …" at bounding box center [458, 206] width 669 height 25
select select "5894"
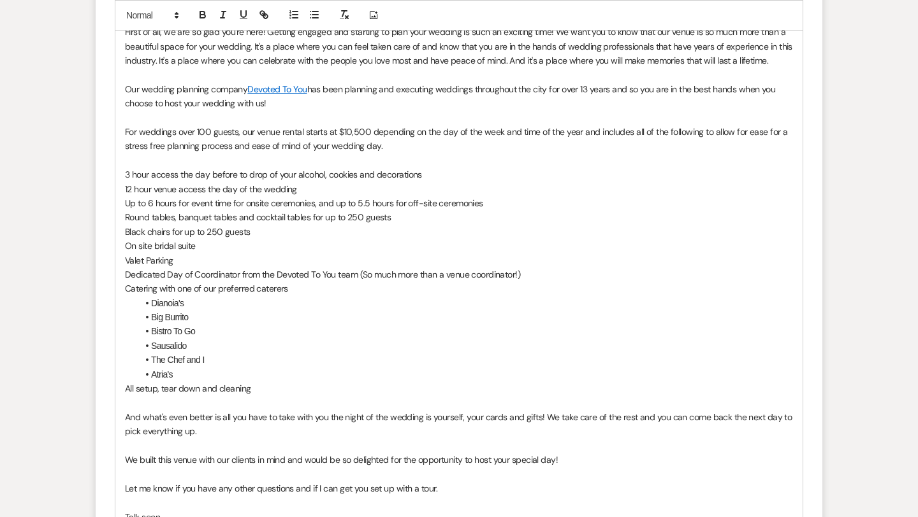
scroll to position [1275, 0]
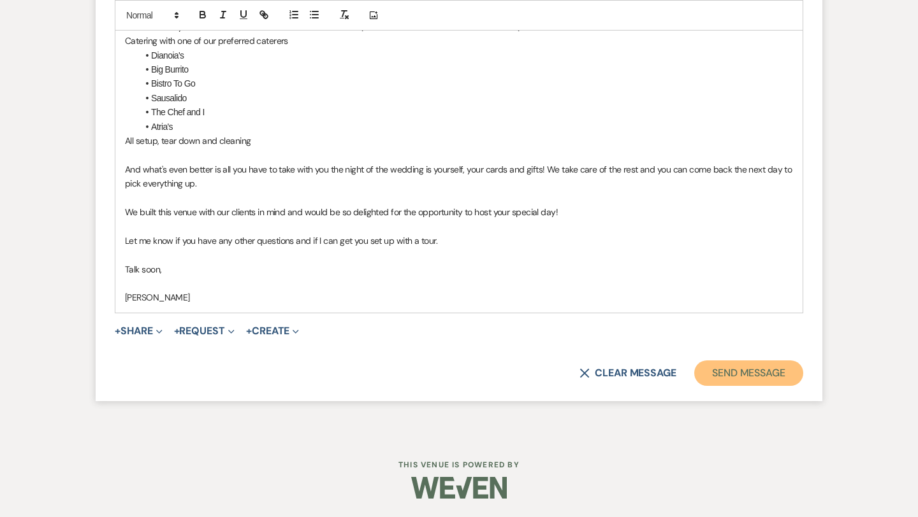
click at [762, 366] on button "Send Message" at bounding box center [748, 373] width 109 height 25
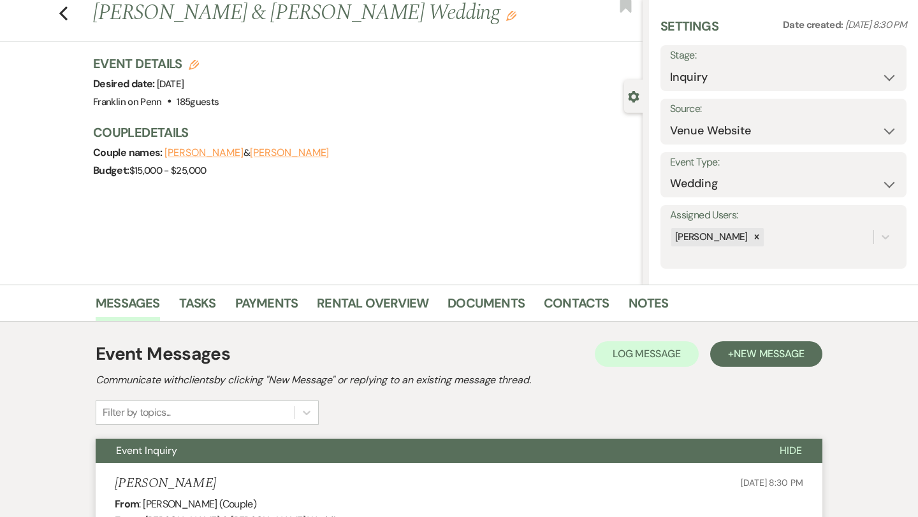
scroll to position [0, 0]
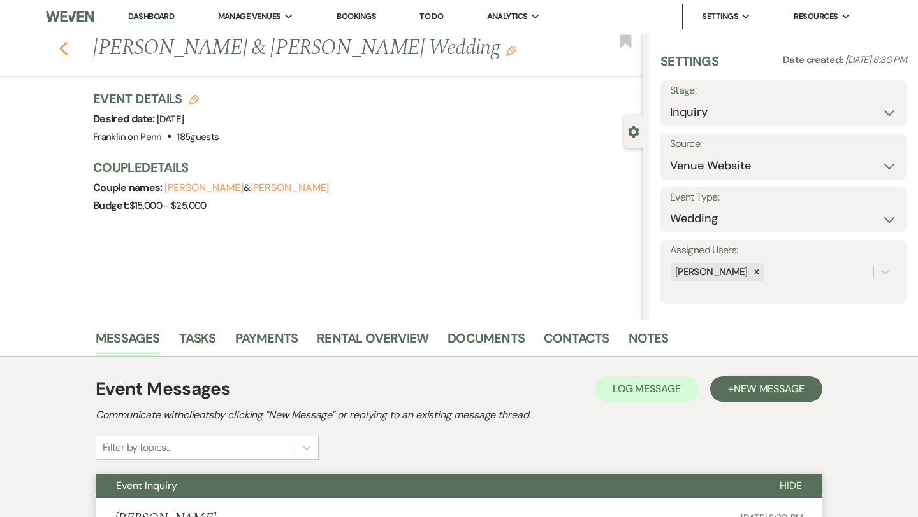
click at [66, 51] on icon "Previous" at bounding box center [64, 48] width 10 height 15
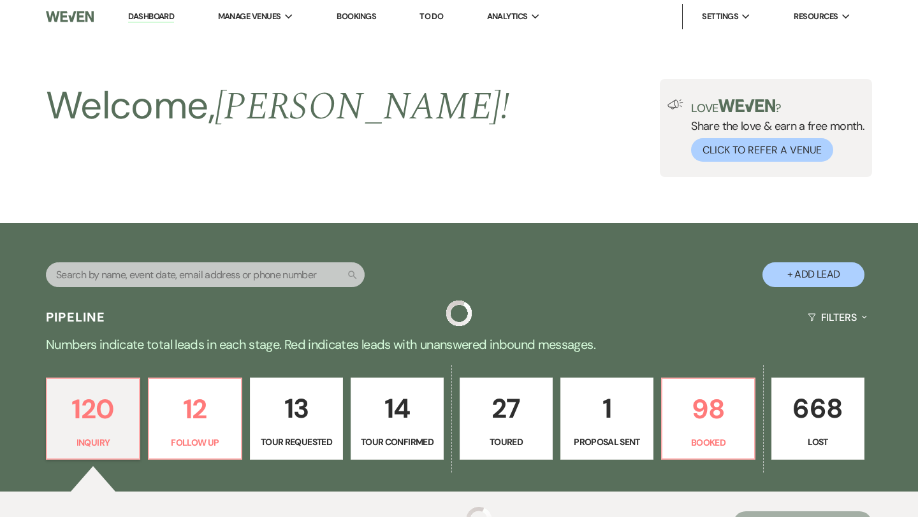
scroll to position [400, 0]
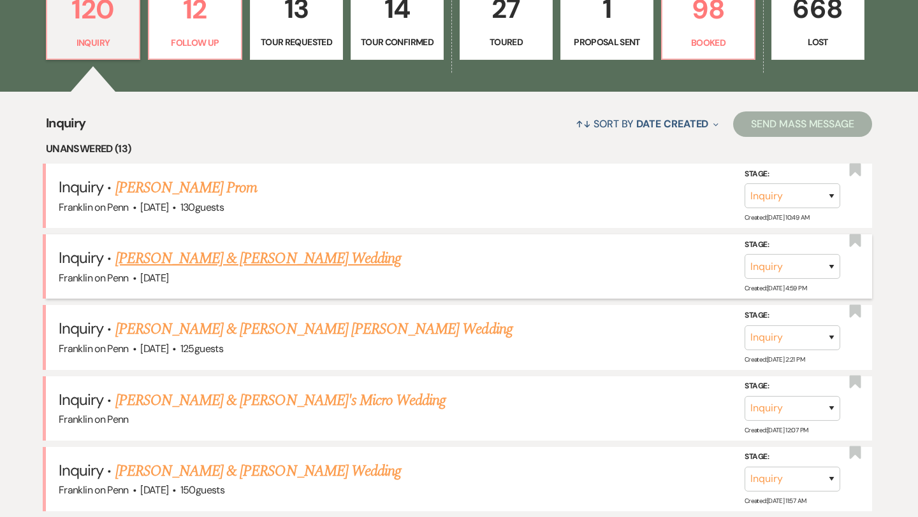
click at [300, 263] on link "[PERSON_NAME] & [PERSON_NAME] Wedding" at bounding box center [257, 258] width 285 height 23
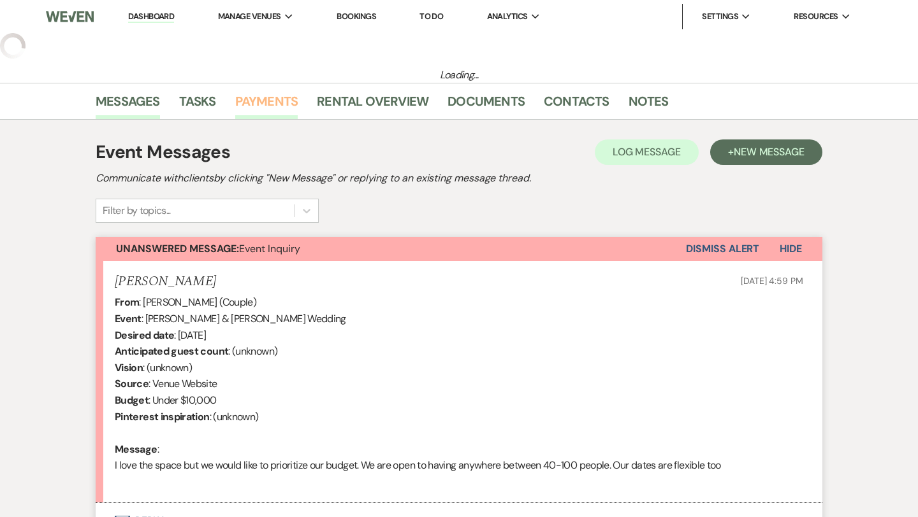
select select "5"
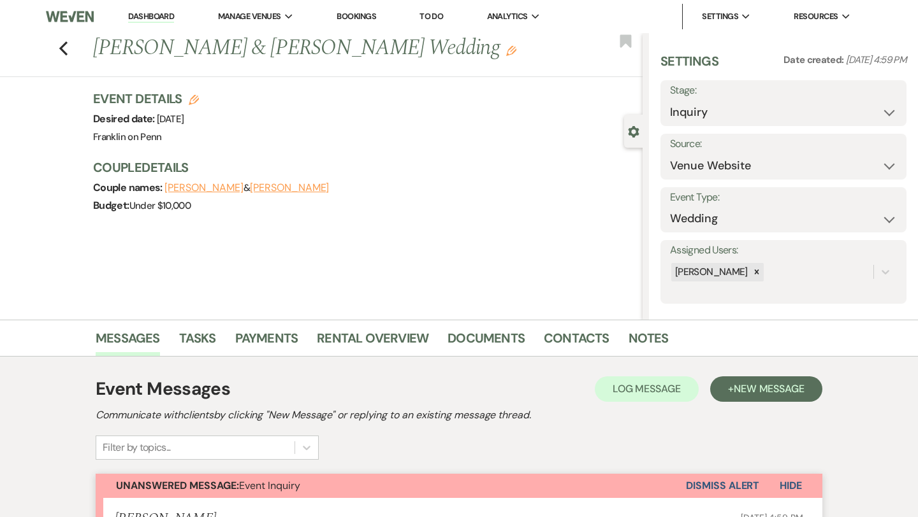
scroll to position [360, 0]
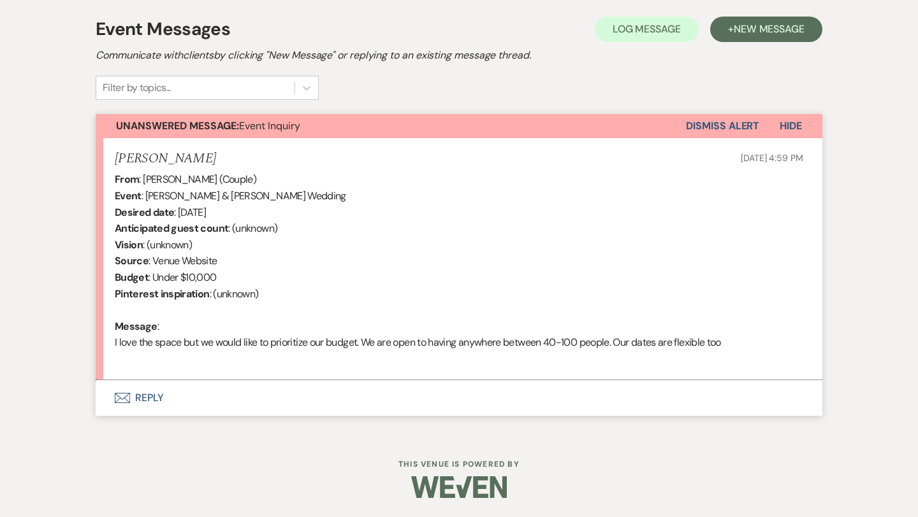
click at [150, 398] on button "Envelope Reply" at bounding box center [459, 398] width 726 height 36
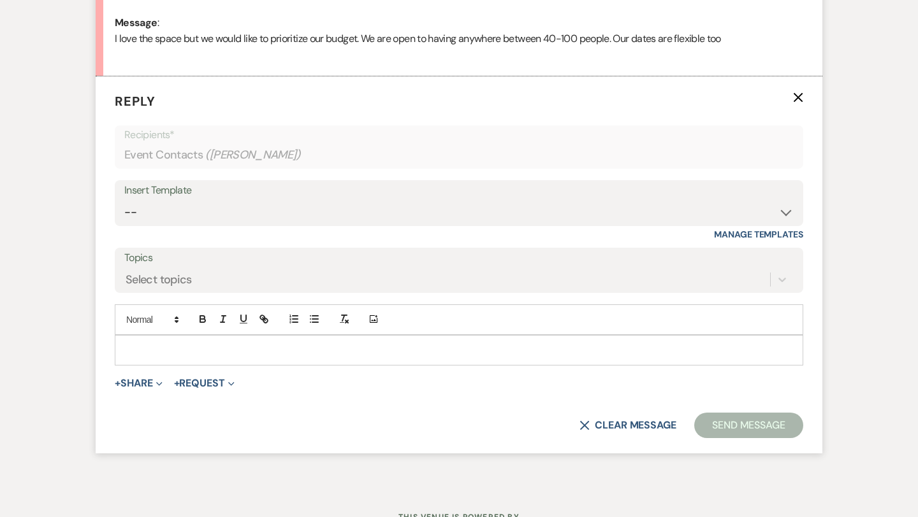
scroll to position [670, 0]
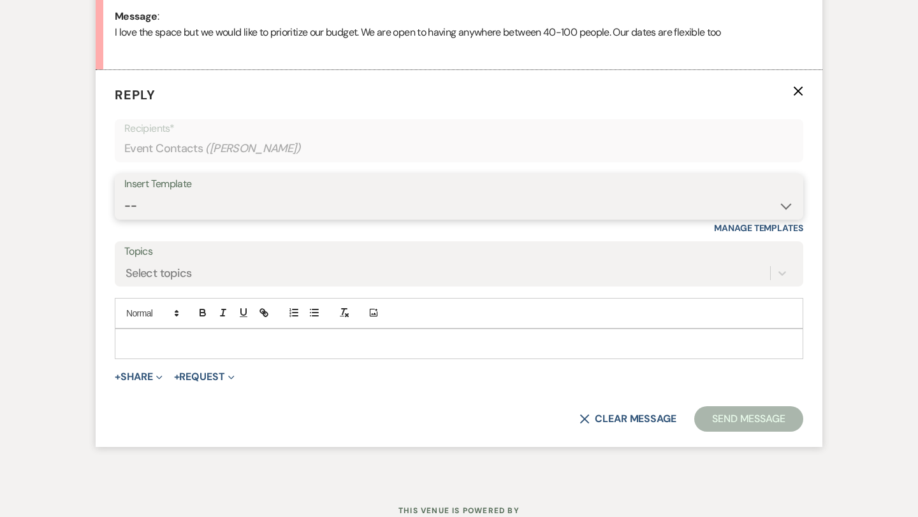
click at [206, 215] on select "-- Weven Planning Portal Introduction (Booked Events) Initial Inquiry Response …" at bounding box center [458, 206] width 669 height 25
select select "5894"
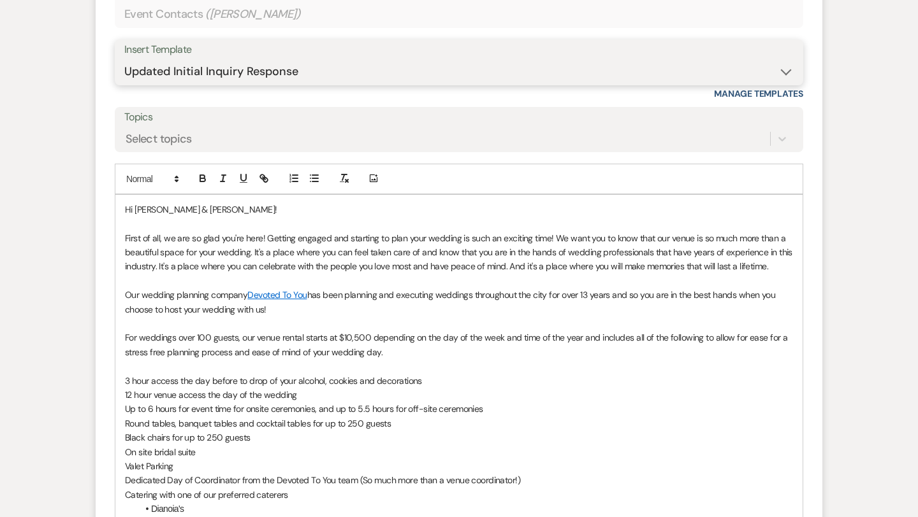
scroll to position [874, 0]
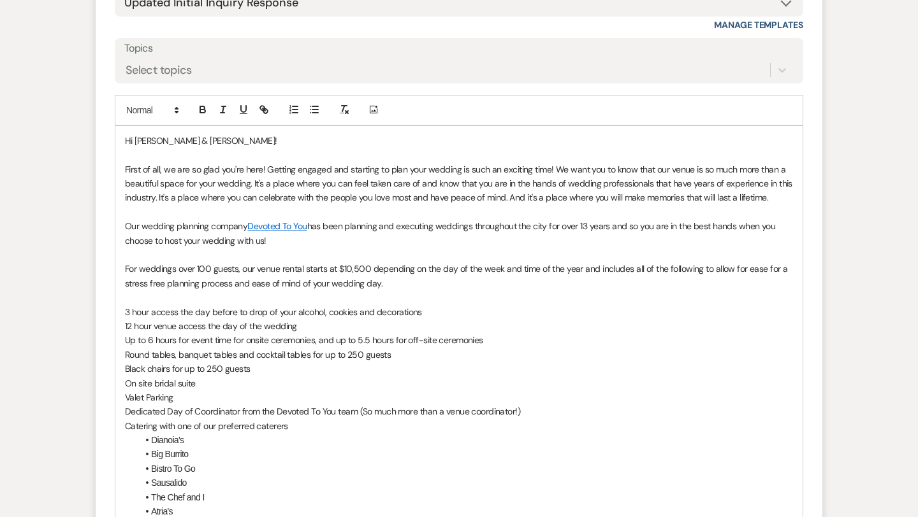
click at [423, 284] on p "For weddings over 100 guests, our venue rental starts at $10,500 depending on t…" at bounding box center [459, 276] width 668 height 29
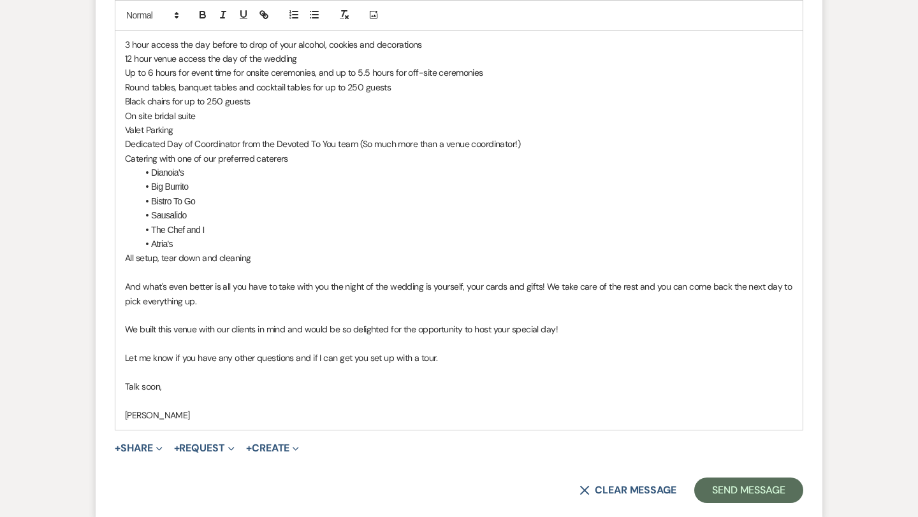
scroll to position [1165, 0]
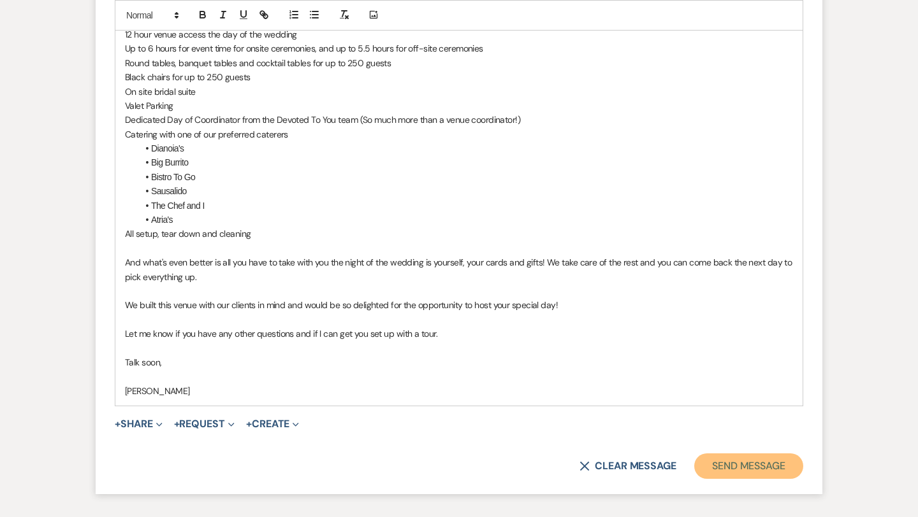
click at [719, 458] on button "Send Message" at bounding box center [748, 466] width 109 height 25
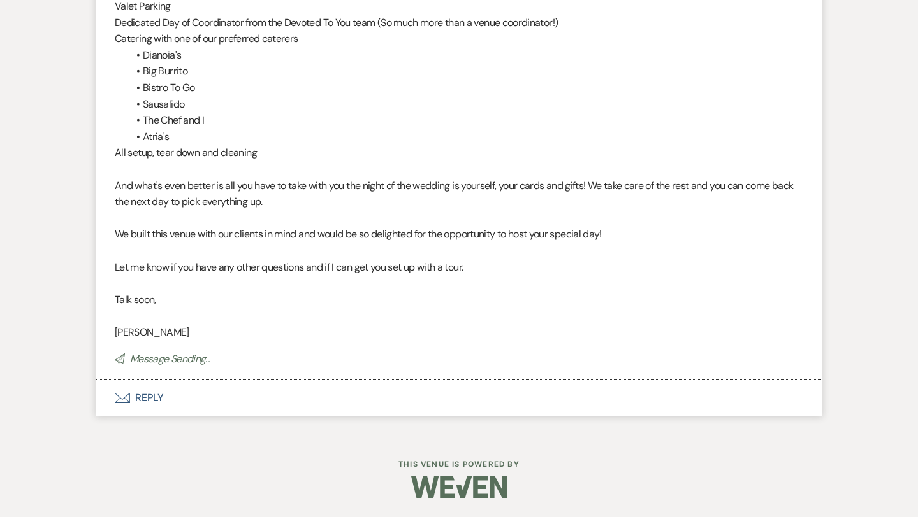
scroll to position [0, 0]
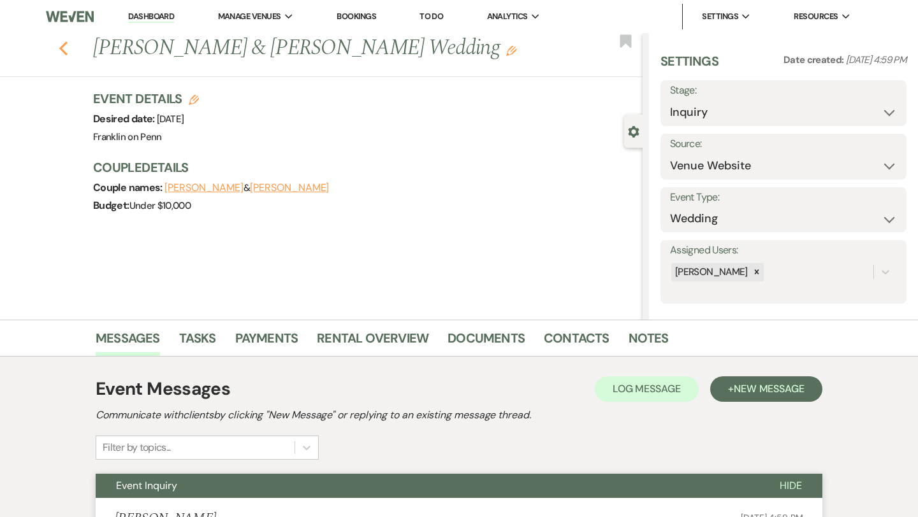
click at [66, 48] on icon "Previous" at bounding box center [64, 48] width 10 height 15
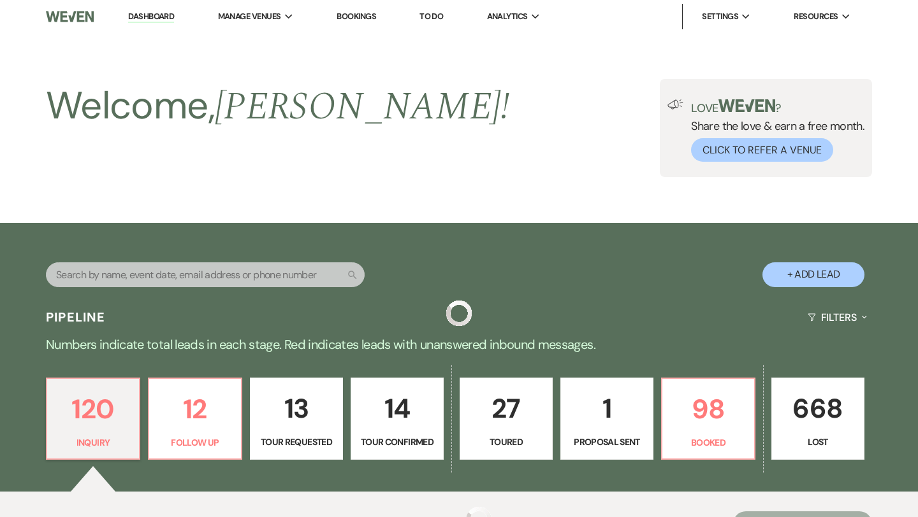
scroll to position [400, 0]
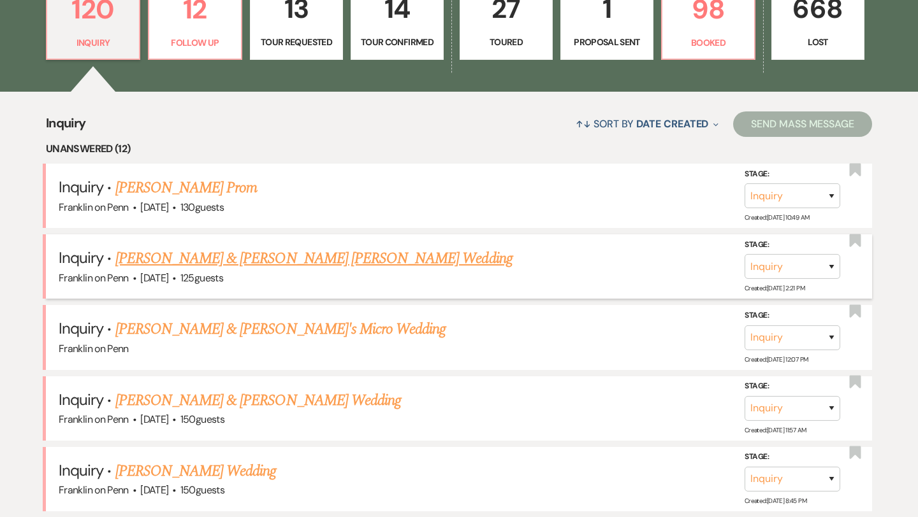
click at [317, 261] on link "[PERSON_NAME] & [PERSON_NAME] [PERSON_NAME] Wedding" at bounding box center [313, 258] width 397 height 23
select select "1"
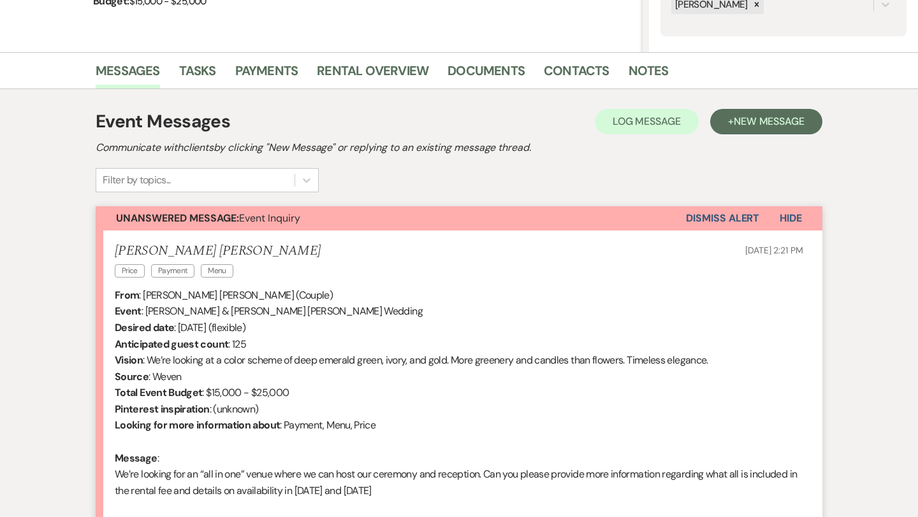
scroll to position [416, 0]
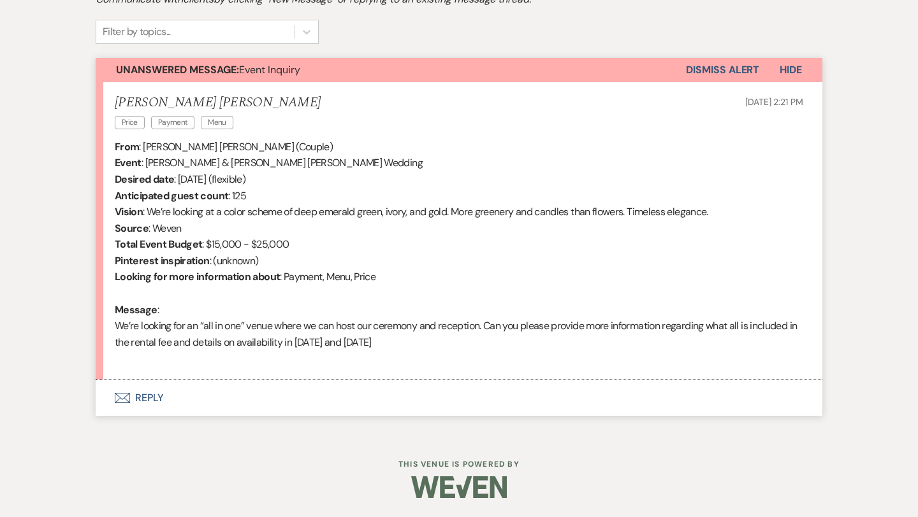
click at [156, 397] on button "Envelope Reply" at bounding box center [459, 398] width 726 height 36
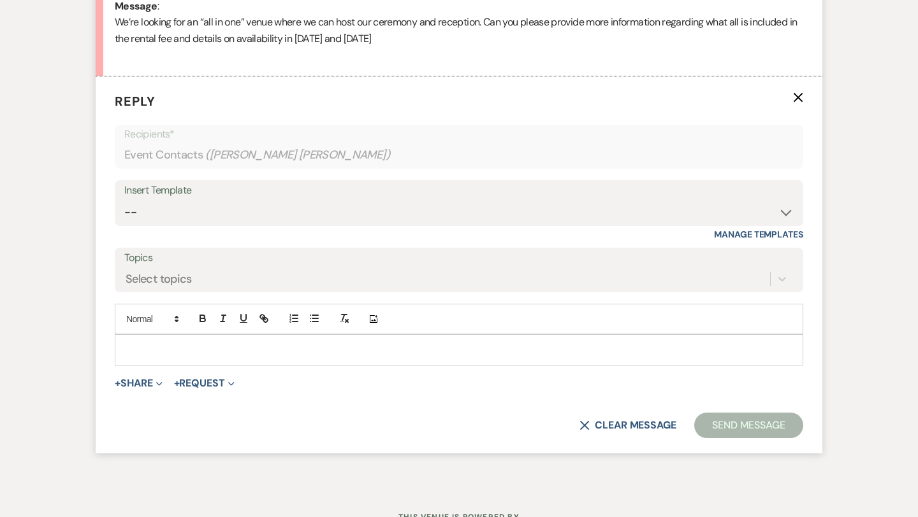
scroll to position [726, 0]
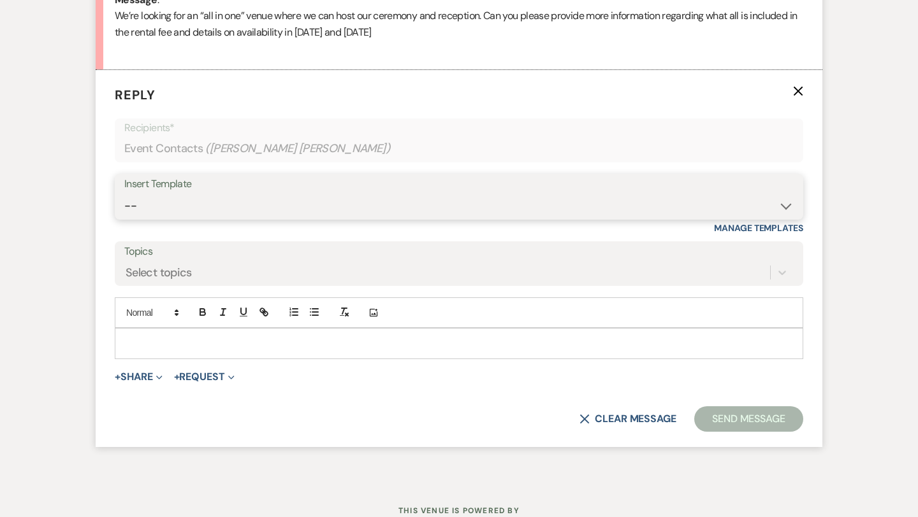
click at [217, 209] on select "-- Weven Planning Portal Introduction (Booked Events) Initial Inquiry Response …" at bounding box center [458, 206] width 669 height 25
select select "5894"
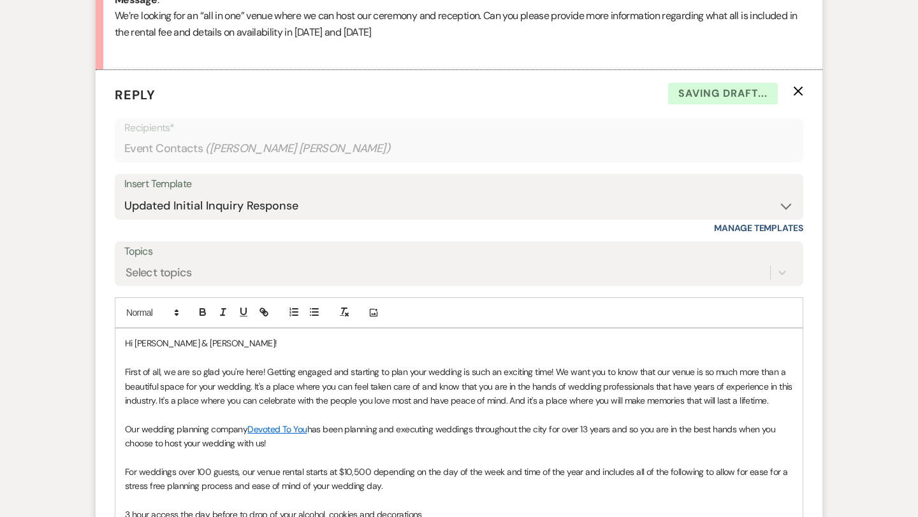
click at [786, 403] on p "First of all, we are so glad you're here! Getting engaged and starting to plan …" at bounding box center [459, 386] width 668 height 43
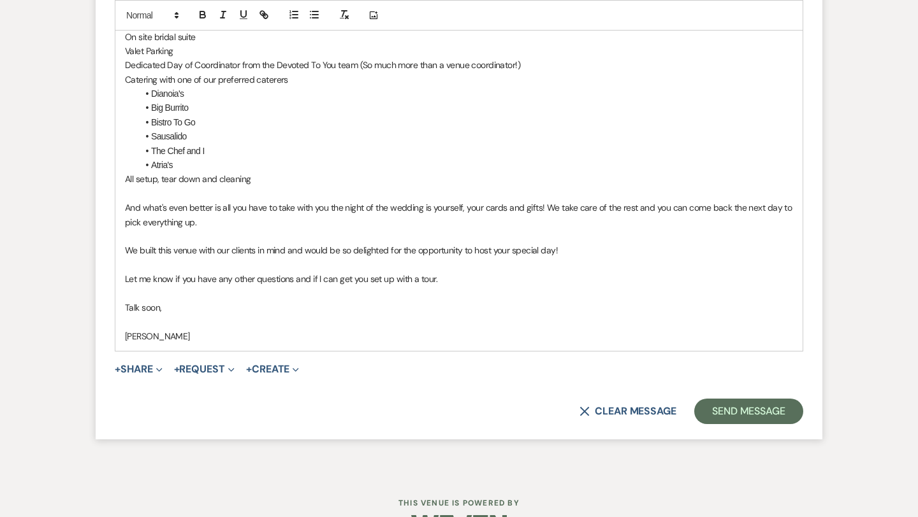
scroll to position [1295, 0]
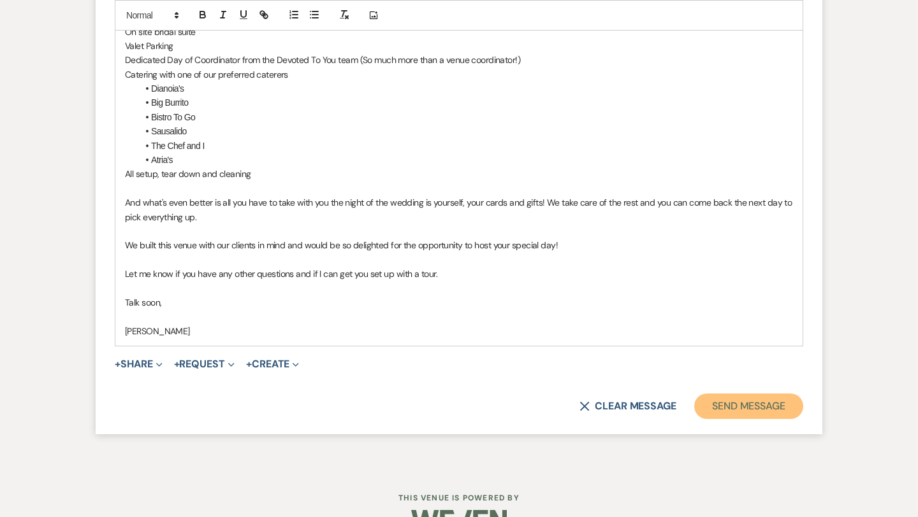
click at [749, 405] on button "Send Message" at bounding box center [748, 406] width 109 height 25
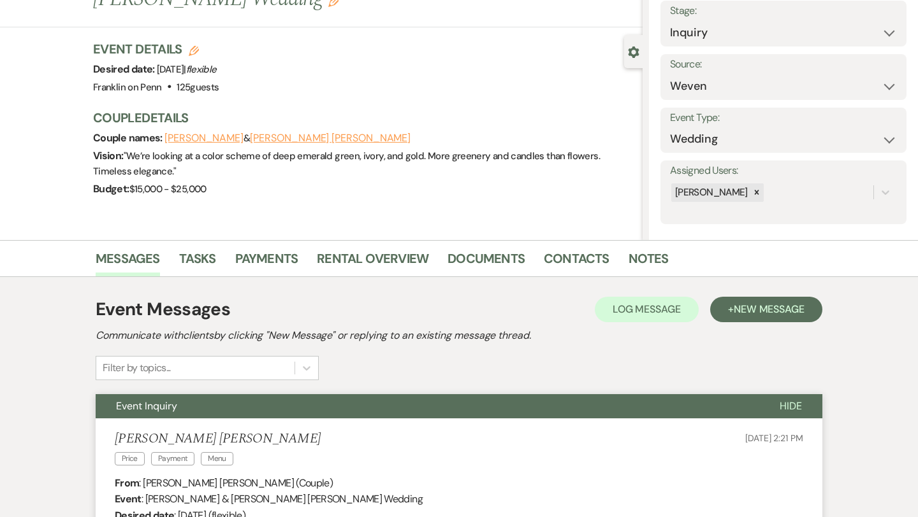
scroll to position [0, 0]
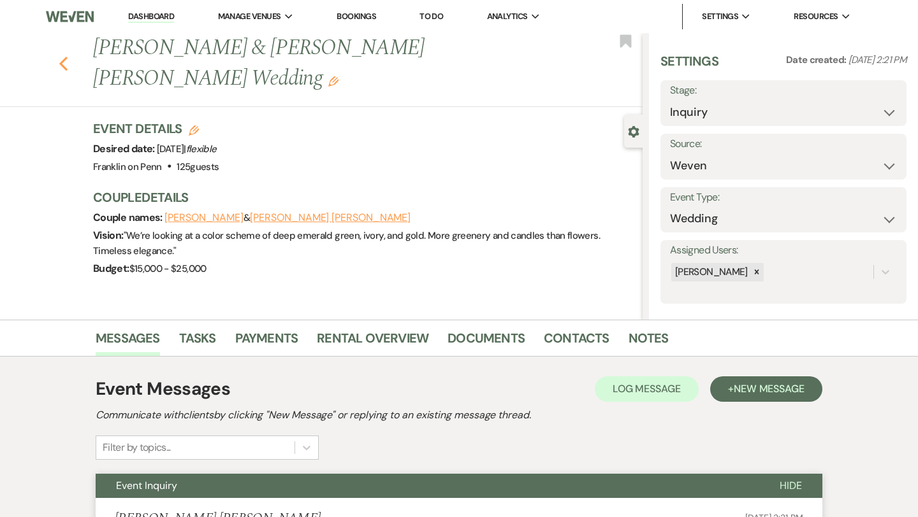
click at [64, 68] on use "button" at bounding box center [63, 64] width 8 height 14
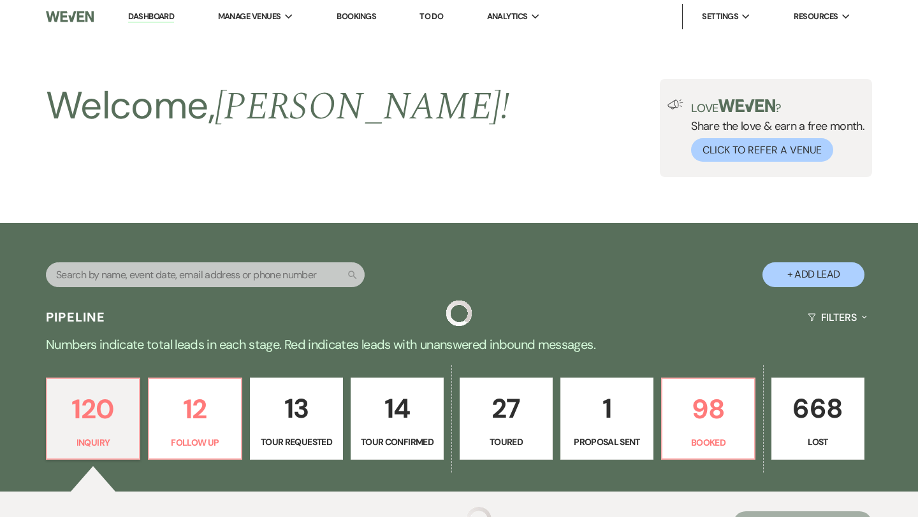
scroll to position [400, 0]
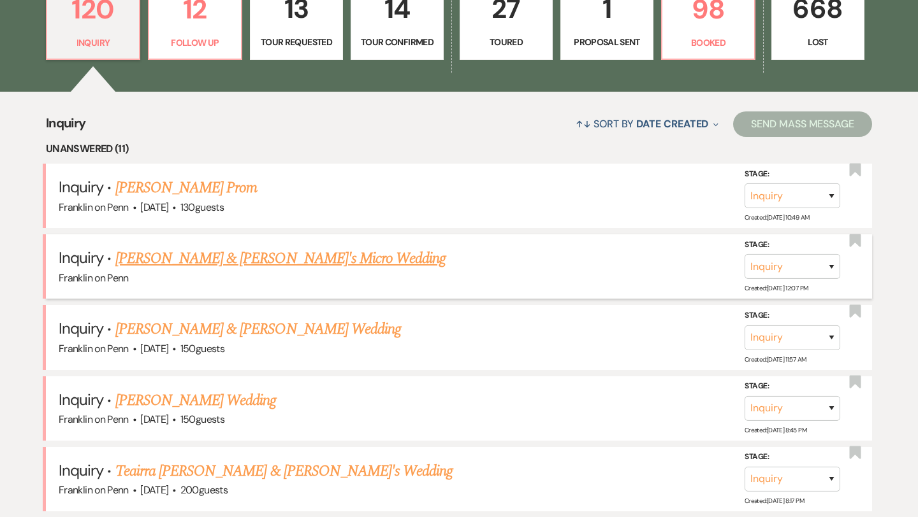
click at [245, 257] on link "[PERSON_NAME] & [PERSON_NAME]'s Micro Wedding" at bounding box center [280, 258] width 331 height 23
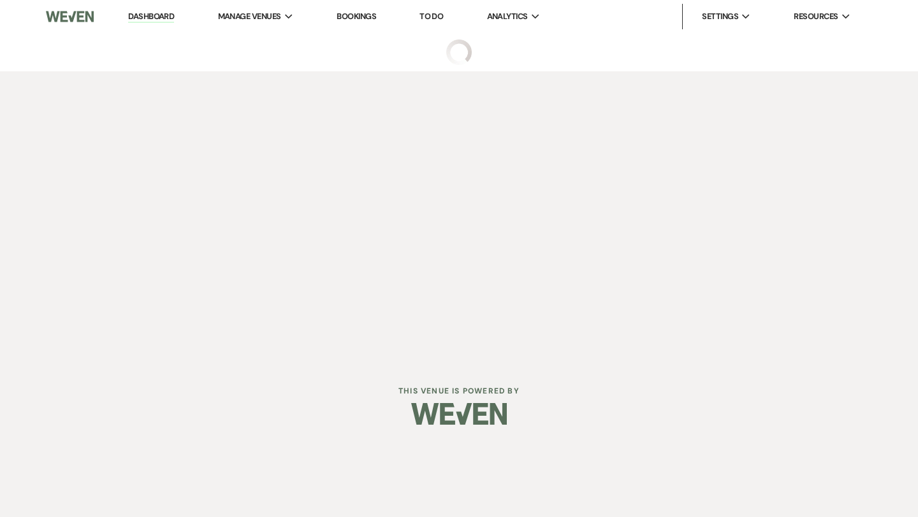
select select "5"
select select "16"
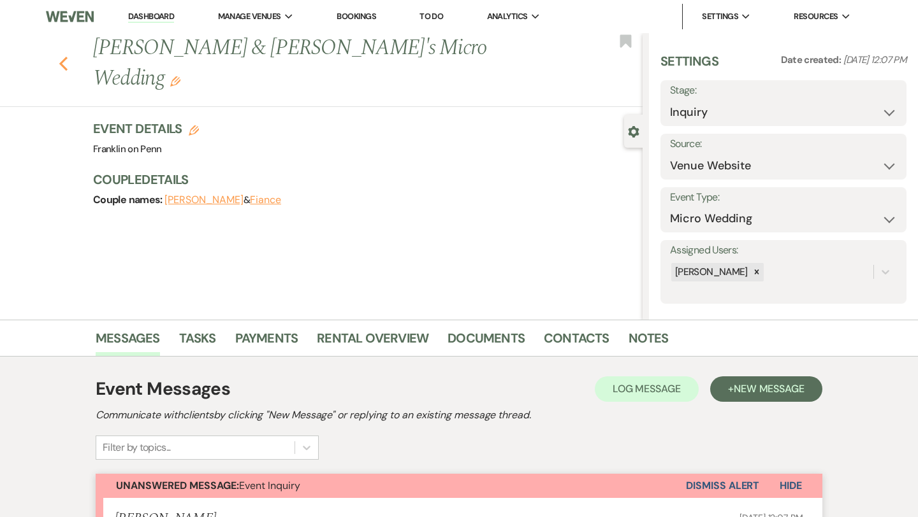
click at [62, 57] on use "button" at bounding box center [63, 64] width 8 height 14
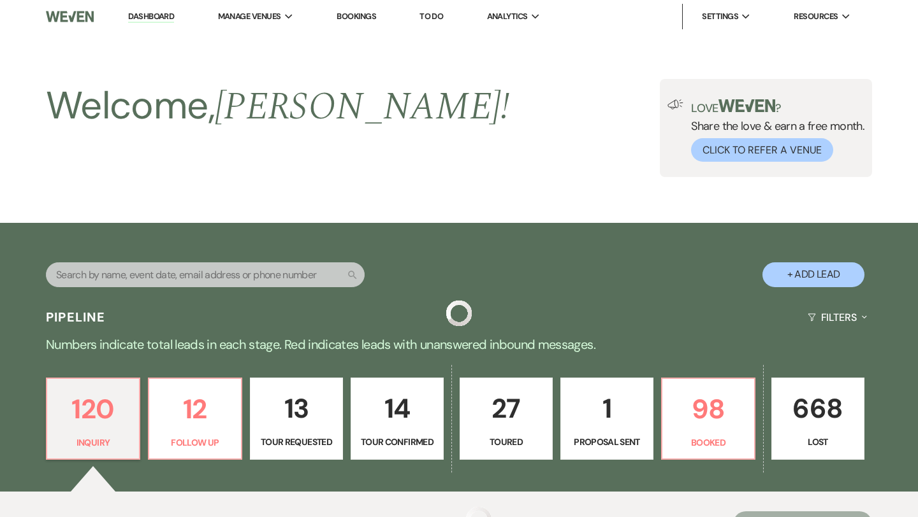
scroll to position [400, 0]
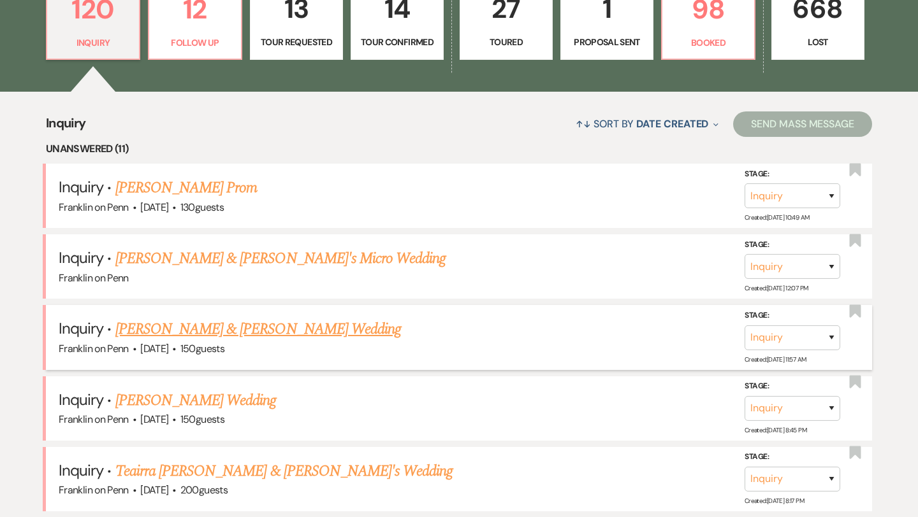
click at [231, 326] on link "[PERSON_NAME] & [PERSON_NAME] Wedding" at bounding box center [257, 329] width 285 height 23
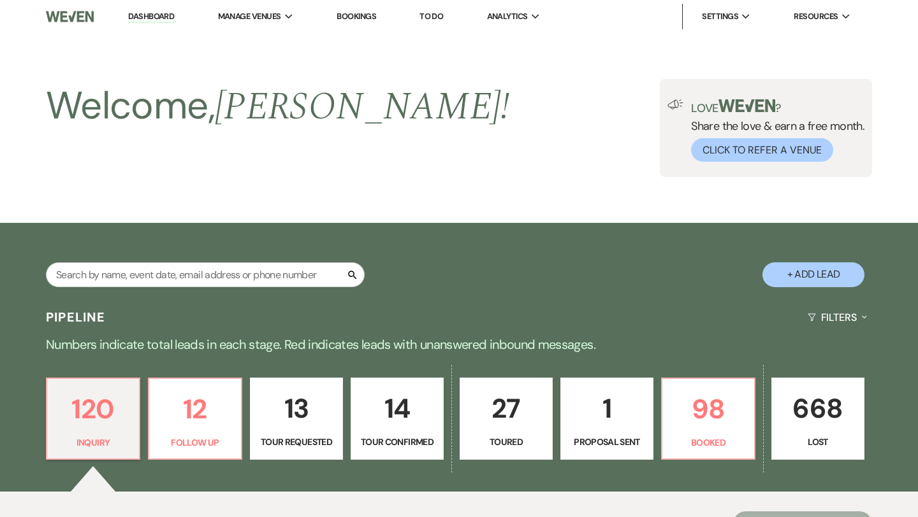
select select "5"
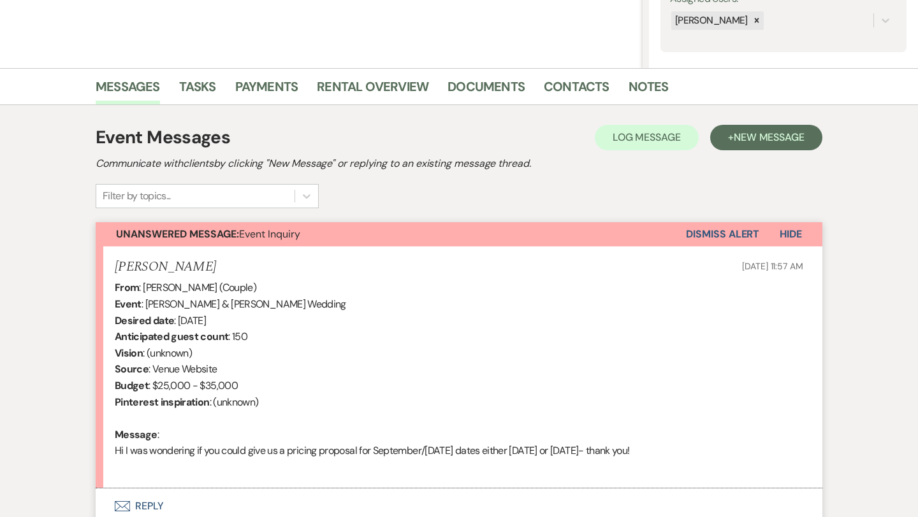
scroll to position [360, 0]
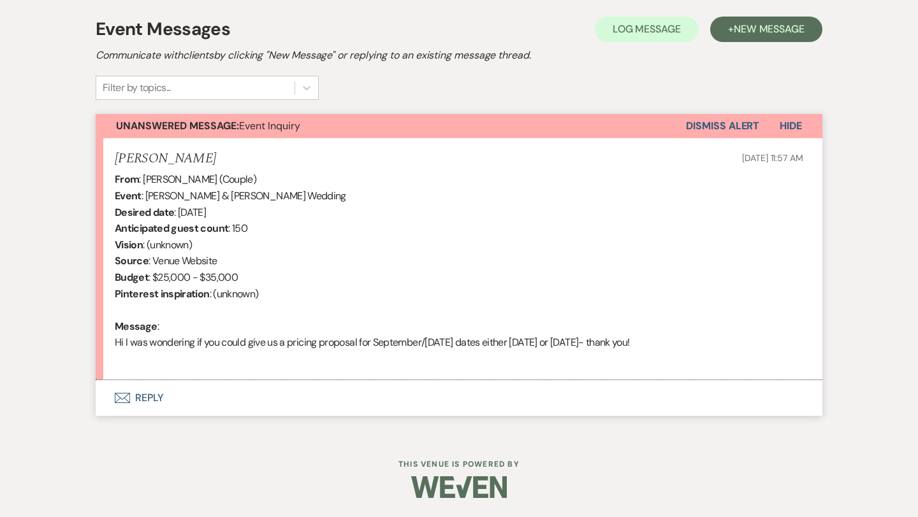
click at [155, 399] on button "Envelope Reply" at bounding box center [459, 398] width 726 height 36
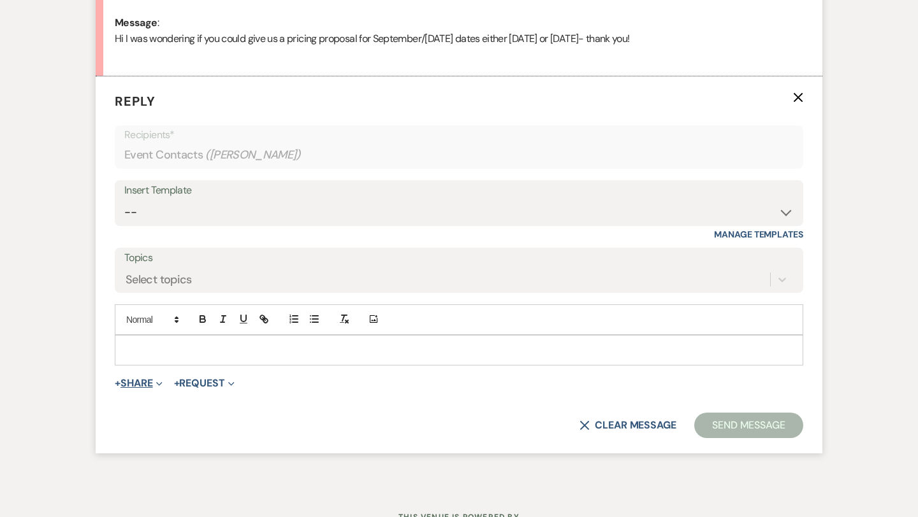
scroll to position [670, 0]
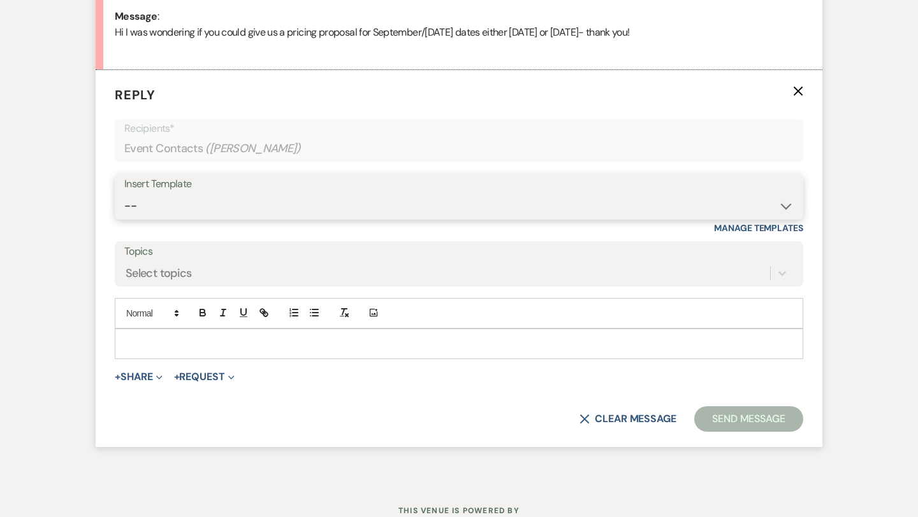
click at [238, 199] on select "-- Weven Planning Portal Introduction (Booked Events) Initial Inquiry Response …" at bounding box center [458, 206] width 669 height 25
select select "5894"
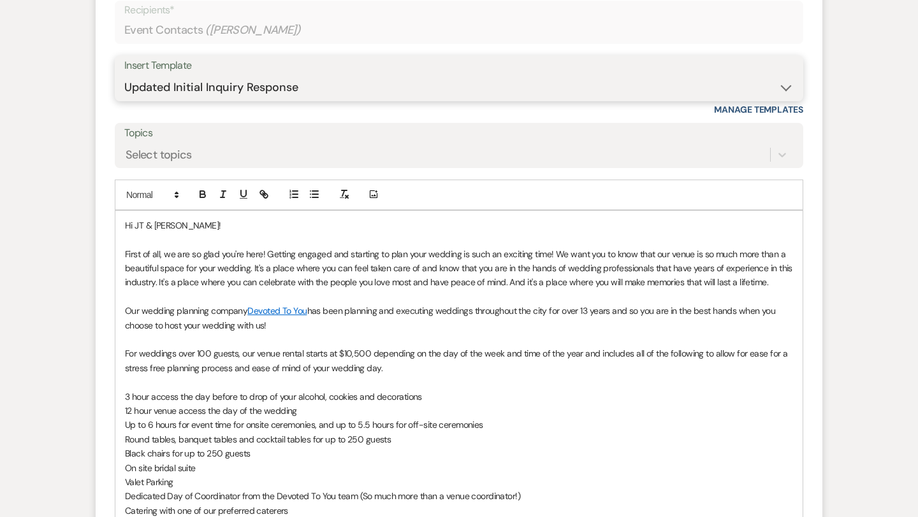
scroll to position [791, 0]
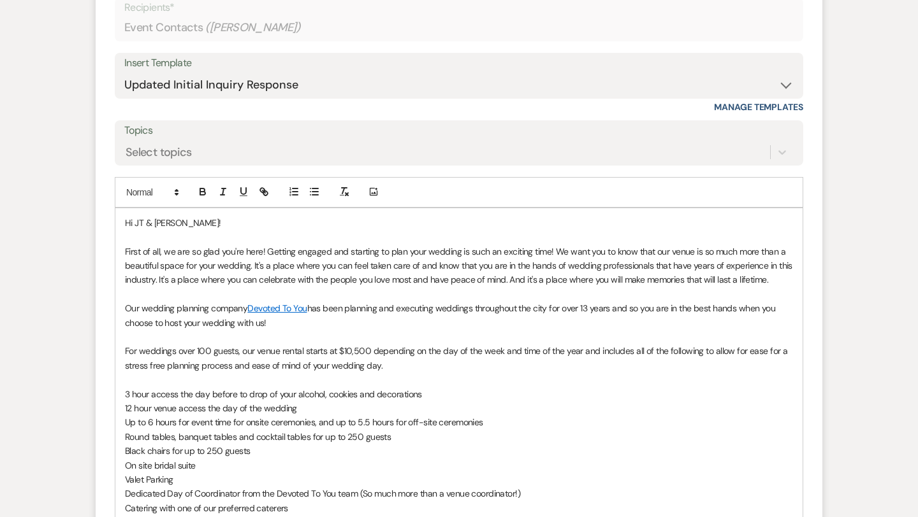
click at [417, 365] on p "For weddings over 100 guests, our venue rental starts at $10,500 depending on t…" at bounding box center [459, 358] width 668 height 29
click at [781, 282] on p "First of all, we are so glad you're here! Getting engaged and starting to plan …" at bounding box center [459, 266] width 668 height 43
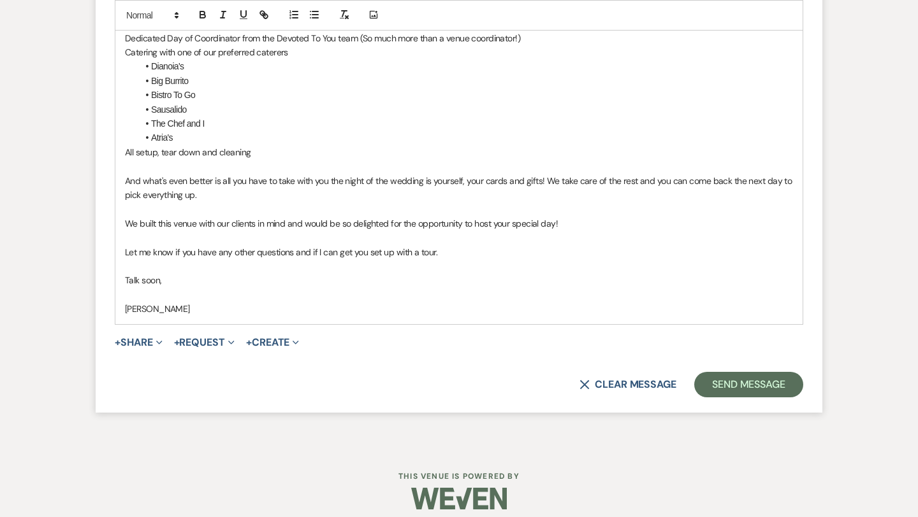
scroll to position [1273, 0]
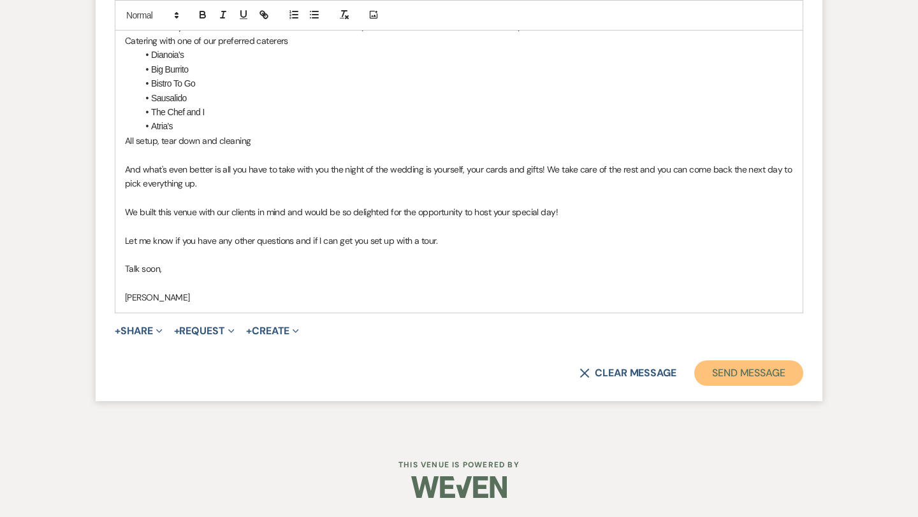
click at [731, 382] on button "Send Message" at bounding box center [748, 373] width 109 height 25
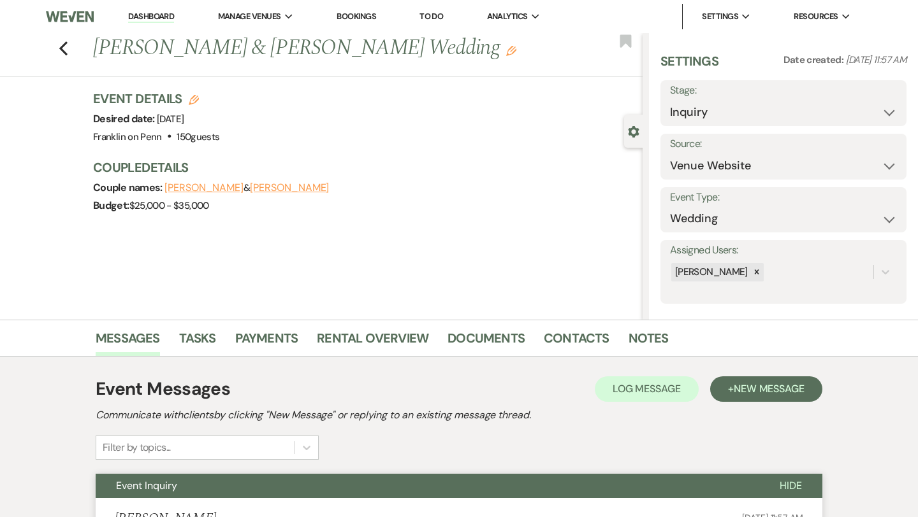
scroll to position [3, 0]
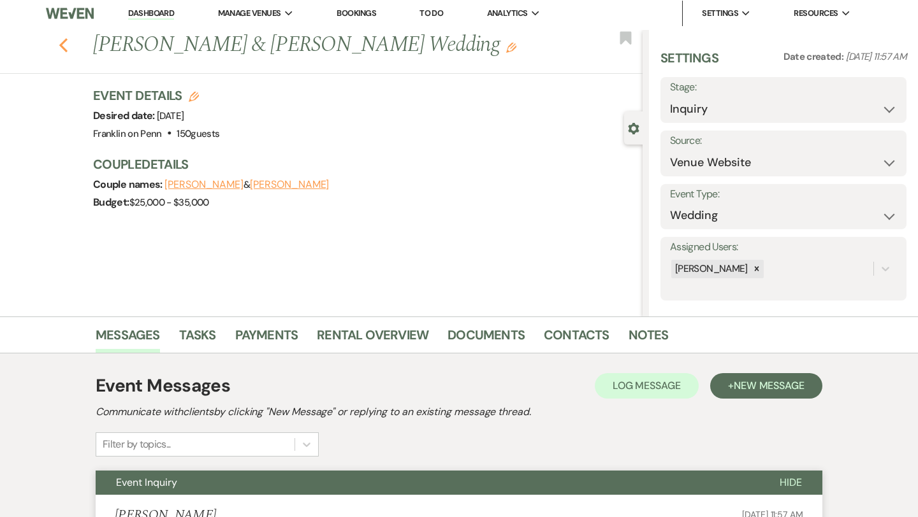
click at [63, 42] on use "button" at bounding box center [63, 45] width 8 height 14
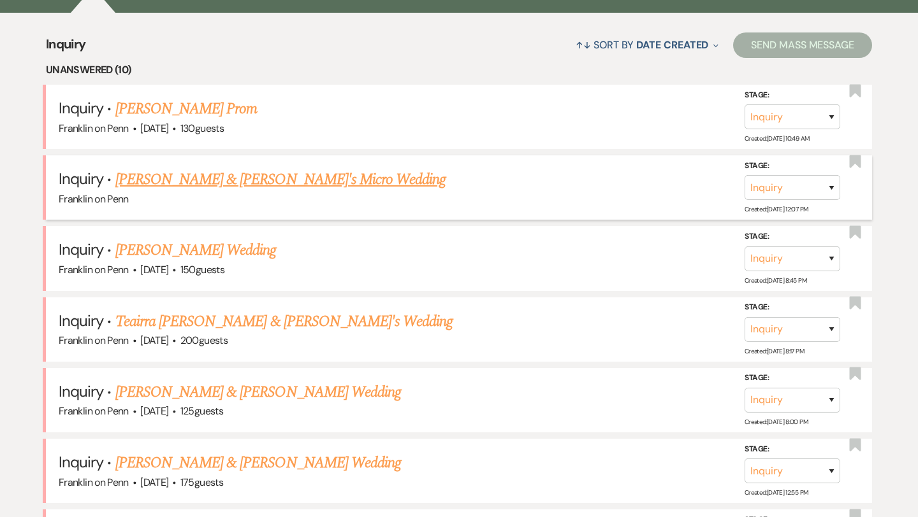
scroll to position [498, 0]
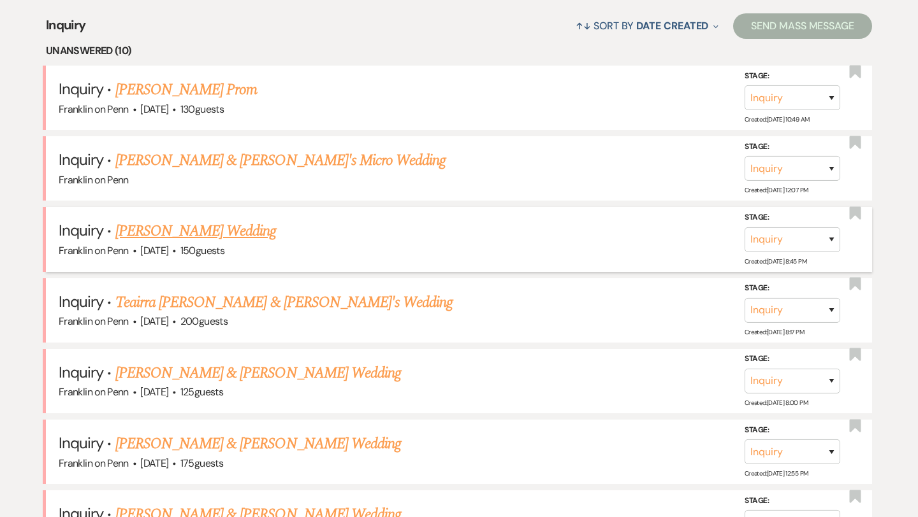
click at [236, 229] on link "[PERSON_NAME] Wedding" at bounding box center [195, 231] width 161 height 23
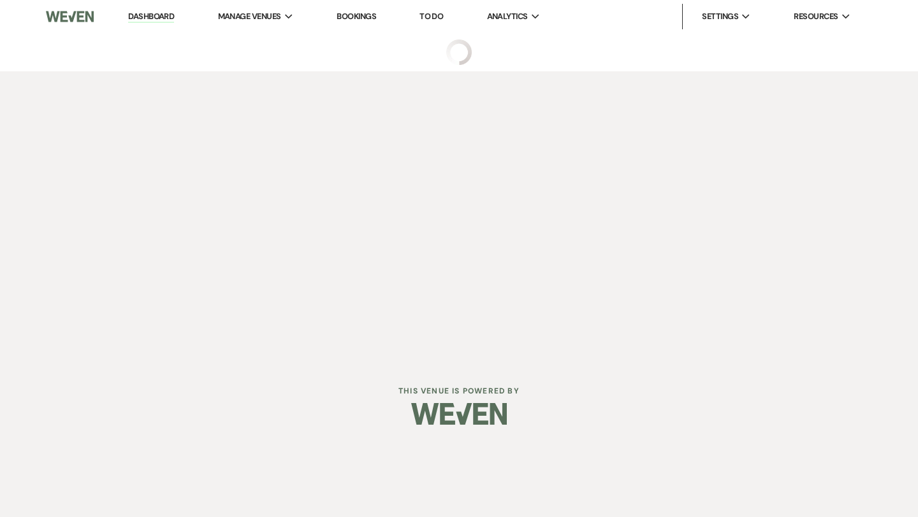
select select "5"
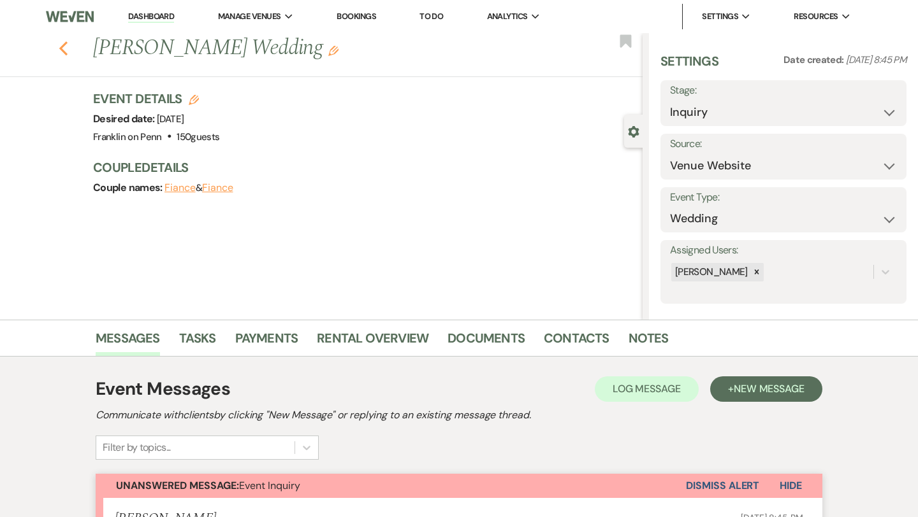
click at [61, 49] on use "button" at bounding box center [63, 48] width 8 height 14
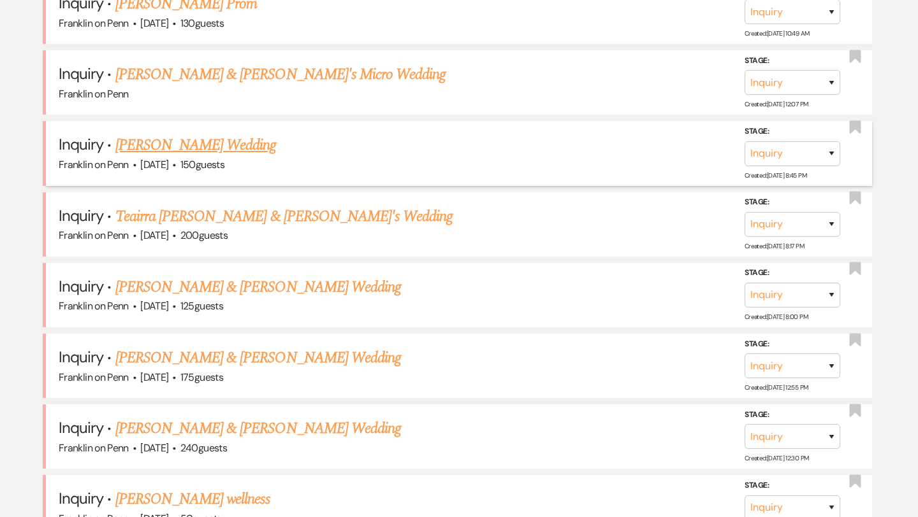
scroll to position [626, 0]
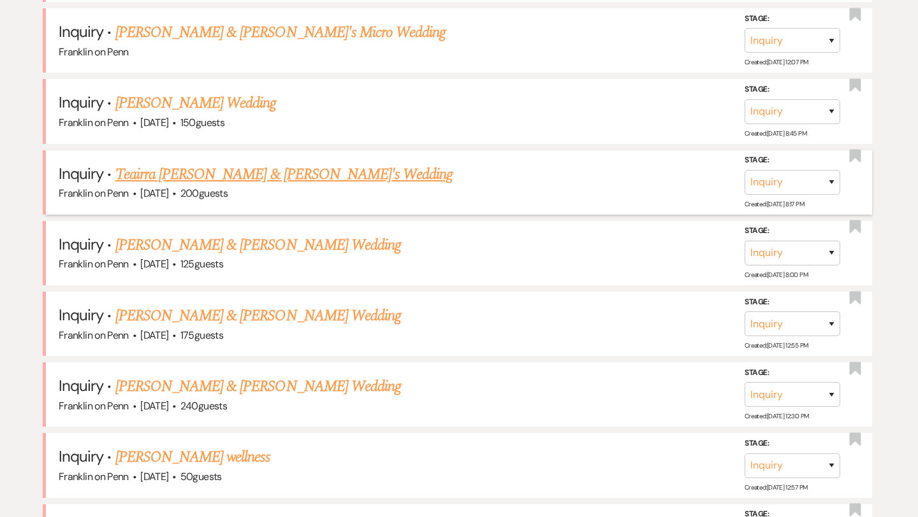
click at [296, 174] on link "Teairra [PERSON_NAME] & [PERSON_NAME]'s Wedding" at bounding box center [284, 174] width 338 height 23
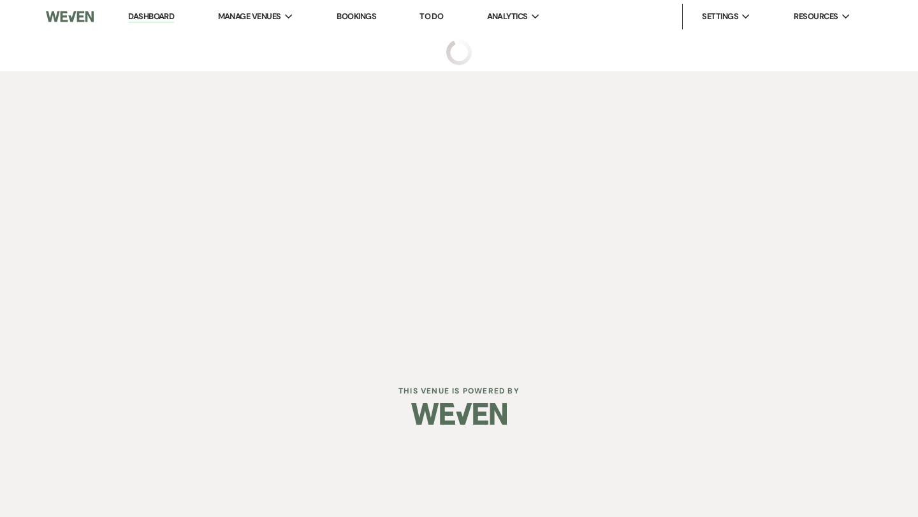
select select "1"
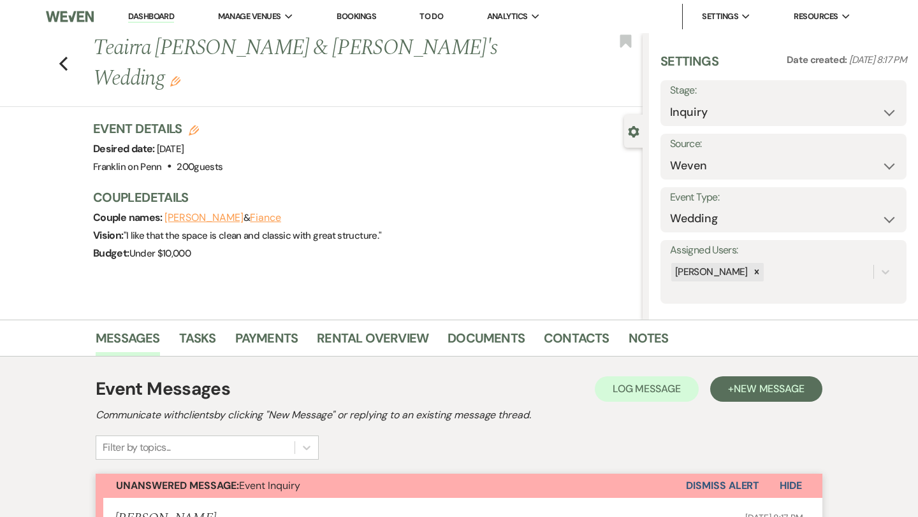
scroll to position [399, 0]
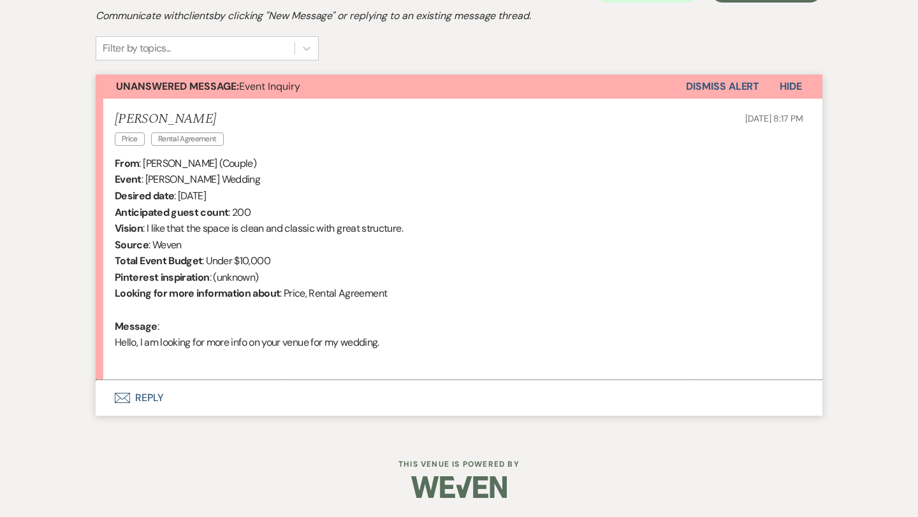
click at [147, 392] on button "Envelope Reply" at bounding box center [459, 398] width 726 height 36
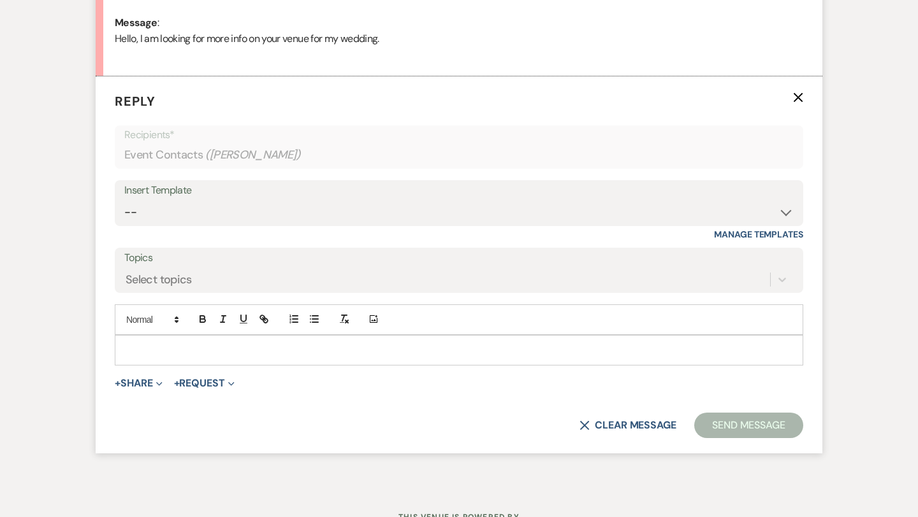
scroll to position [710, 0]
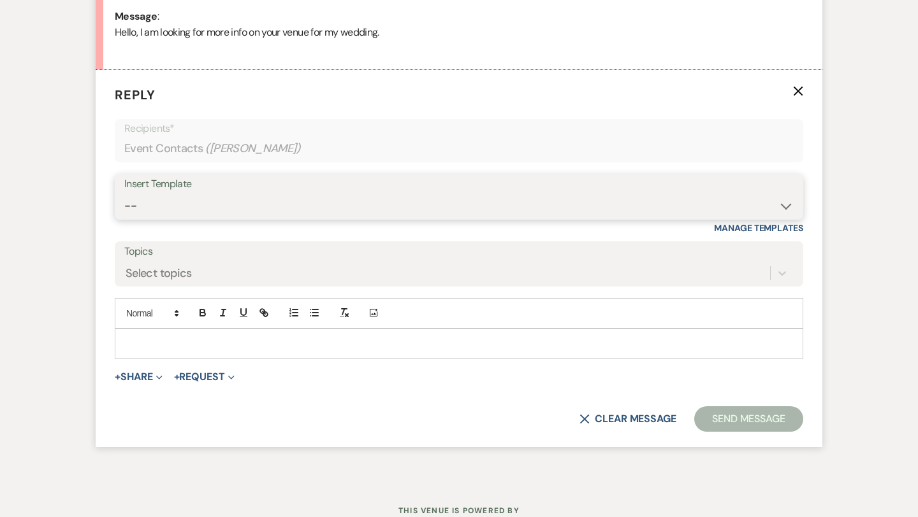
click at [227, 205] on select "-- Weven Planning Portal Introduction (Booked Events) Initial Inquiry Response …" at bounding box center [458, 206] width 669 height 25
select select "5894"
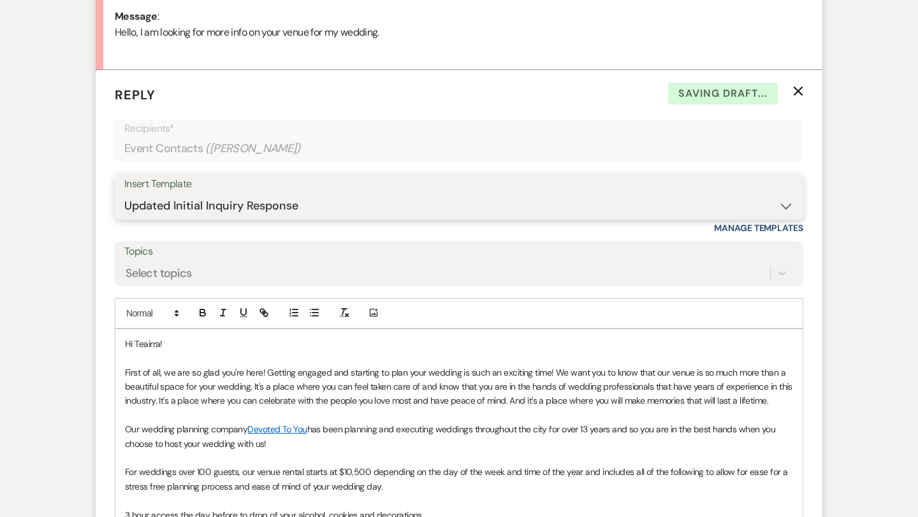
scroll to position [1299, 0]
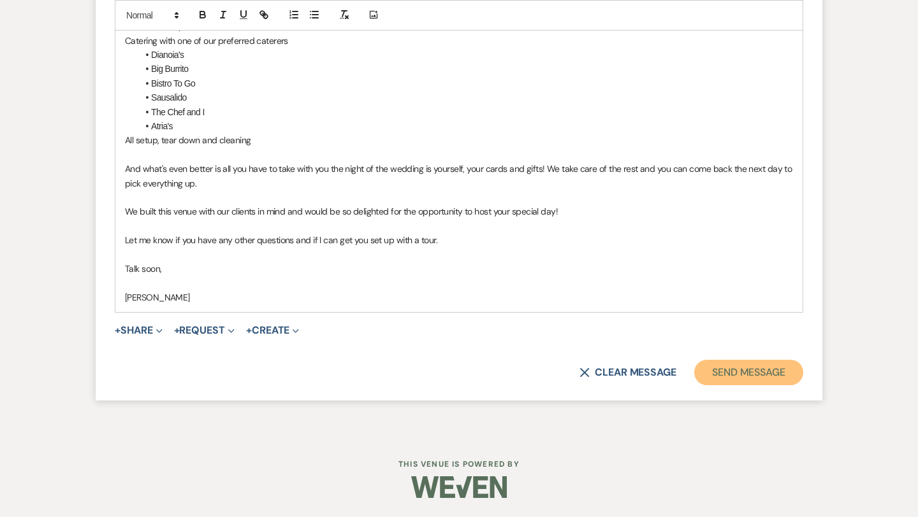
click at [754, 375] on button "Send Message" at bounding box center [748, 372] width 109 height 25
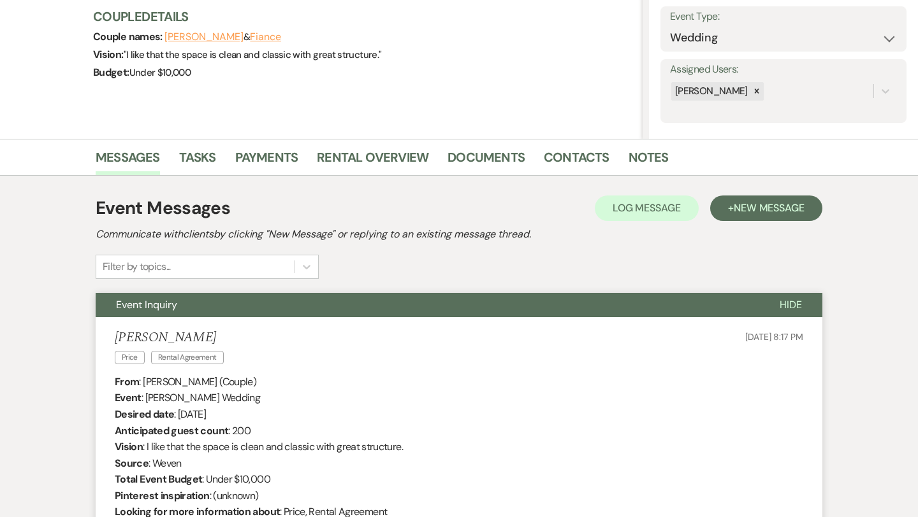
scroll to position [0, 0]
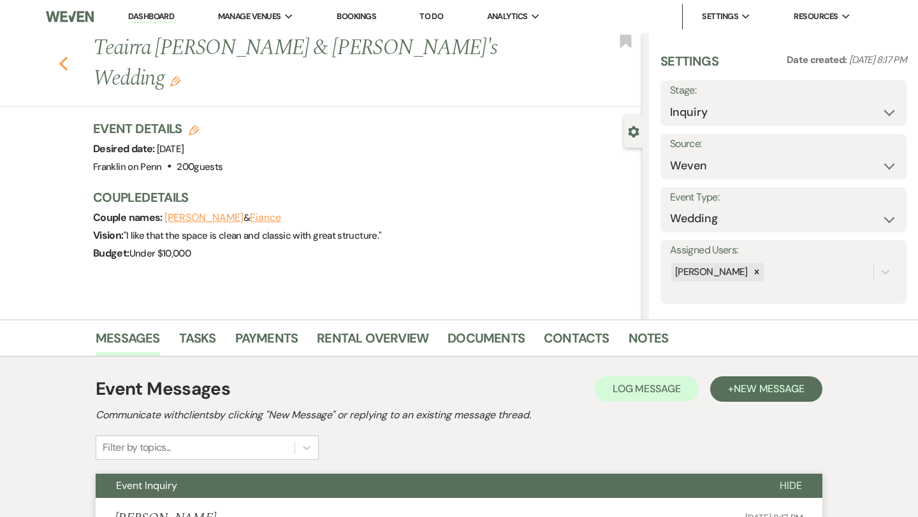
click at [64, 57] on use "button" at bounding box center [63, 64] width 8 height 14
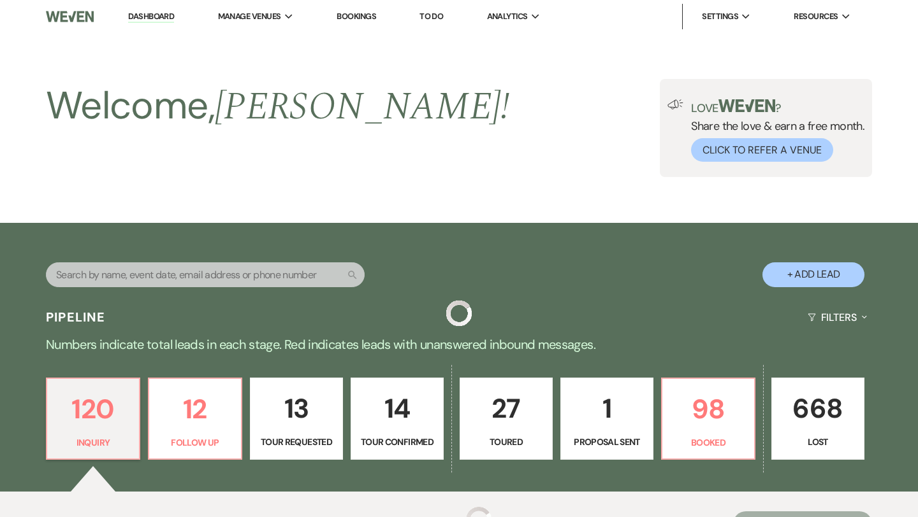
scroll to position [626, 0]
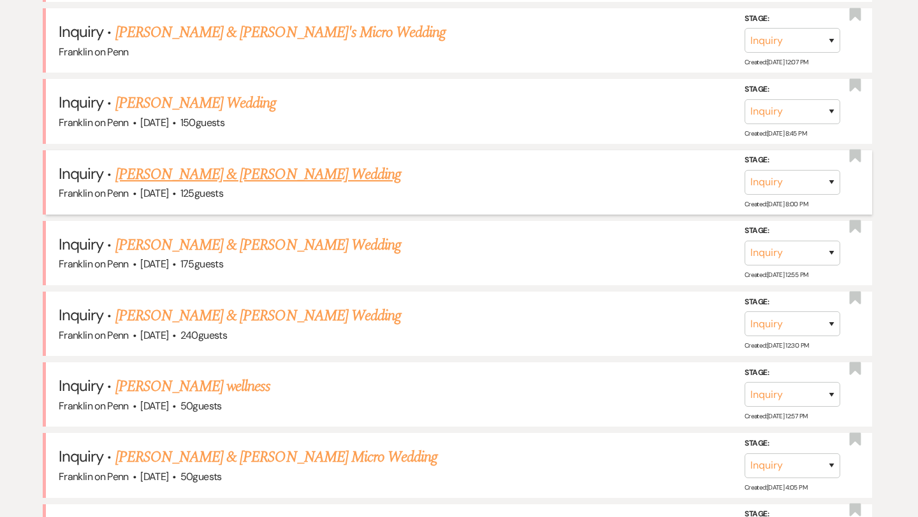
click at [280, 175] on link "[PERSON_NAME] & [PERSON_NAME] Wedding" at bounding box center [257, 174] width 285 height 23
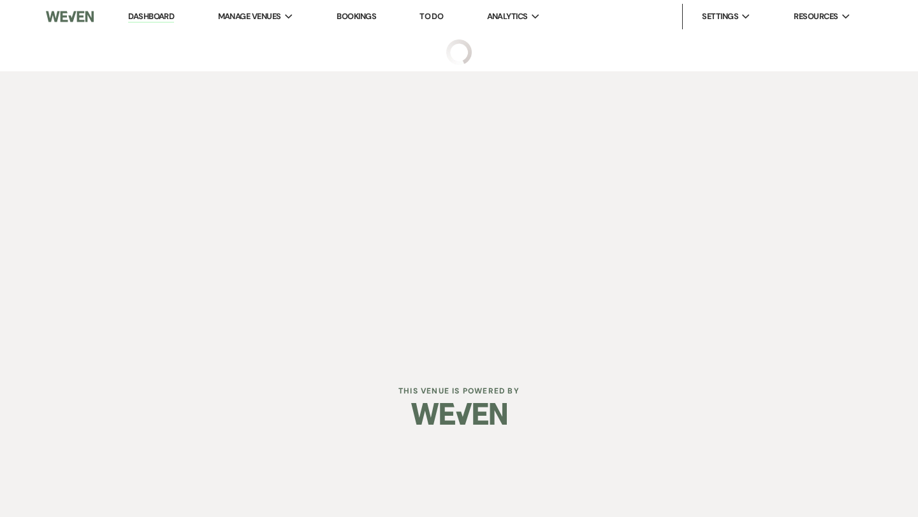
select select "1"
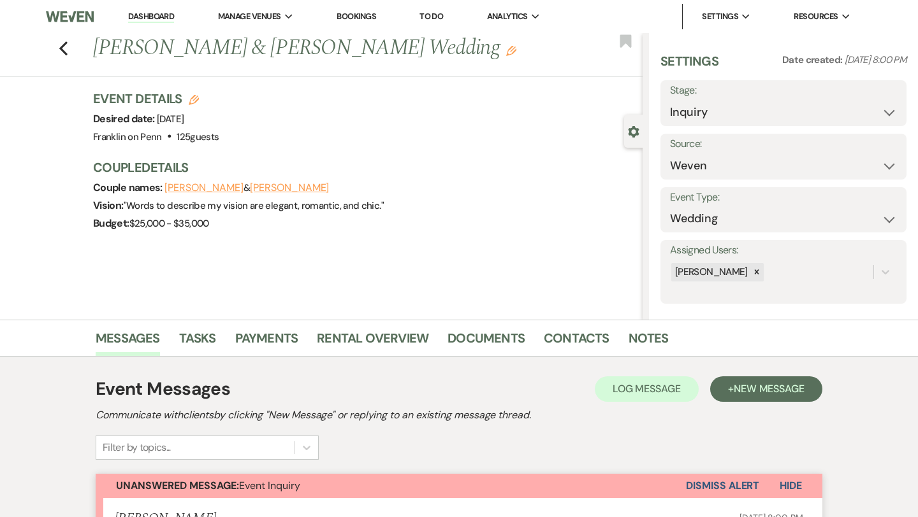
scroll to position [416, 0]
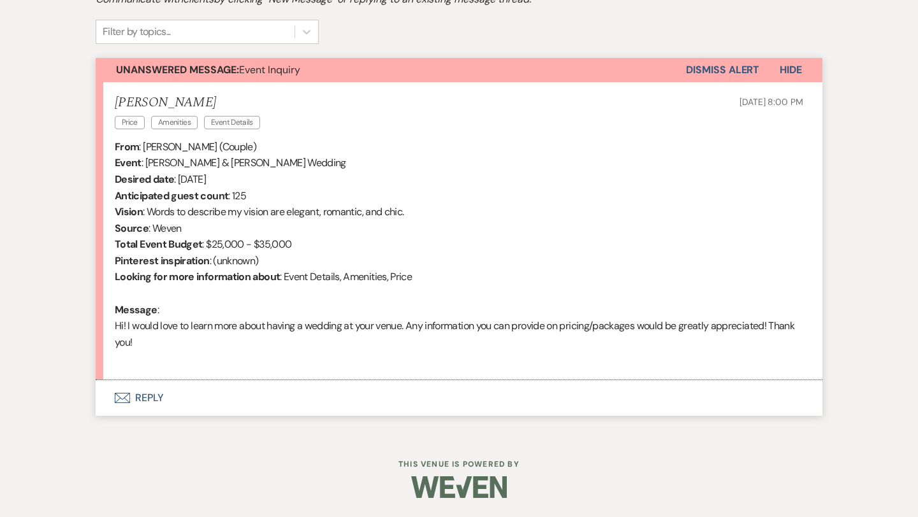
click at [153, 396] on button "Envelope Reply" at bounding box center [459, 398] width 726 height 36
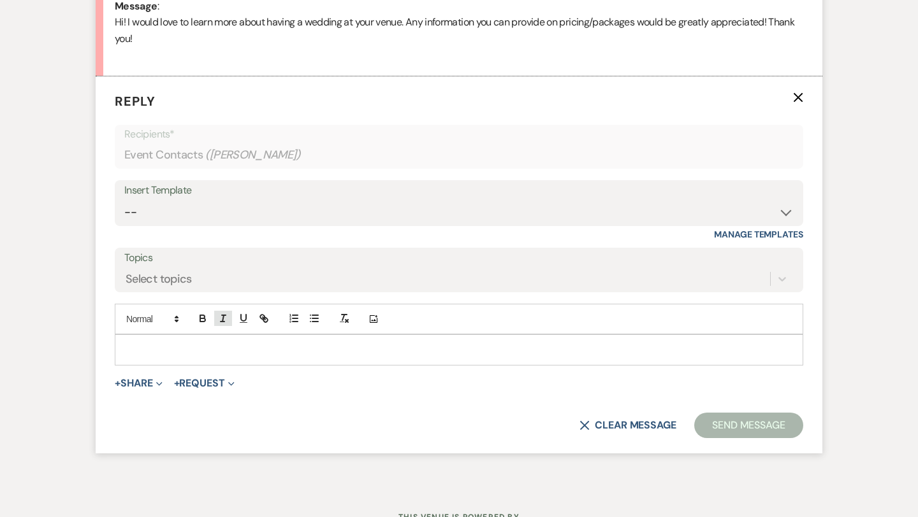
scroll to position [726, 0]
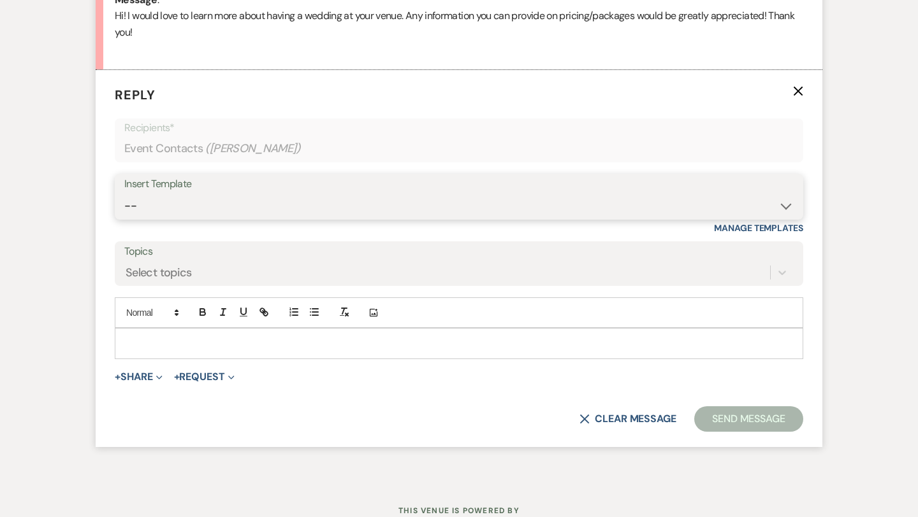
click at [239, 205] on select "-- Weven Planning Portal Introduction (Booked Events) Initial Inquiry Response …" at bounding box center [458, 206] width 669 height 25
select select "5894"
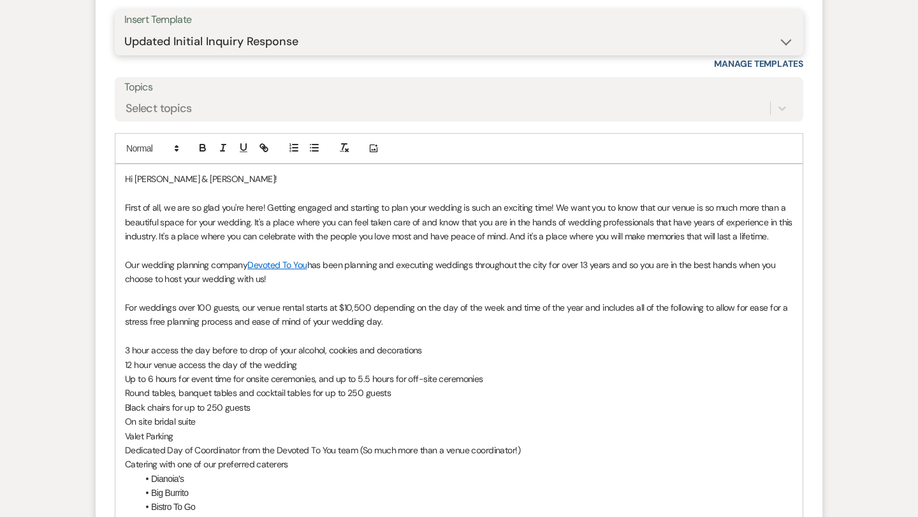
scroll to position [1314, 0]
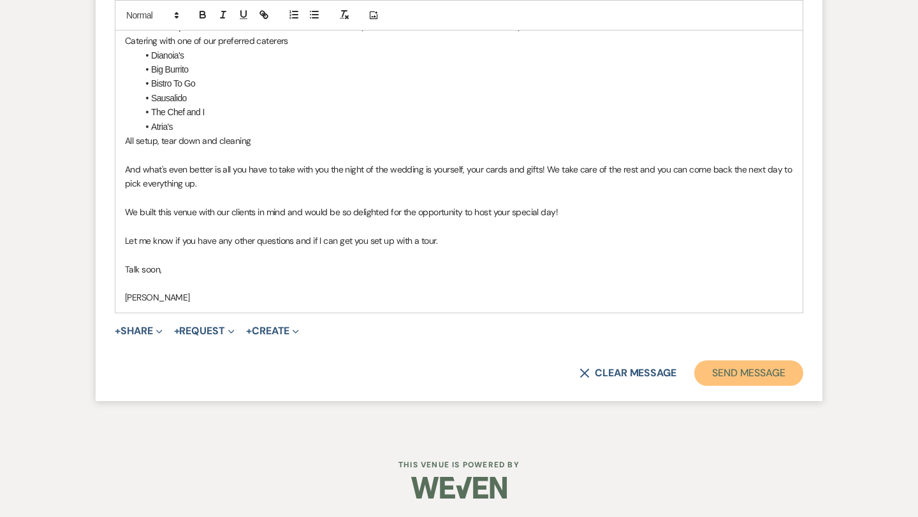
click at [751, 375] on button "Send Message" at bounding box center [748, 373] width 109 height 25
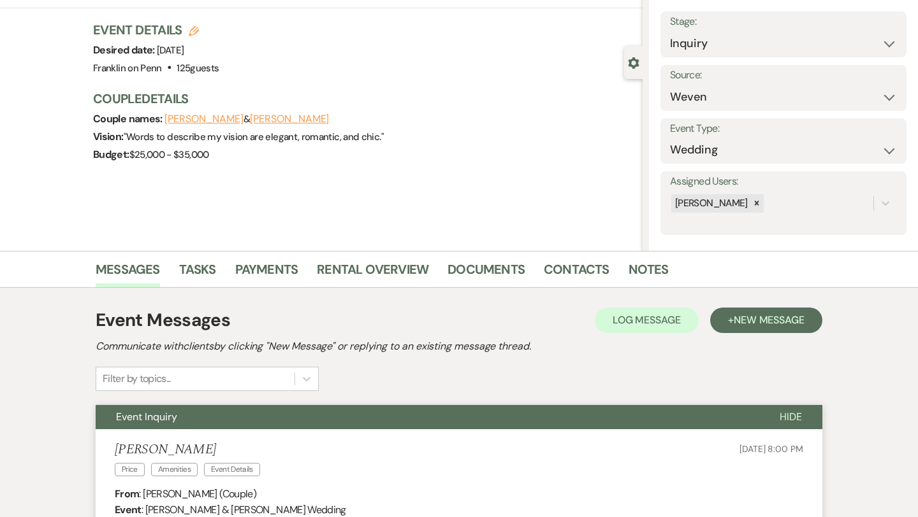
scroll to position [0, 0]
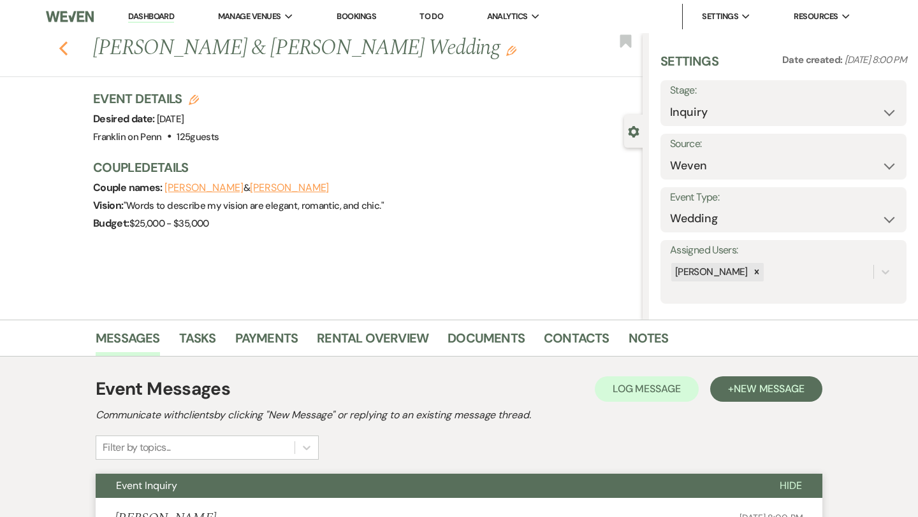
click at [65, 49] on icon "Previous" at bounding box center [64, 48] width 10 height 15
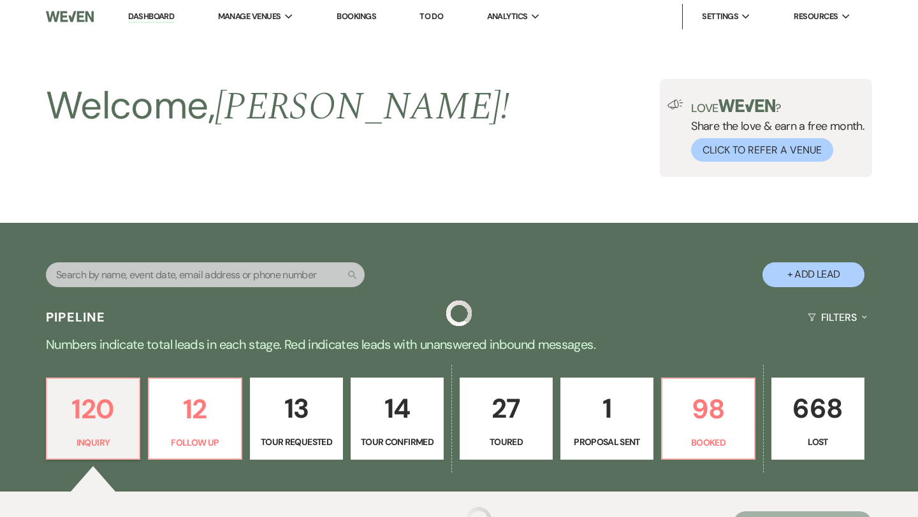
scroll to position [626, 0]
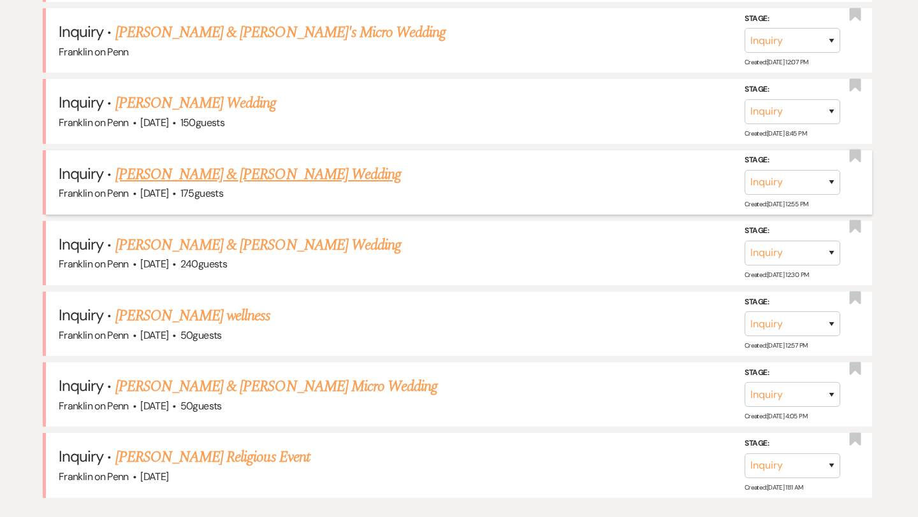
click at [268, 176] on link "[PERSON_NAME] & [PERSON_NAME] Wedding" at bounding box center [257, 174] width 285 height 23
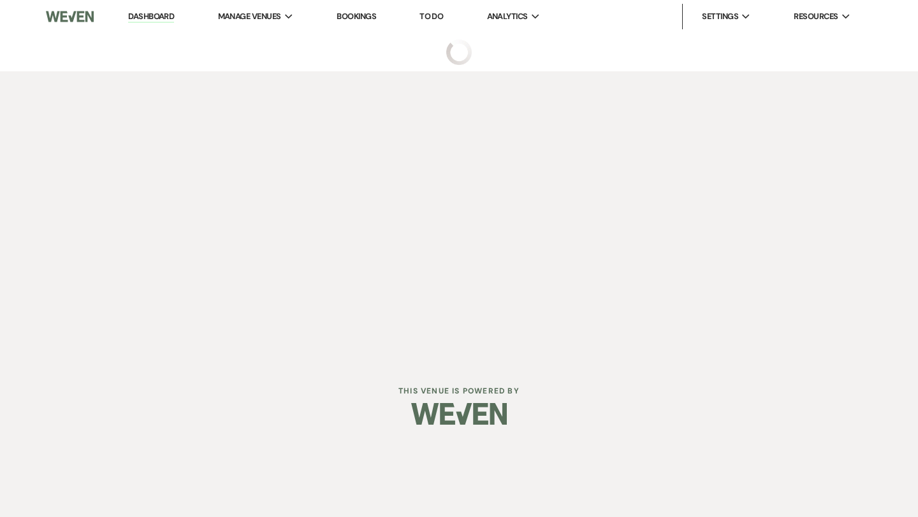
select select "1"
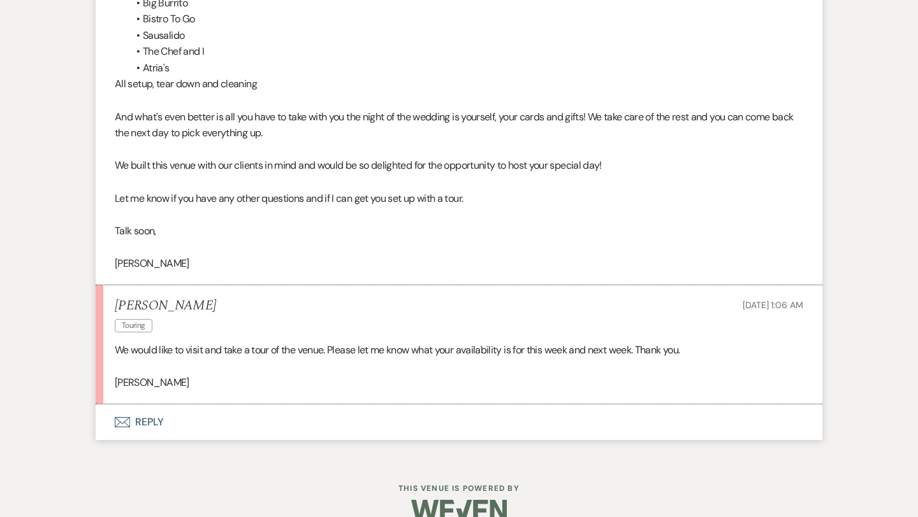
scroll to position [1205, 0]
click at [149, 422] on button "Envelope Reply" at bounding box center [459, 423] width 726 height 36
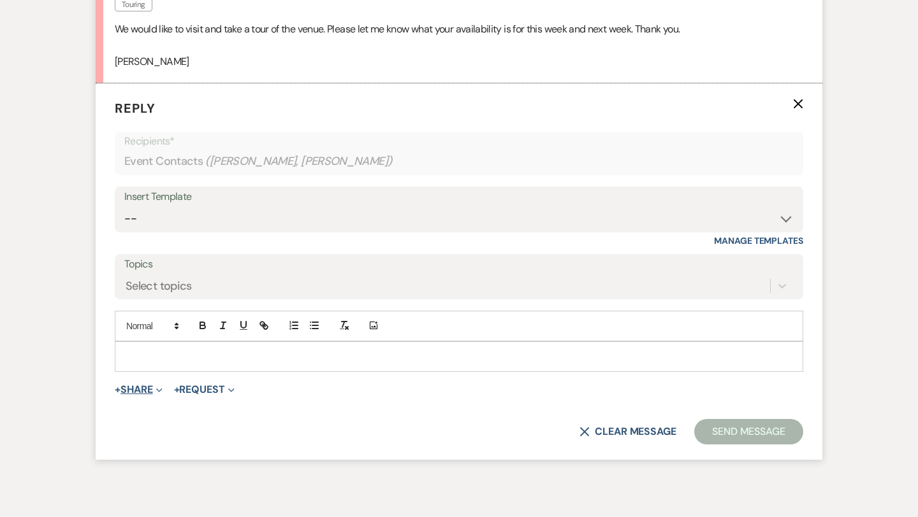
scroll to position [1540, 0]
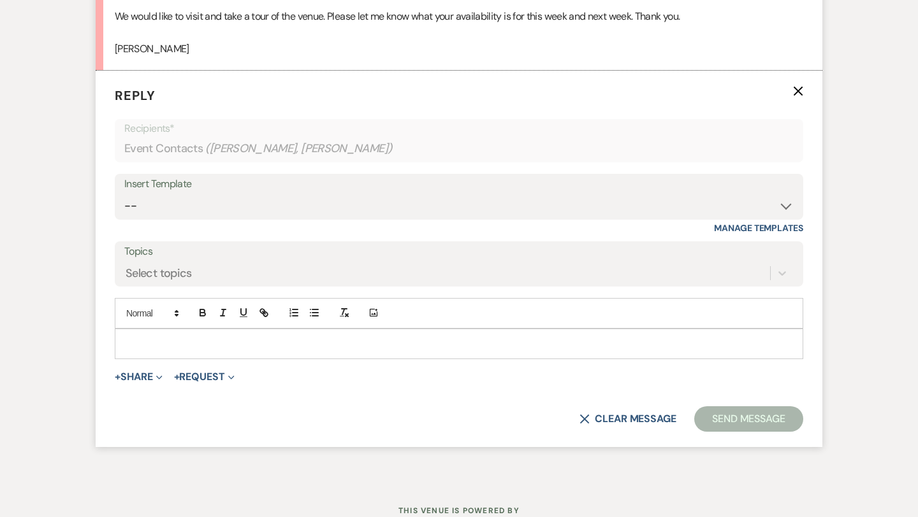
click at [168, 347] on p at bounding box center [459, 344] width 668 height 14
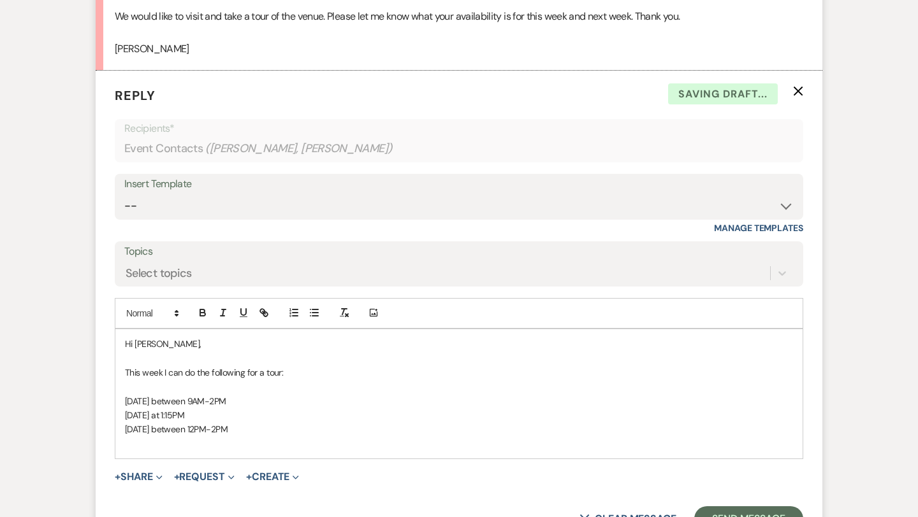
click at [139, 387] on p at bounding box center [459, 387] width 668 height 14
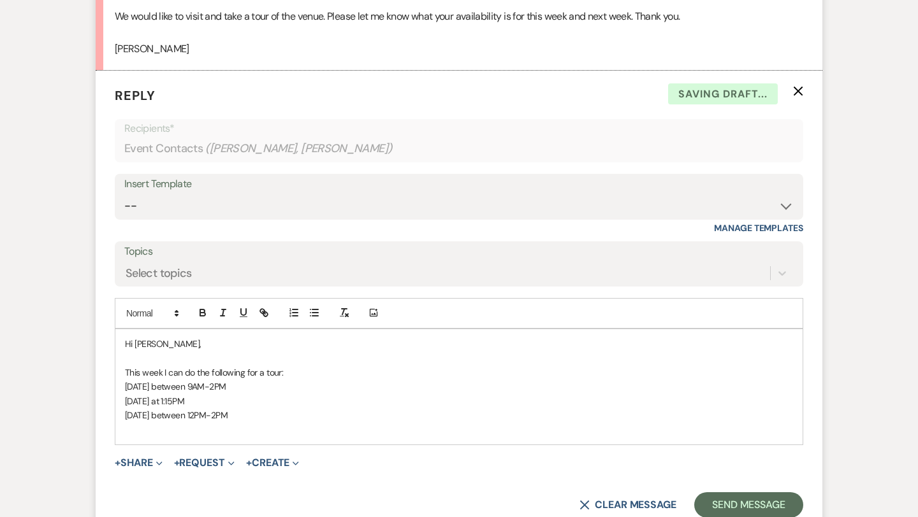
click at [253, 417] on p "[DATE] between 12PM-2PM" at bounding box center [459, 415] width 668 height 14
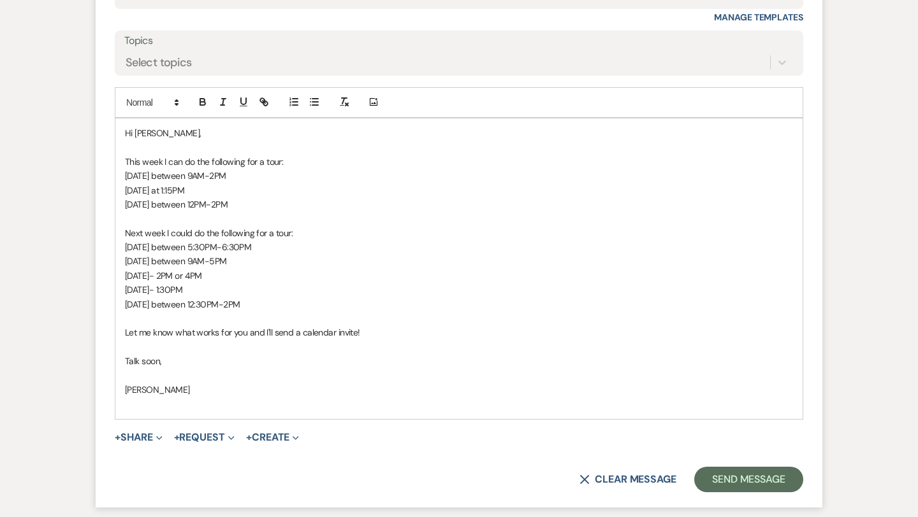
scroll to position [1764, 0]
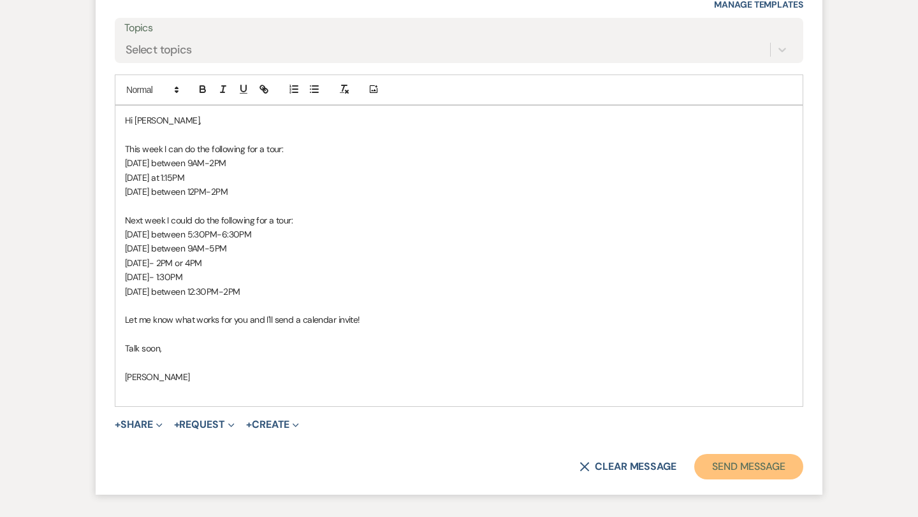
click at [779, 470] on button "Send Message" at bounding box center [748, 466] width 109 height 25
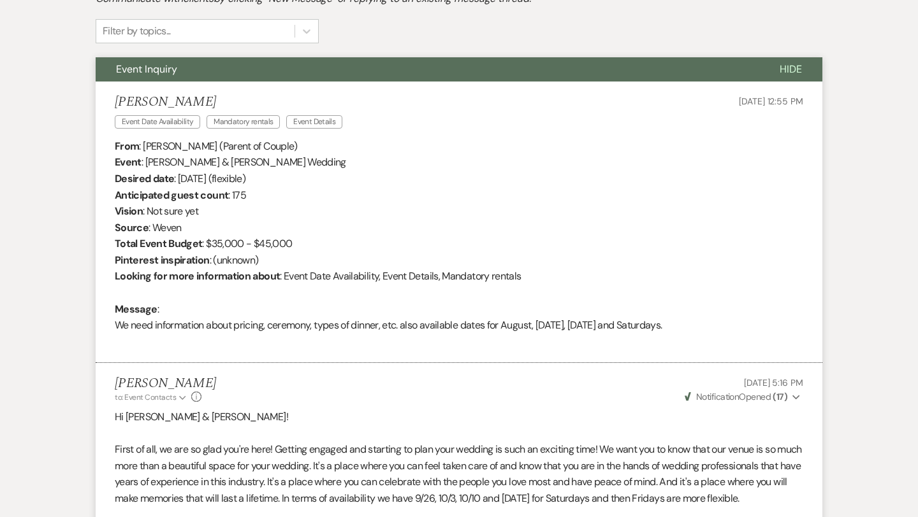
scroll to position [0, 0]
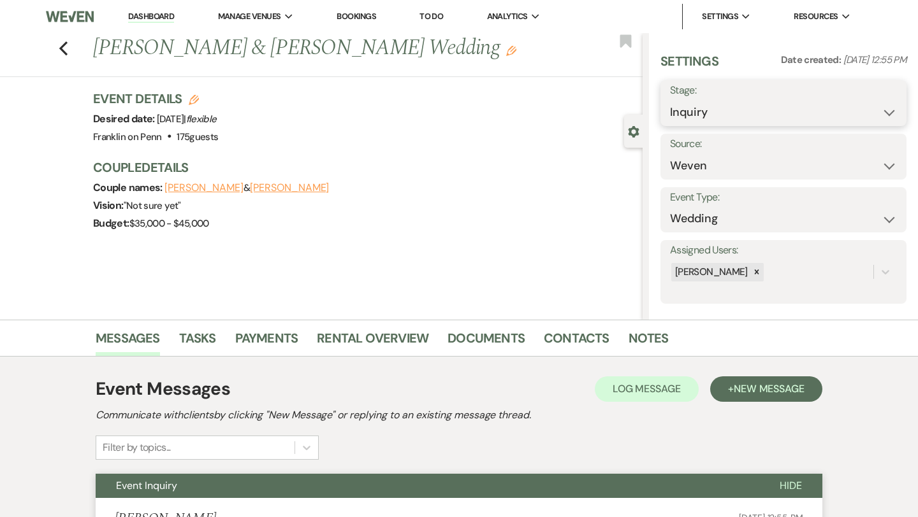
click at [738, 109] on select "Inquiry Follow Up Tour Requested Tour Confirmed Toured Proposal Sent Booked Lost" at bounding box center [783, 112] width 227 height 25
select select "2"
click at [867, 101] on button "Save" at bounding box center [881, 102] width 50 height 25
click at [64, 51] on use "button" at bounding box center [63, 48] width 8 height 14
select select "2"
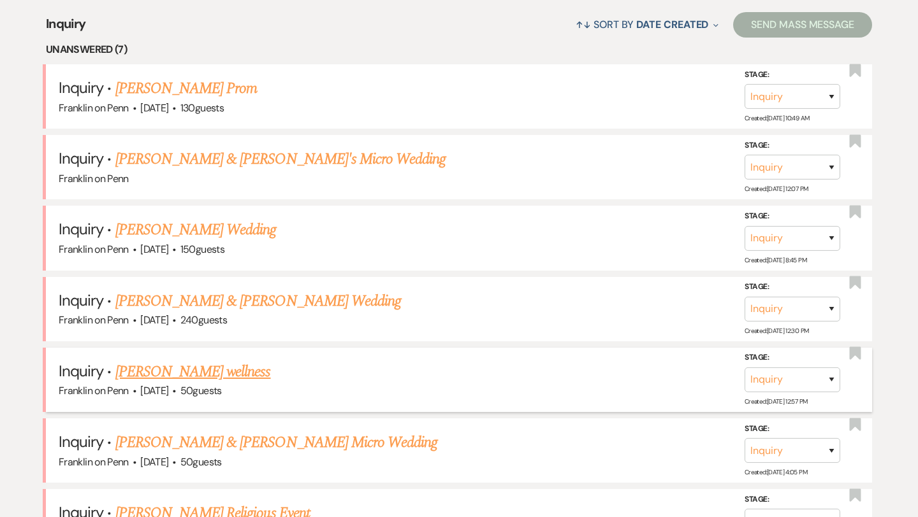
scroll to position [500, 0]
click at [242, 228] on link "[PERSON_NAME] Wedding" at bounding box center [195, 229] width 161 height 23
select select "5"
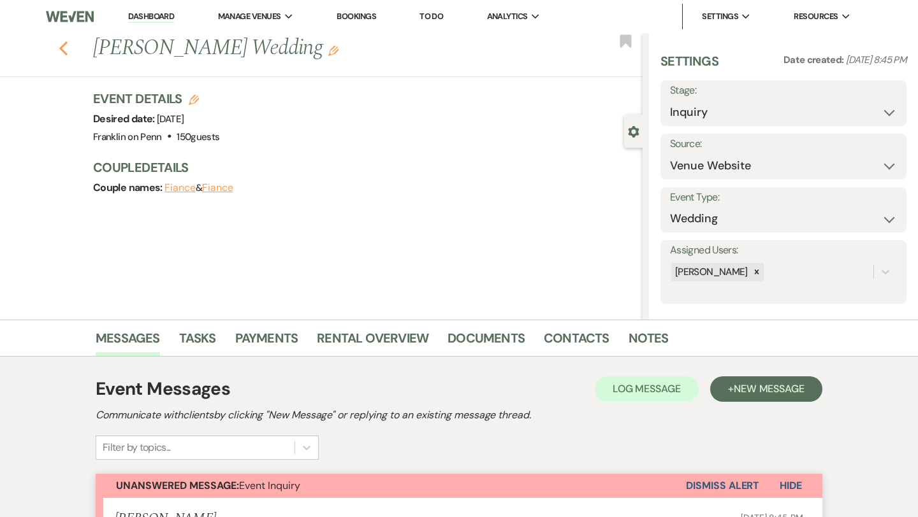
click at [65, 50] on icon "Previous" at bounding box center [64, 48] width 10 height 15
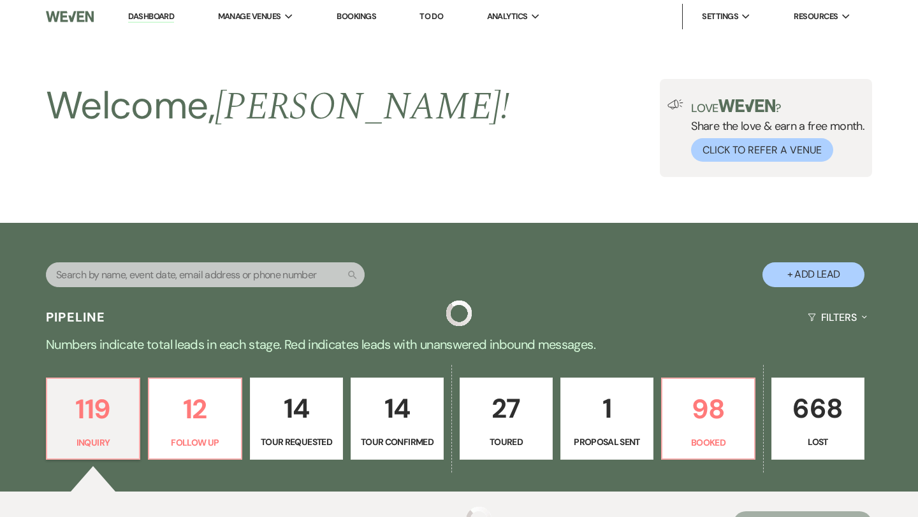
scroll to position [500, 0]
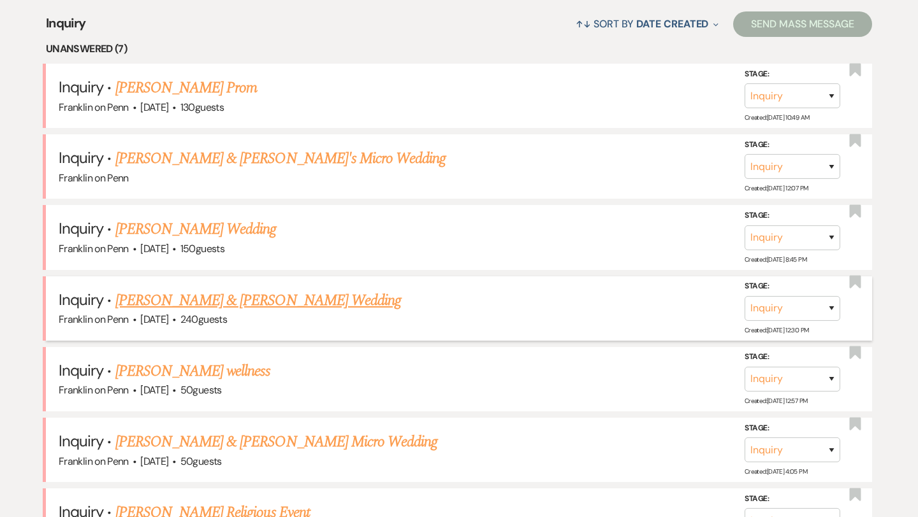
click at [268, 299] on link "[PERSON_NAME] & [PERSON_NAME] Wedding" at bounding box center [257, 300] width 285 height 23
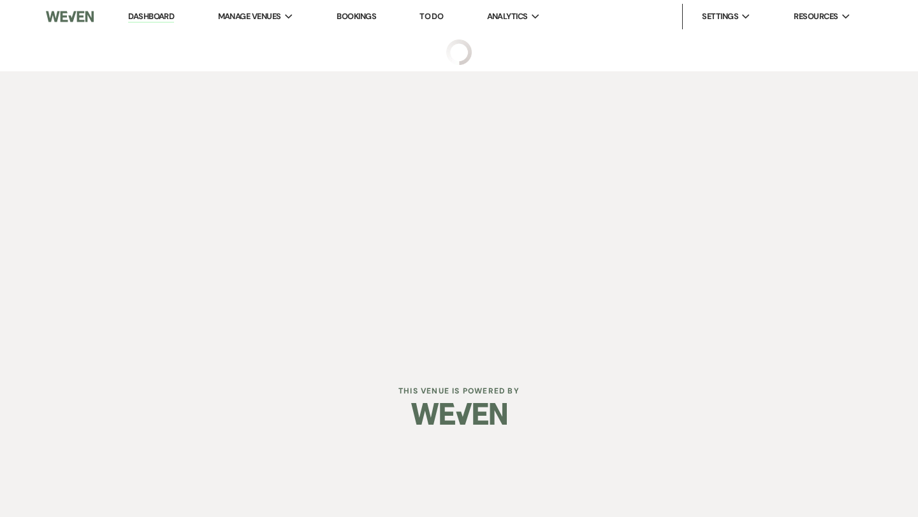
select select "5"
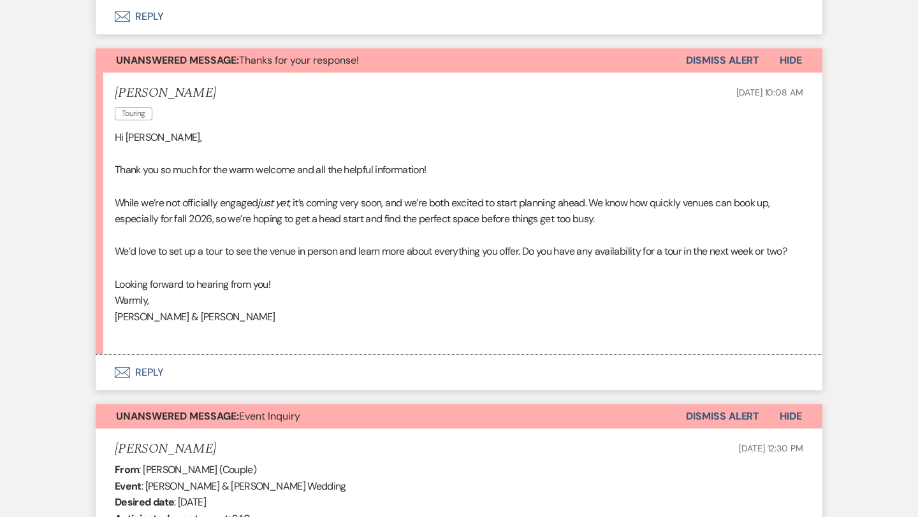
scroll to position [774, 0]
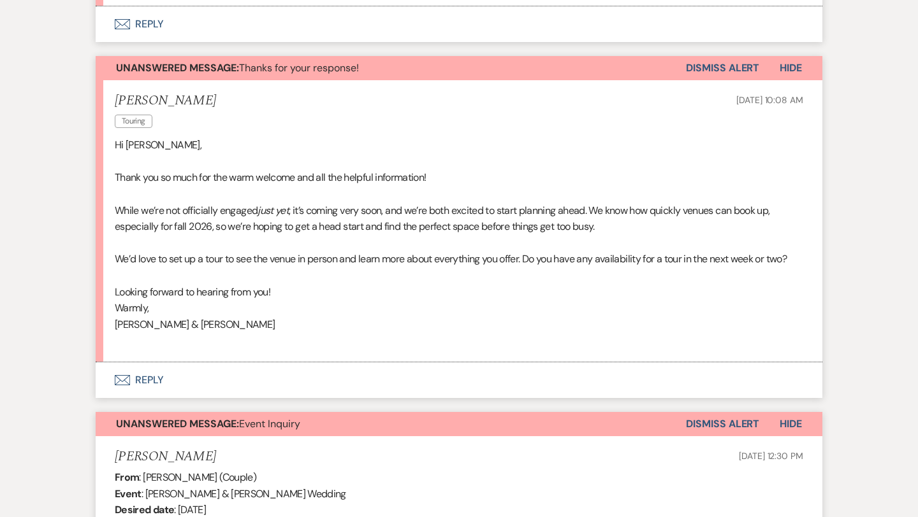
click at [724, 423] on button "Dismiss Alert" at bounding box center [722, 424] width 73 height 24
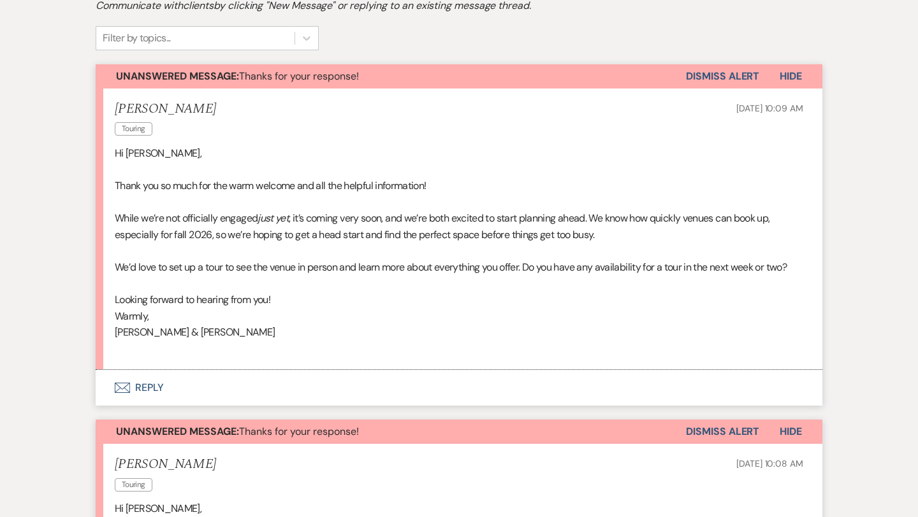
scroll to position [409, 0]
click at [724, 75] on button "Dismiss Alert" at bounding box center [722, 77] width 73 height 24
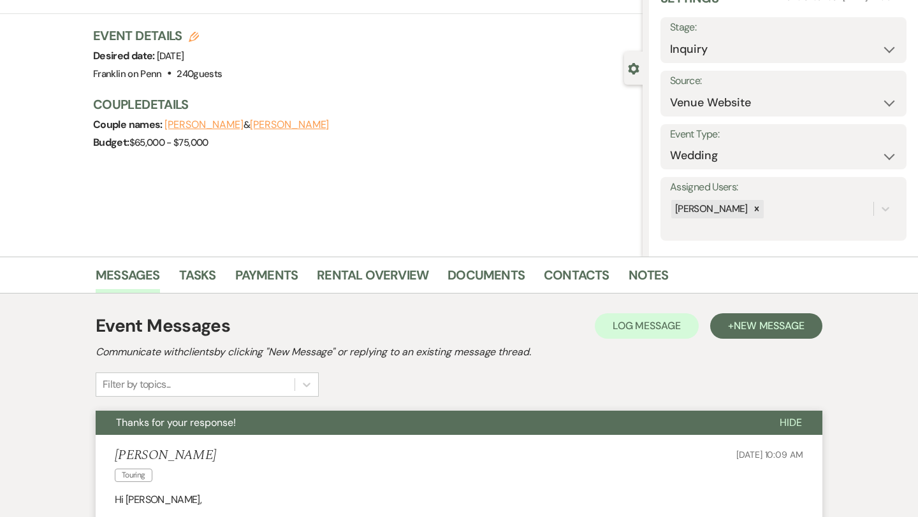
scroll to position [0, 0]
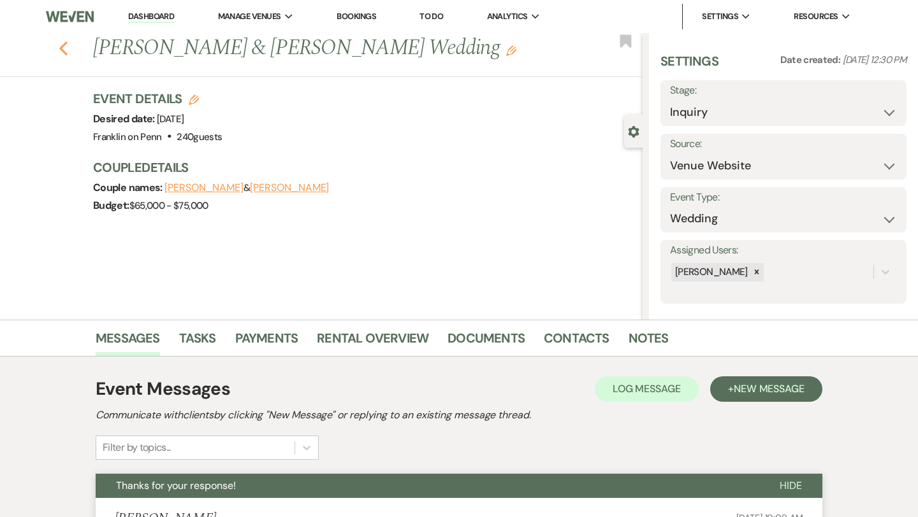
click at [64, 47] on icon "Previous" at bounding box center [64, 48] width 10 height 15
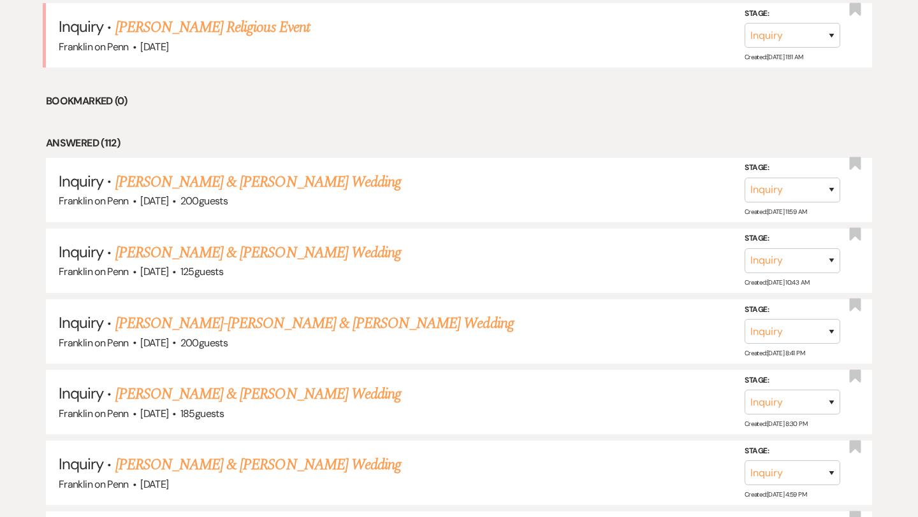
scroll to position [988, 0]
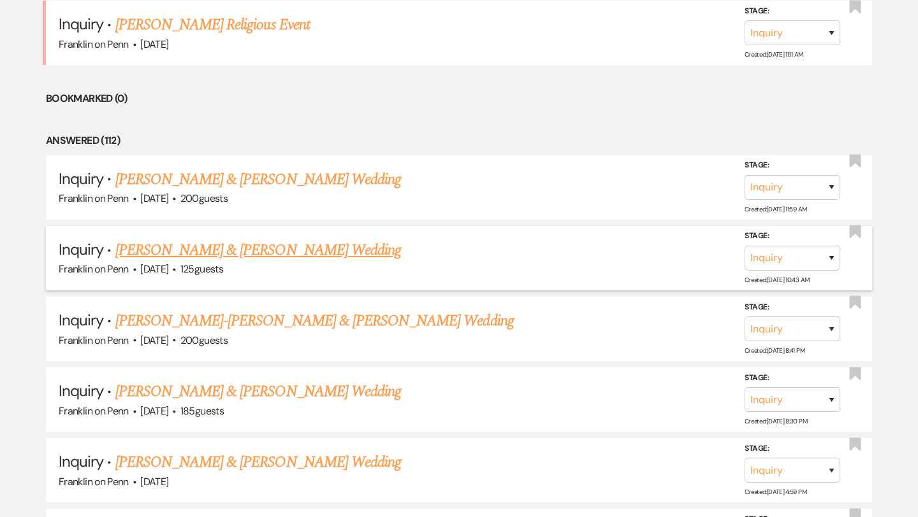
click at [301, 245] on link "[PERSON_NAME] & [PERSON_NAME] Wedding" at bounding box center [257, 250] width 285 height 23
select select "5"
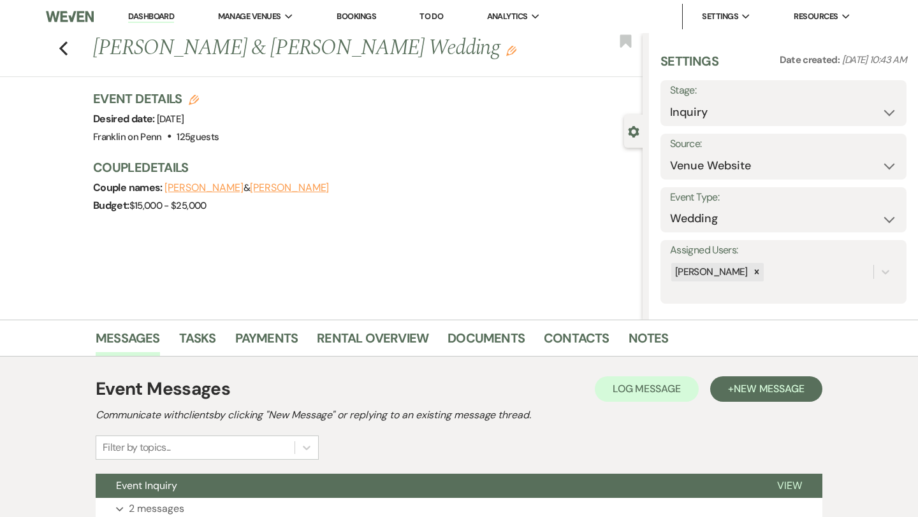
scroll to position [103, 0]
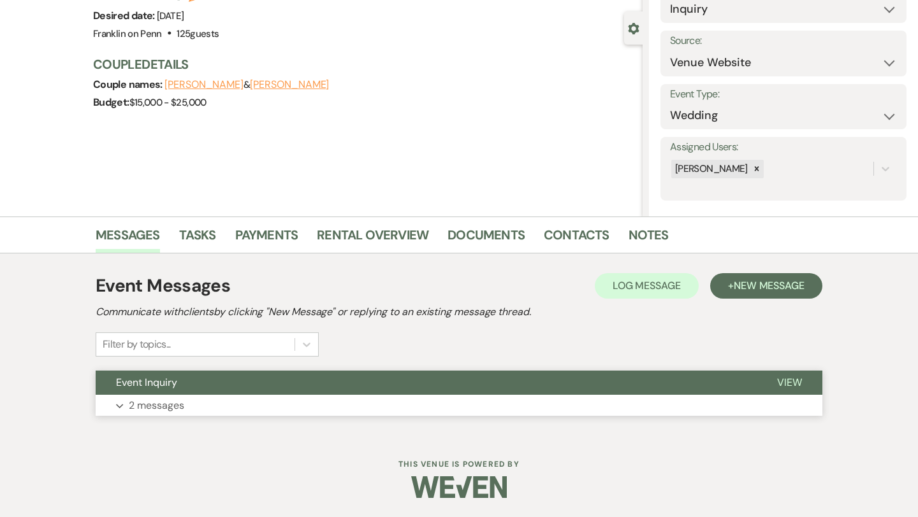
click at [174, 408] on p "2 messages" at bounding box center [156, 406] width 55 height 17
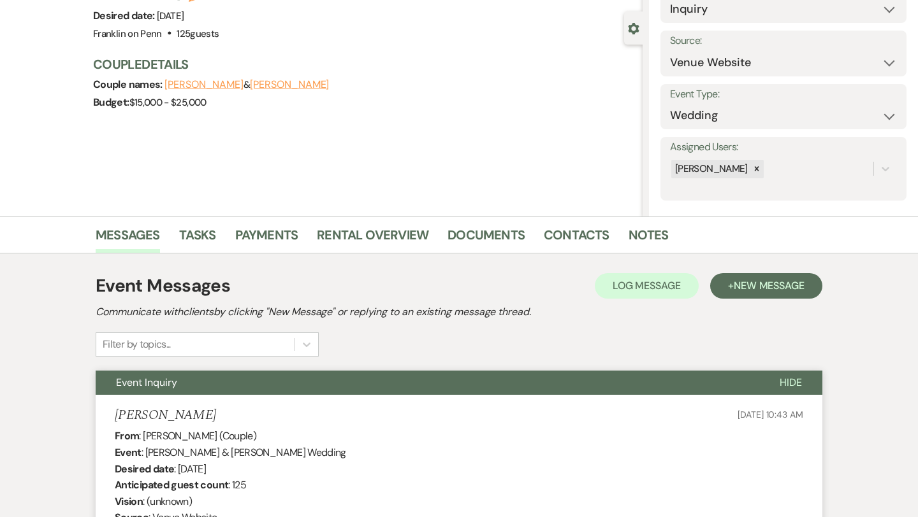
scroll to position [0, 0]
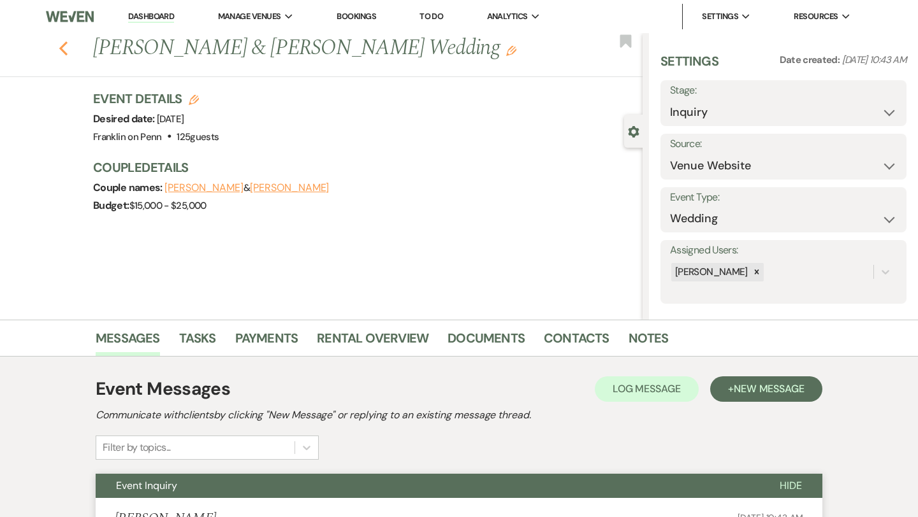
click at [62, 48] on use "button" at bounding box center [63, 48] width 8 height 14
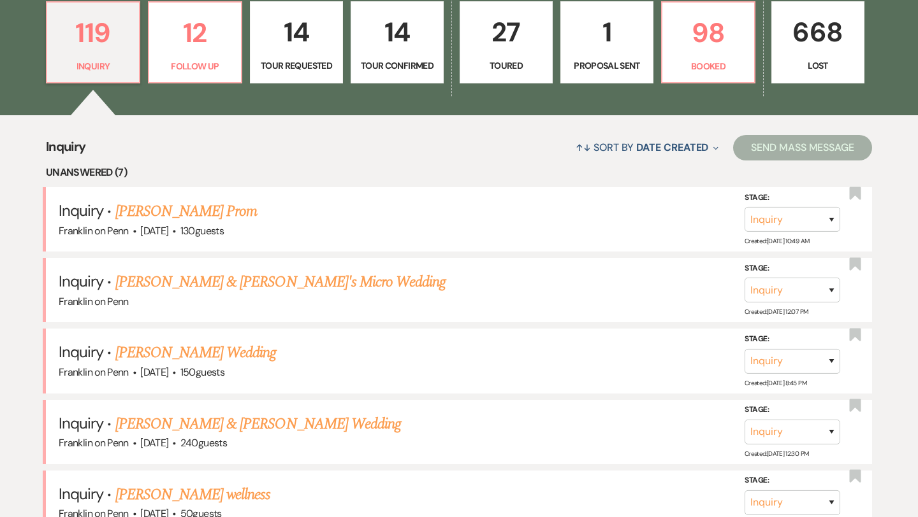
scroll to position [366, 0]
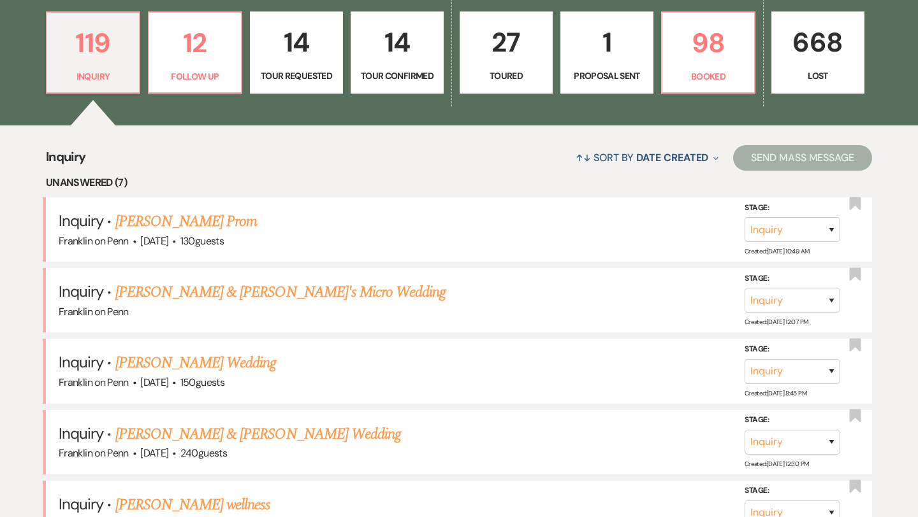
click at [289, 47] on p "14" at bounding box center [296, 42] width 76 height 43
select select "2"
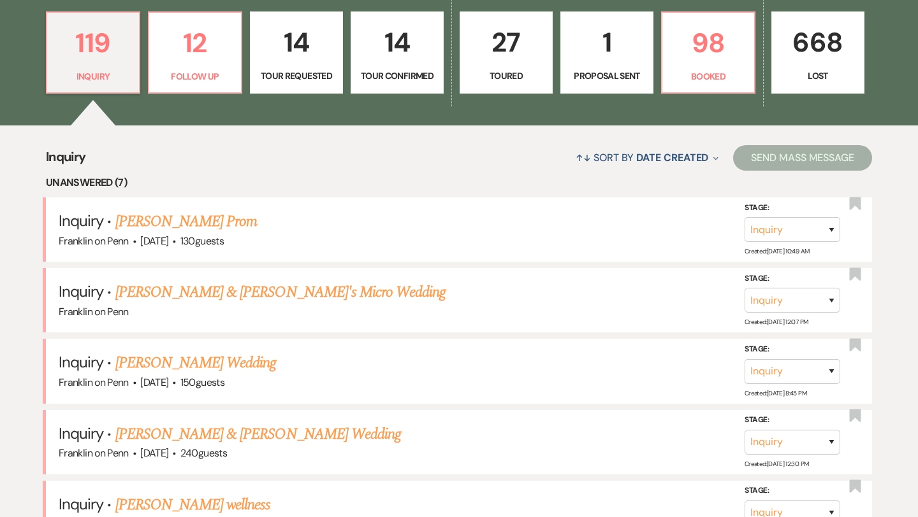
select select "2"
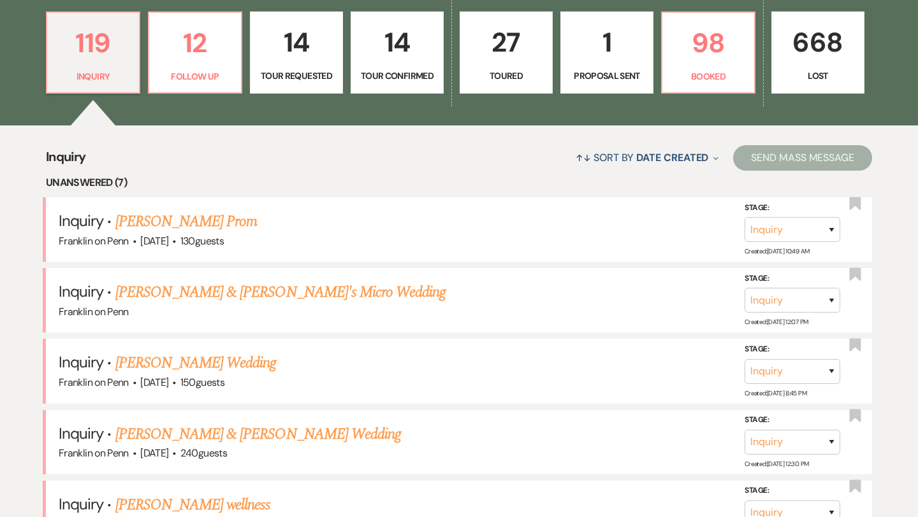
select select "2"
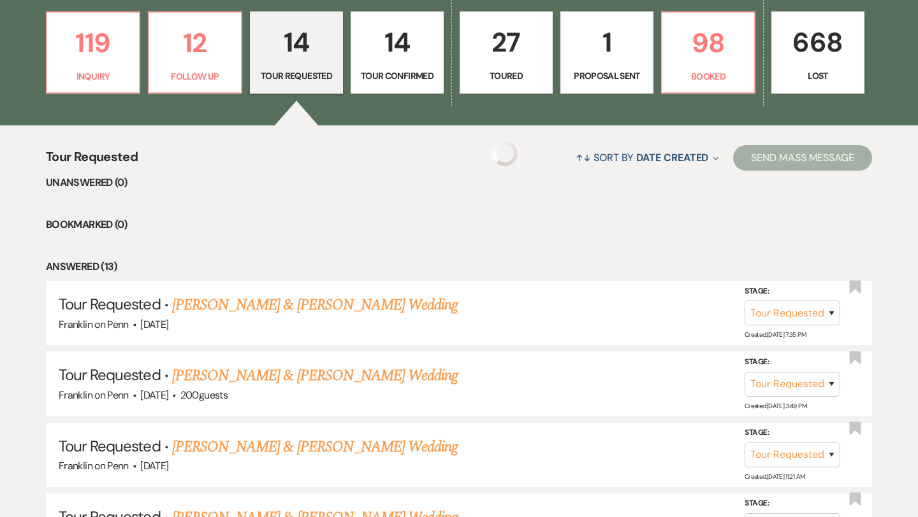
select select "2"
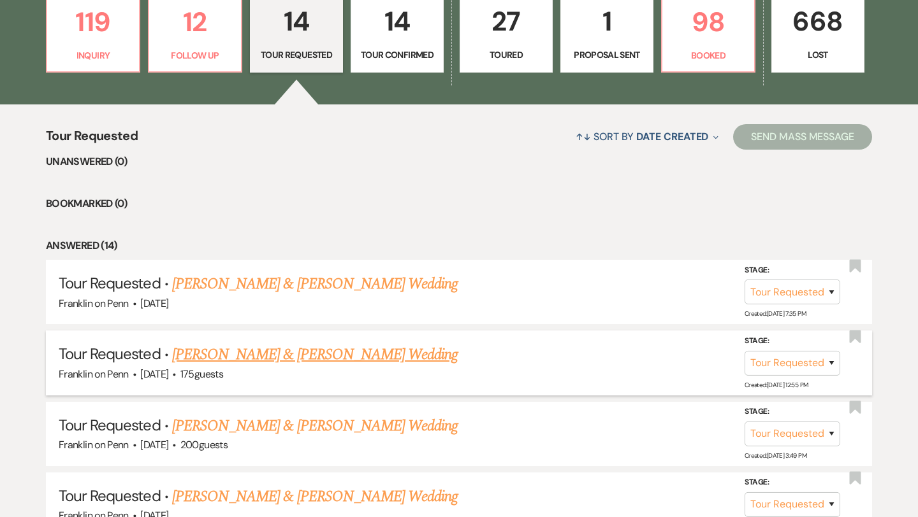
scroll to position [390, 0]
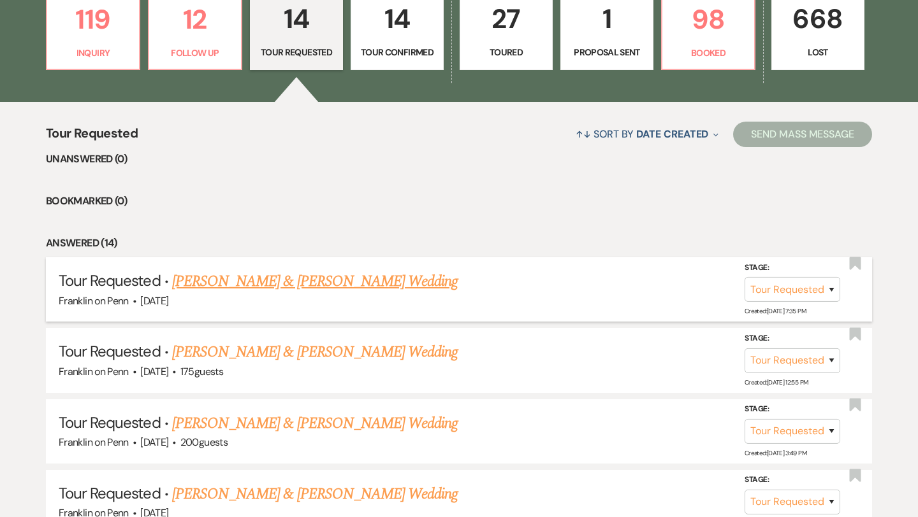
click at [310, 286] on link "[PERSON_NAME] & [PERSON_NAME] Wedding" at bounding box center [314, 281] width 285 height 23
select select "2"
select select "5"
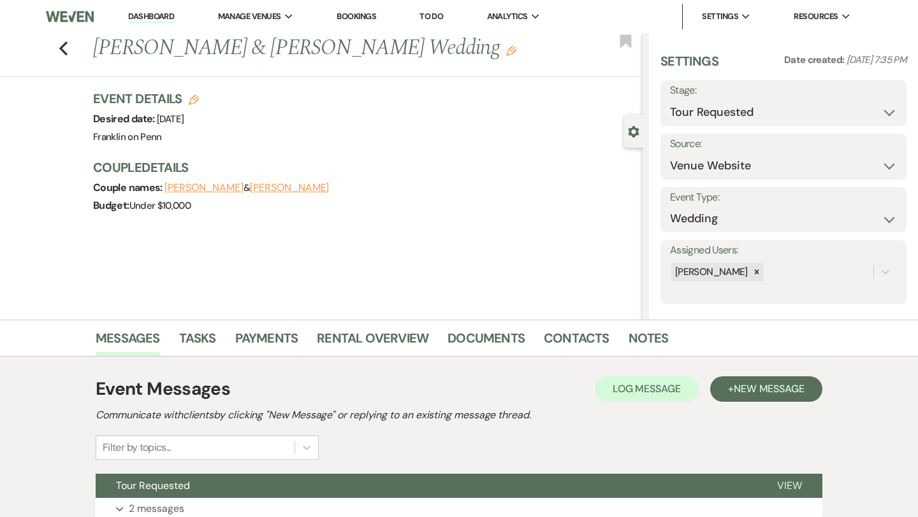
scroll to position [103, 0]
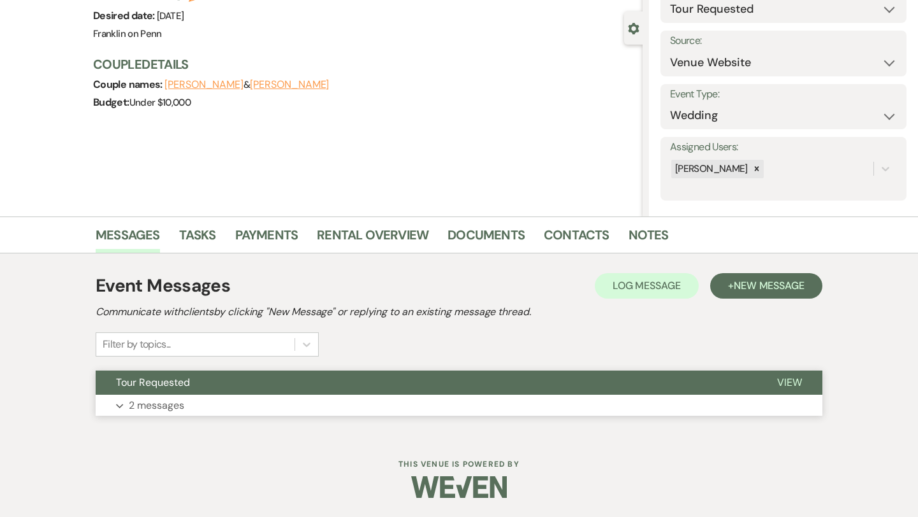
click at [178, 405] on p "2 messages" at bounding box center [156, 406] width 55 height 17
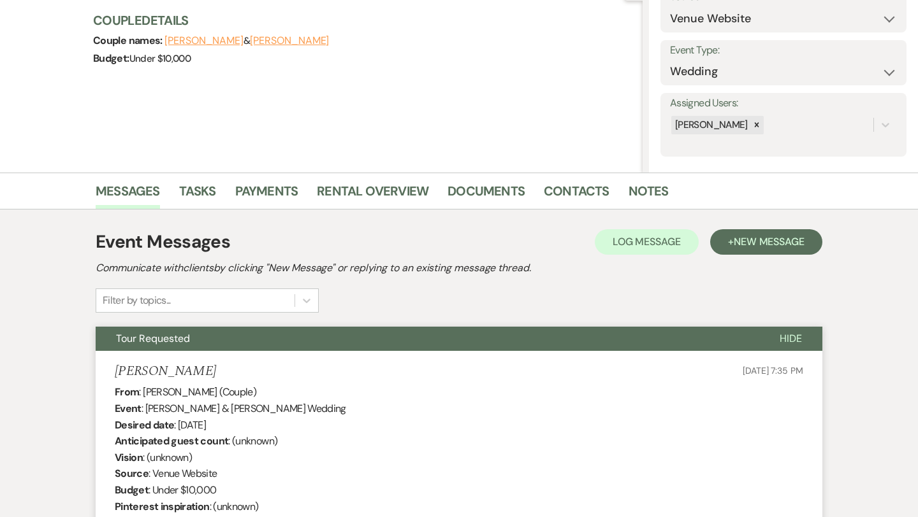
scroll to position [0, 0]
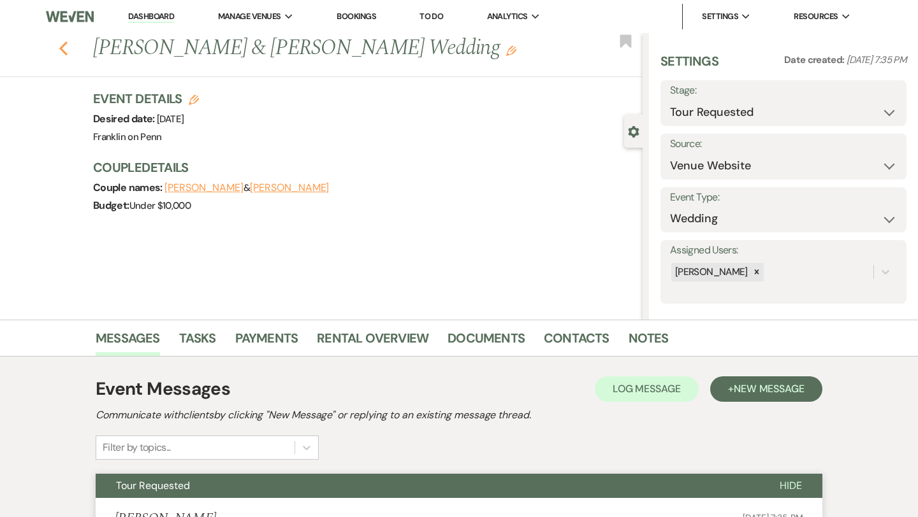
click at [64, 52] on use "button" at bounding box center [63, 48] width 8 height 14
select select "2"
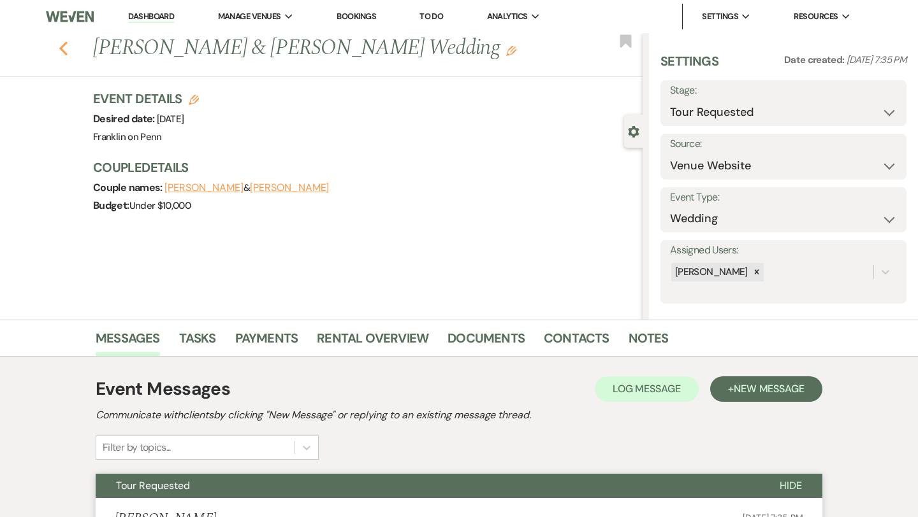
select select "2"
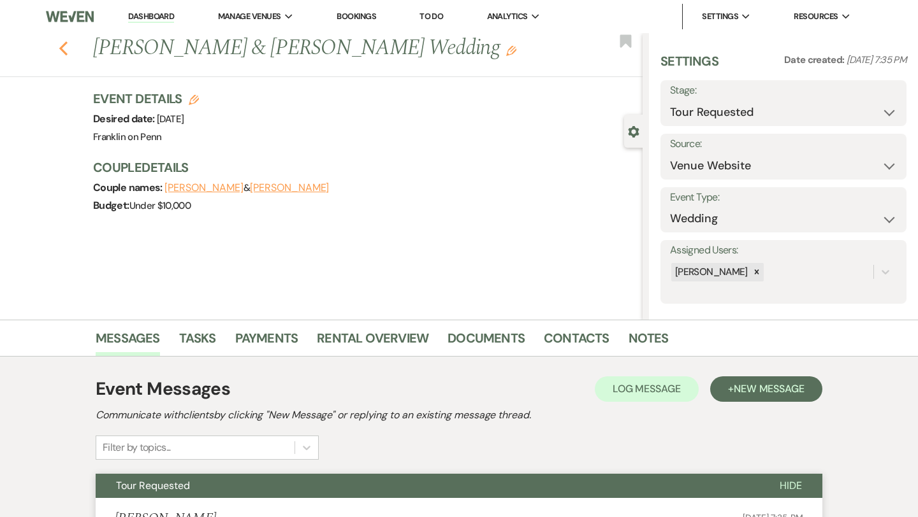
select select "2"
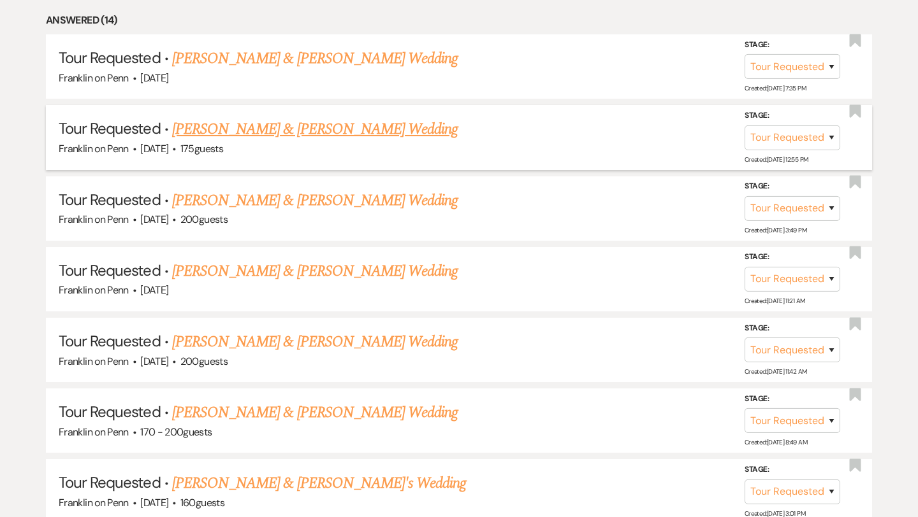
scroll to position [614, 0]
click at [331, 127] on link "[PERSON_NAME] & [PERSON_NAME] Wedding" at bounding box center [314, 128] width 285 height 23
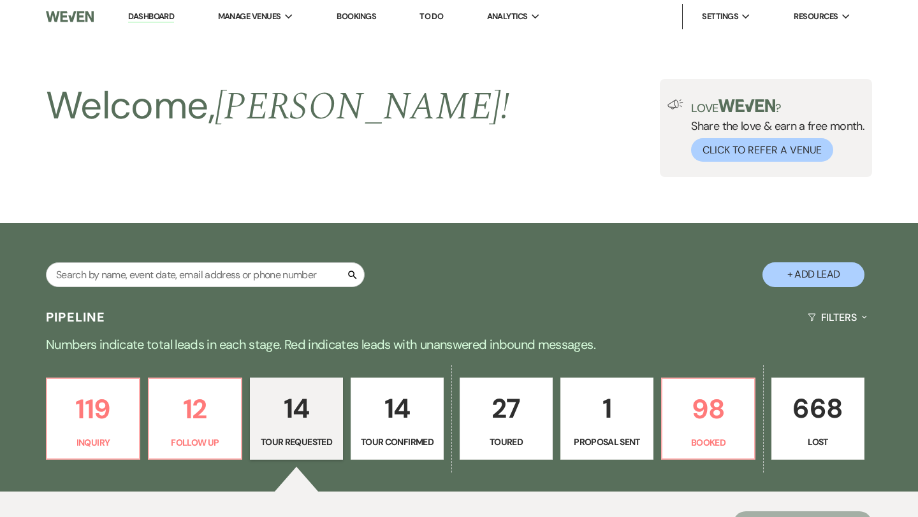
select select "2"
select select "1"
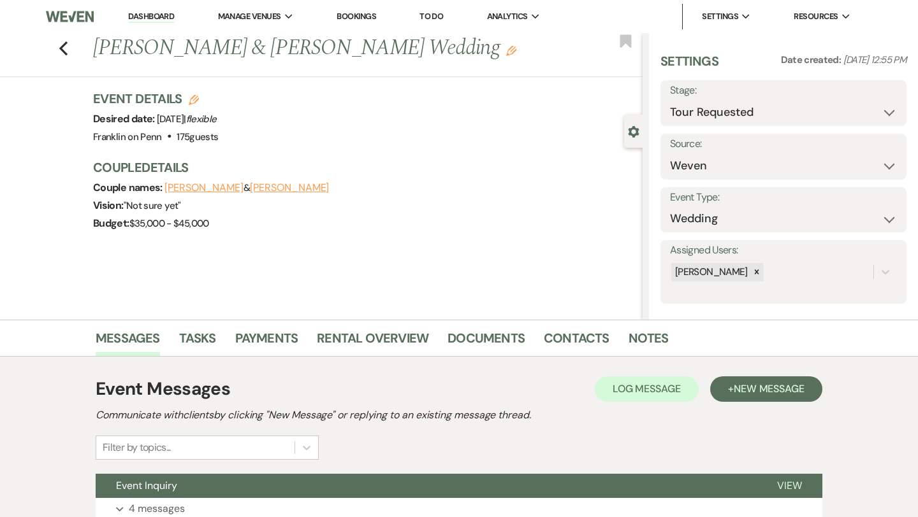
scroll to position [103, 0]
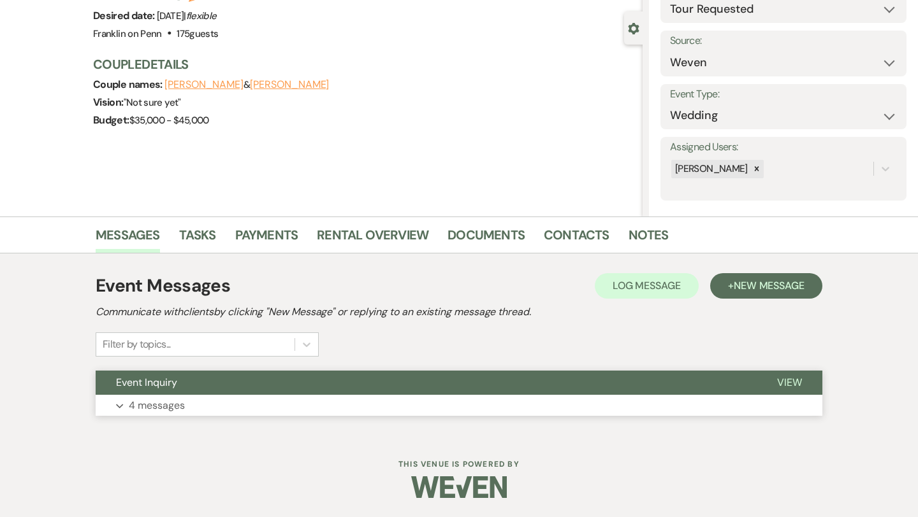
click at [164, 403] on p "4 messages" at bounding box center [157, 406] width 56 height 17
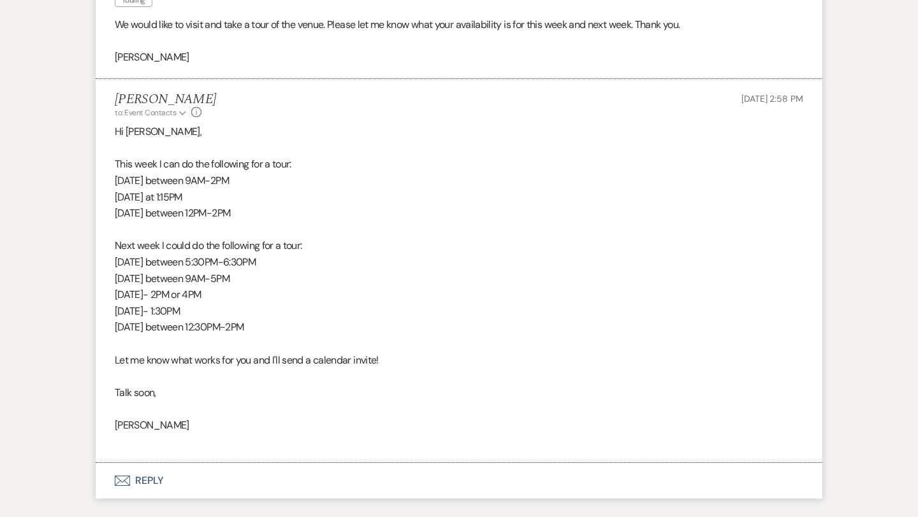
scroll to position [1524, 0]
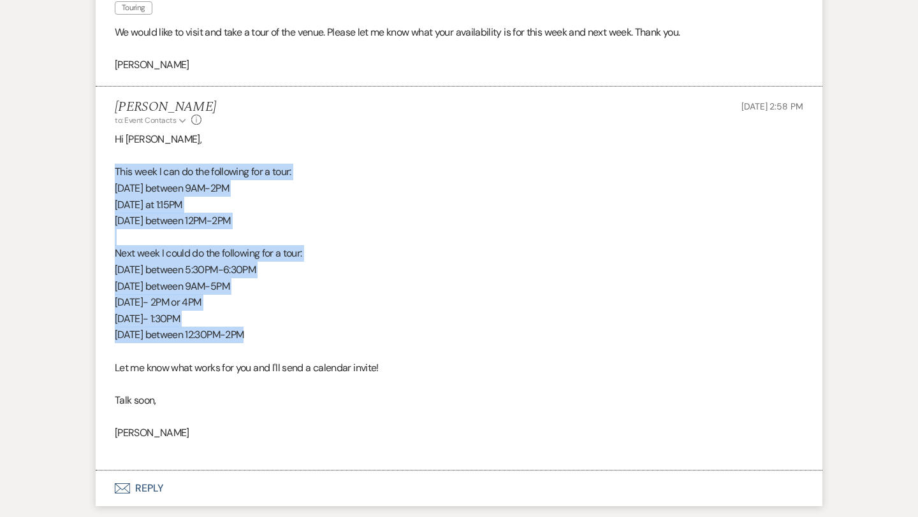
drag, startPoint x: 116, startPoint y: 171, endPoint x: 249, endPoint y: 336, distance: 212.5
click at [249, 336] on div "Hi [PERSON_NAME], This week I can do the following for a tour: [DATE] between 9…" at bounding box center [459, 294] width 688 height 326
copy div "This week I can do the following for a tour: [DATE] between 9AM-2PM [DATE] at 1…"
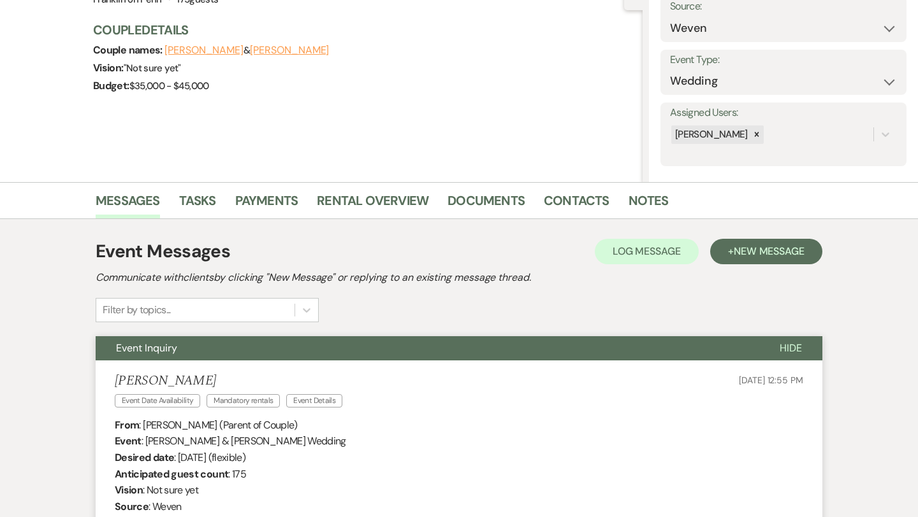
scroll to position [0, 0]
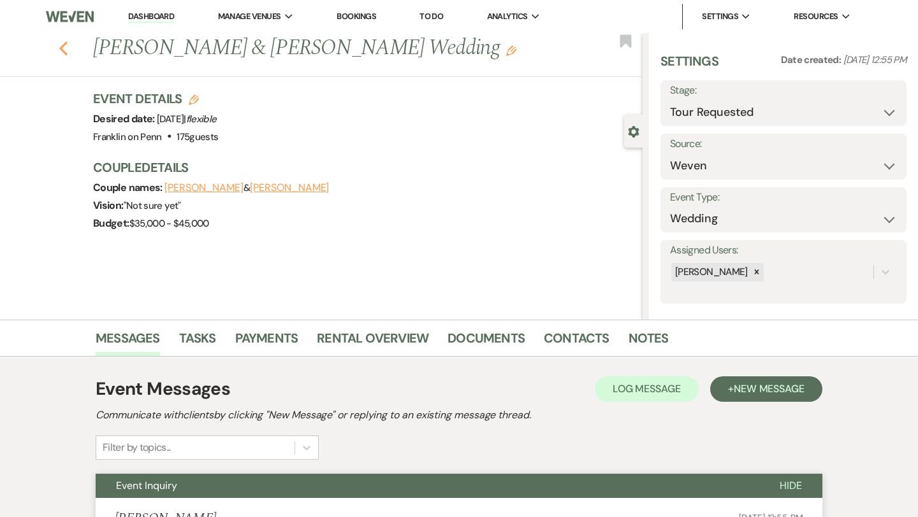
click at [61, 47] on use "button" at bounding box center [63, 48] width 8 height 14
select select "2"
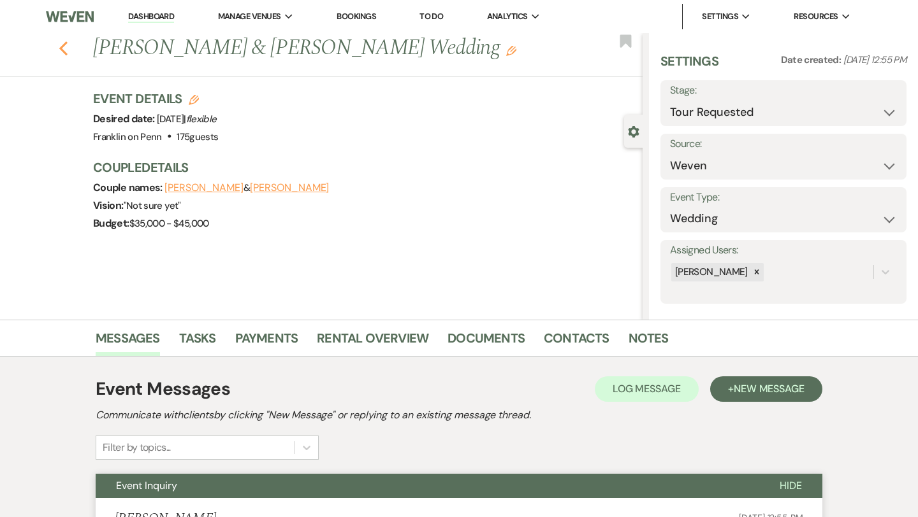
select select "2"
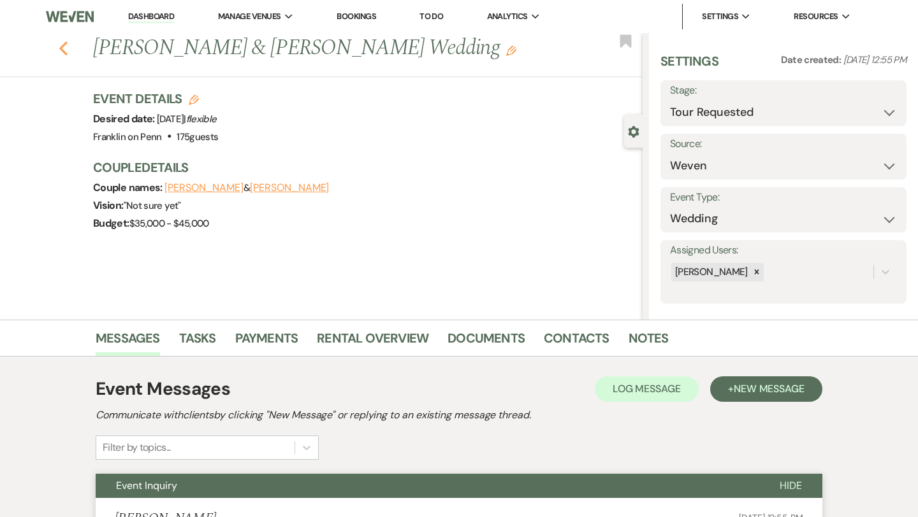
select select "2"
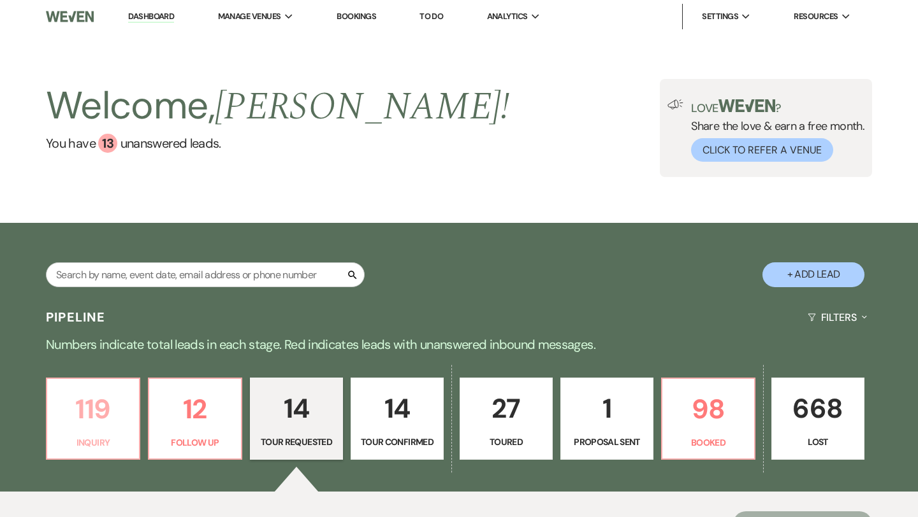
click at [107, 400] on p "119" at bounding box center [93, 409] width 76 height 43
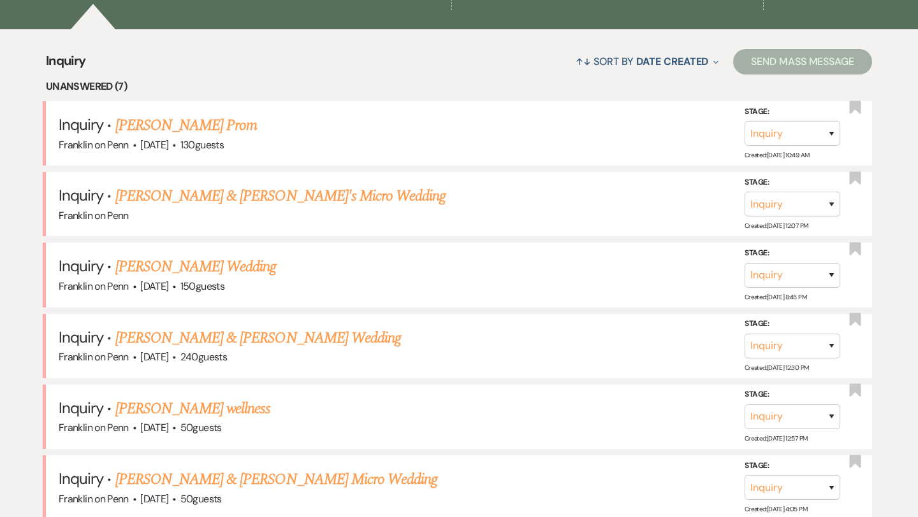
scroll to position [464, 0]
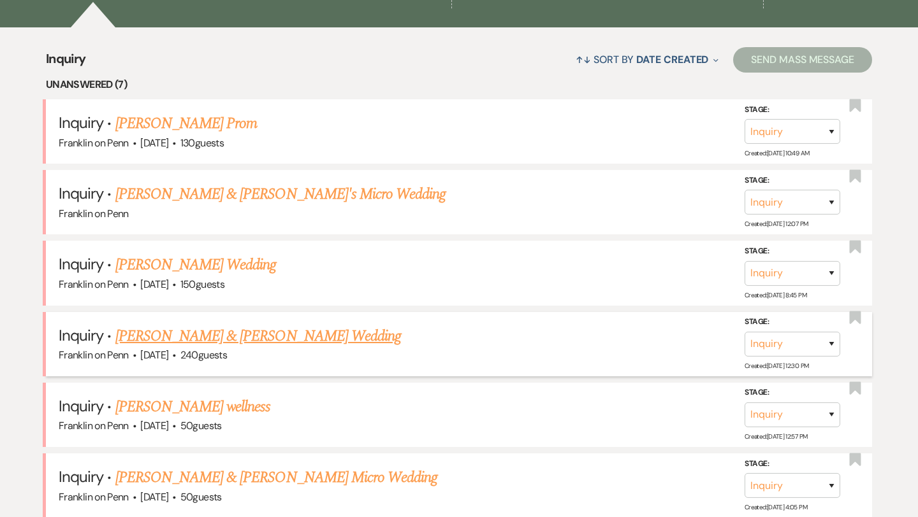
click at [251, 339] on link "[PERSON_NAME] & [PERSON_NAME] Wedding" at bounding box center [257, 336] width 285 height 23
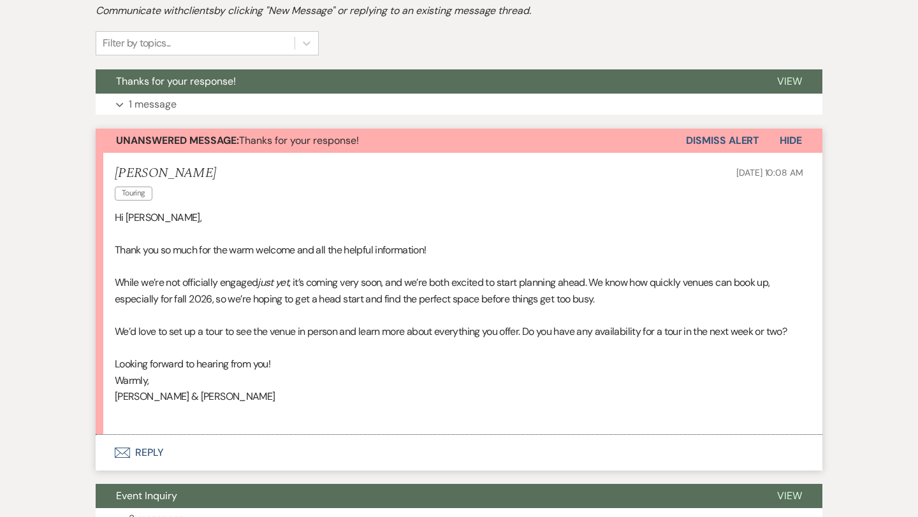
scroll to position [518, 0]
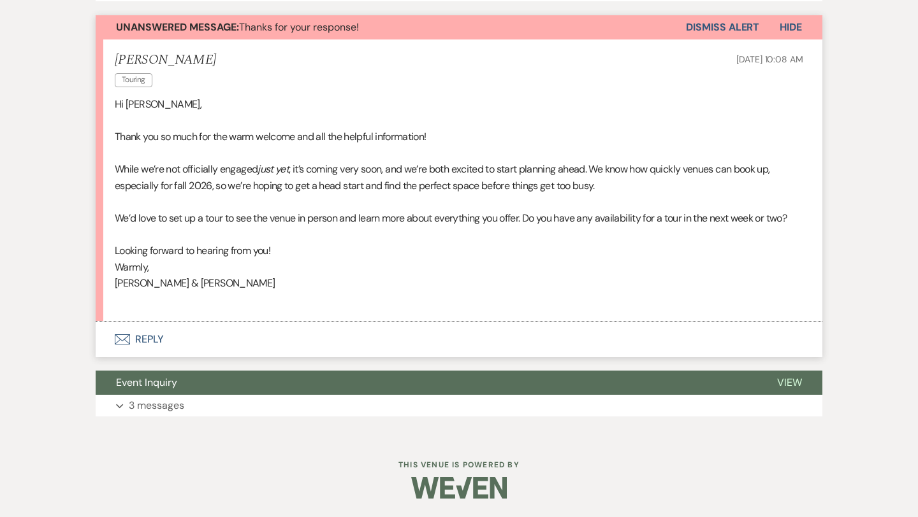
click at [146, 336] on button "Envelope Reply" at bounding box center [459, 340] width 726 height 36
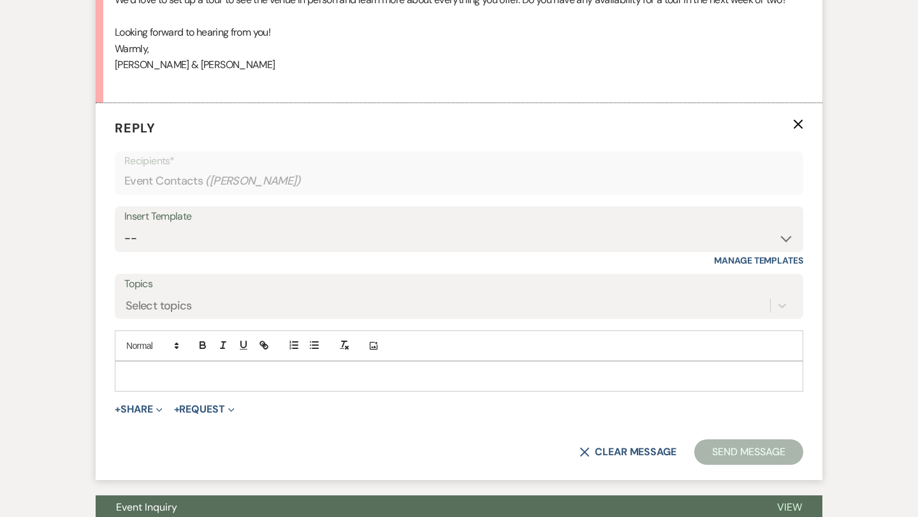
scroll to position [0, 0]
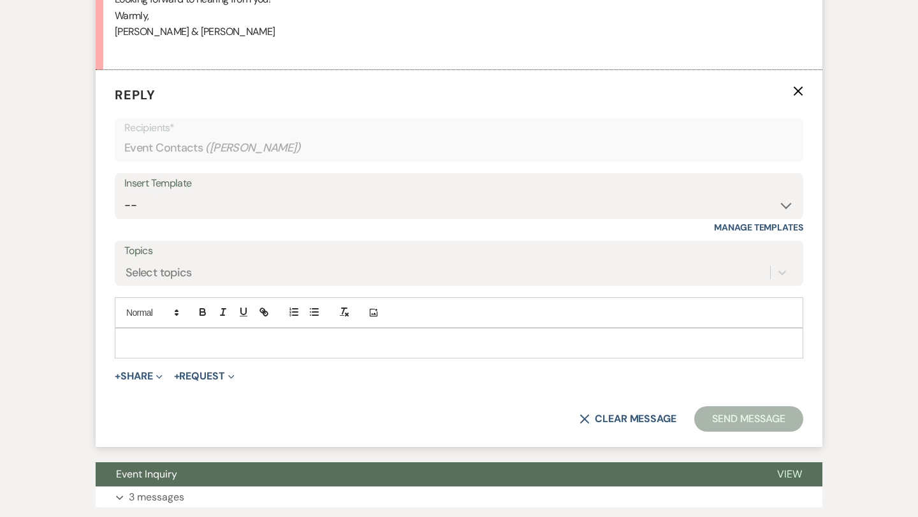
click at [145, 342] on p at bounding box center [459, 343] width 668 height 14
paste div
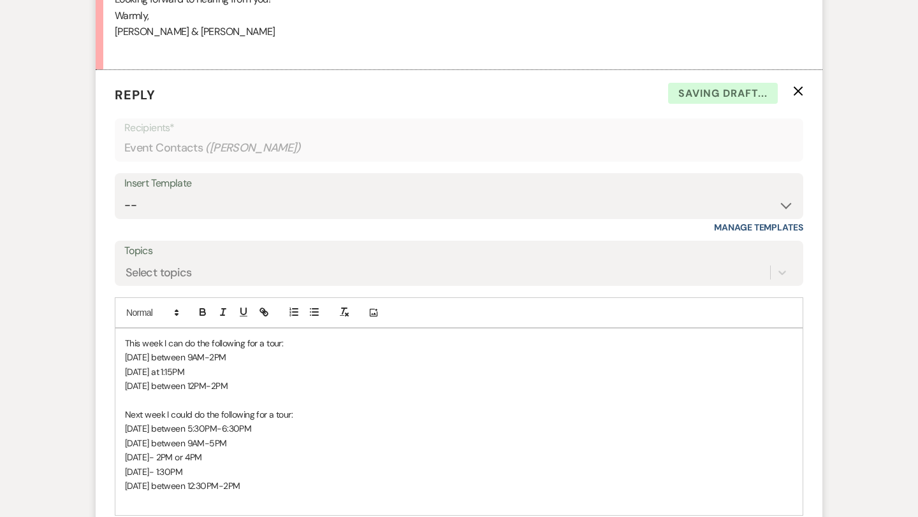
click at [127, 340] on span "This week I can do the following for a tour:" at bounding box center [204, 343] width 158 height 11
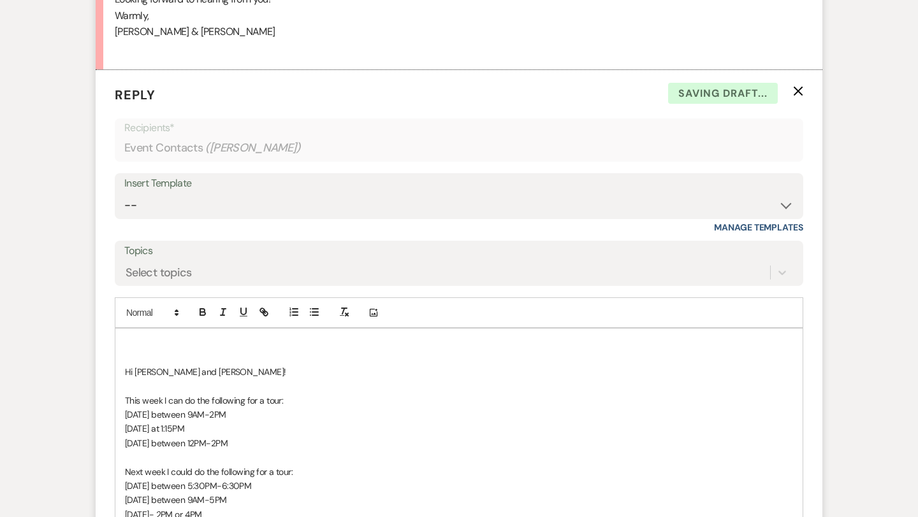
click at [126, 369] on span "Hi [PERSON_NAME] and [PERSON_NAME]!" at bounding box center [205, 371] width 161 height 11
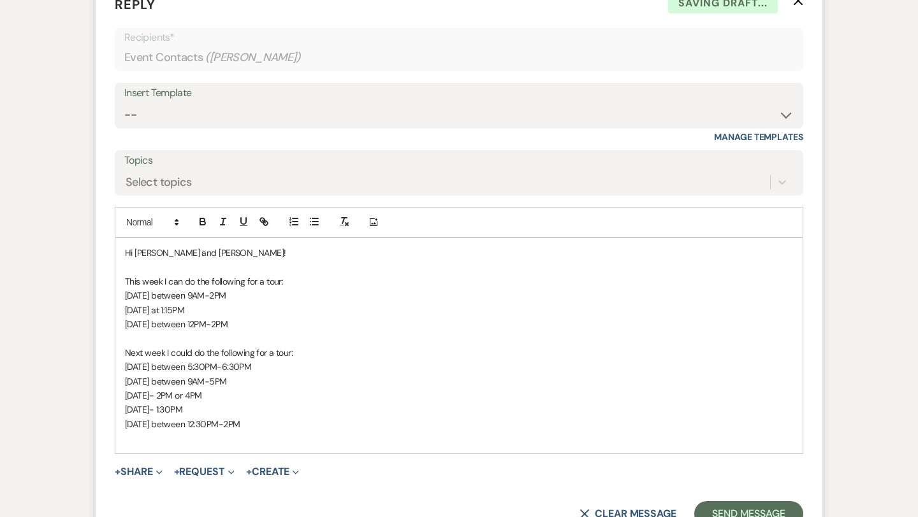
scroll to position [900, 0]
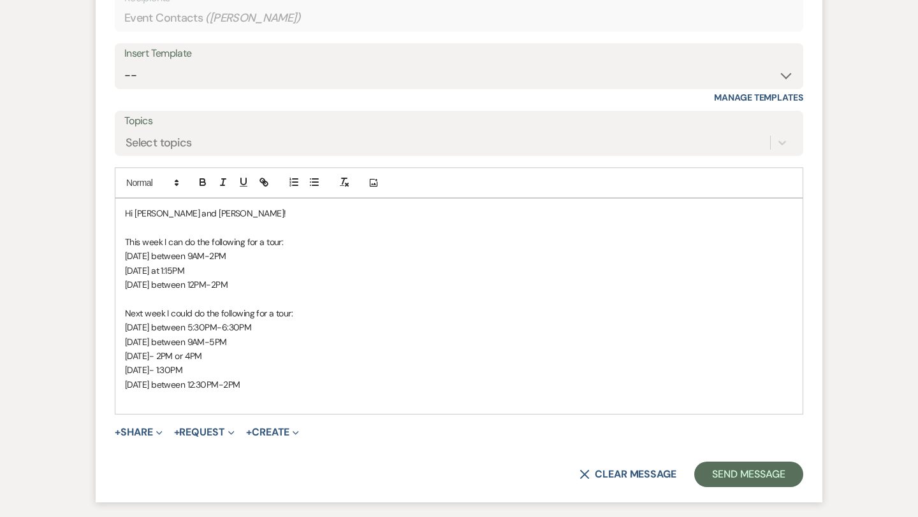
click at [278, 383] on p "[DATE] between 12:30PM-2PM" at bounding box center [459, 385] width 668 height 14
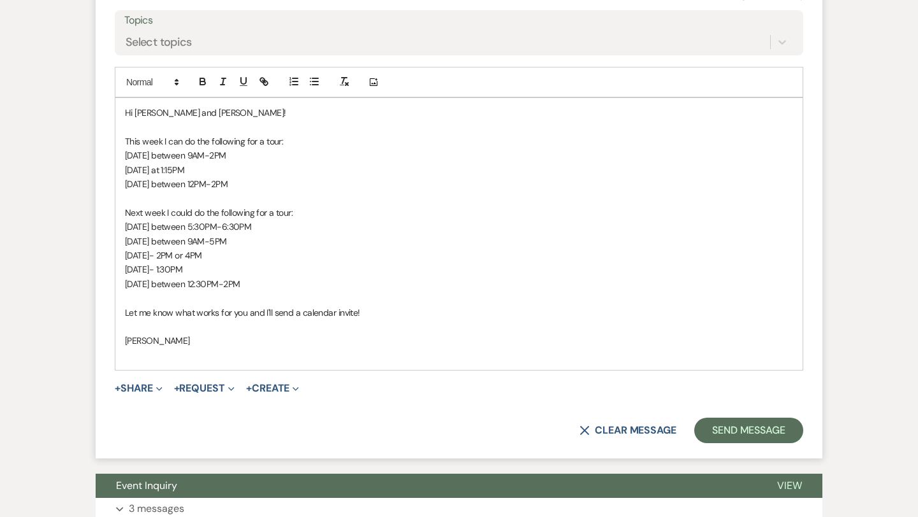
scroll to position [1012, 0]
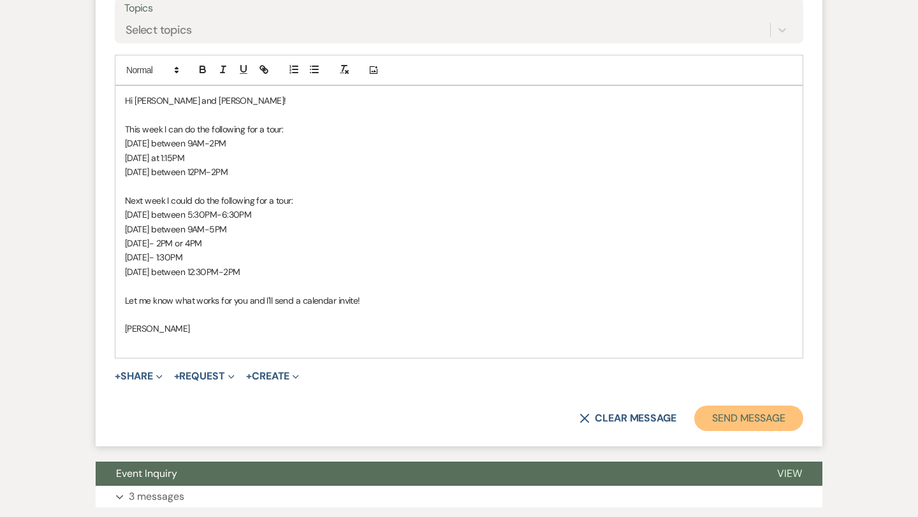
click at [730, 419] on button "Send Message" at bounding box center [748, 418] width 109 height 25
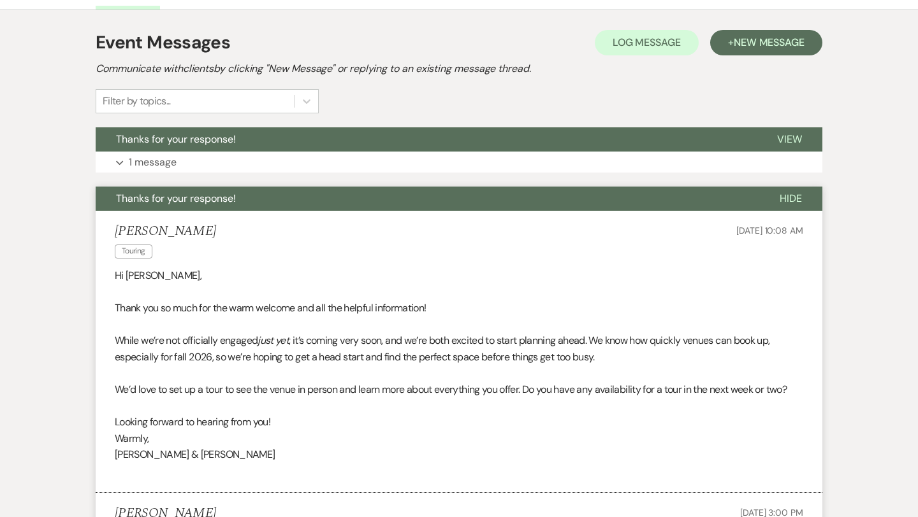
scroll to position [0, 0]
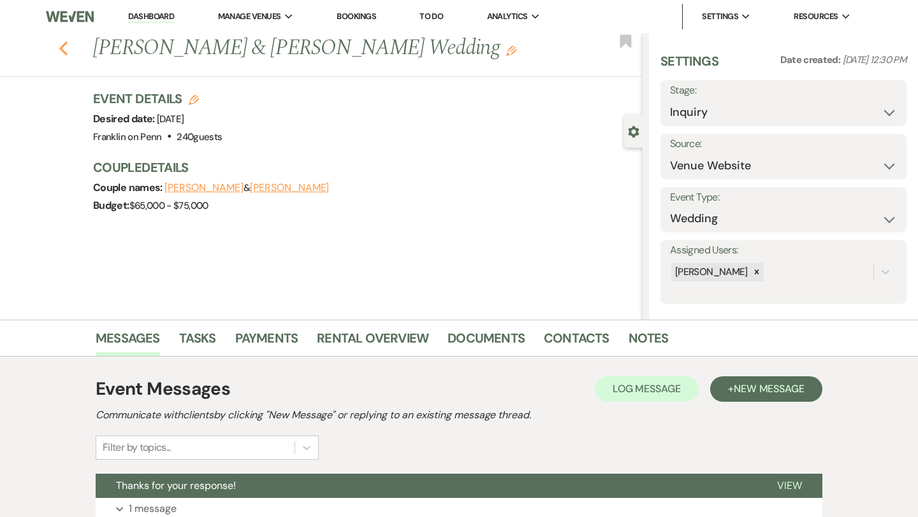
click at [61, 47] on use "button" at bounding box center [63, 48] width 8 height 14
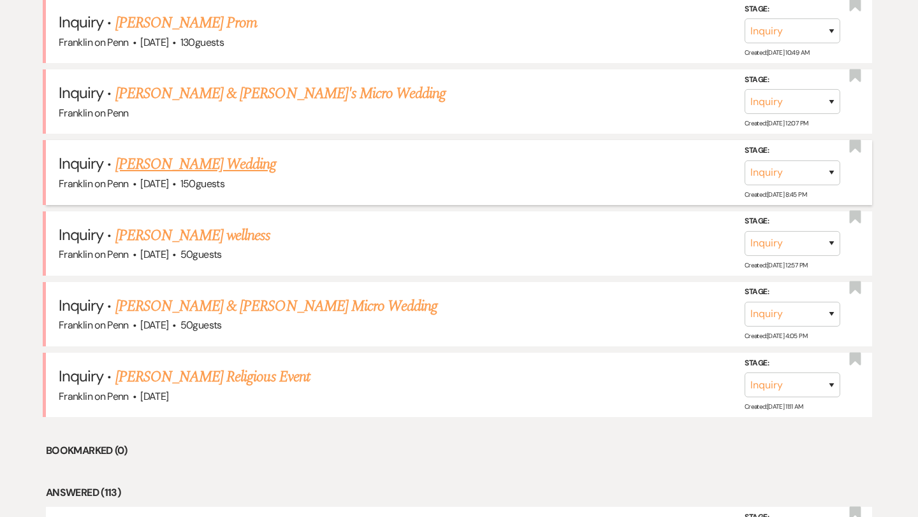
scroll to position [577, 0]
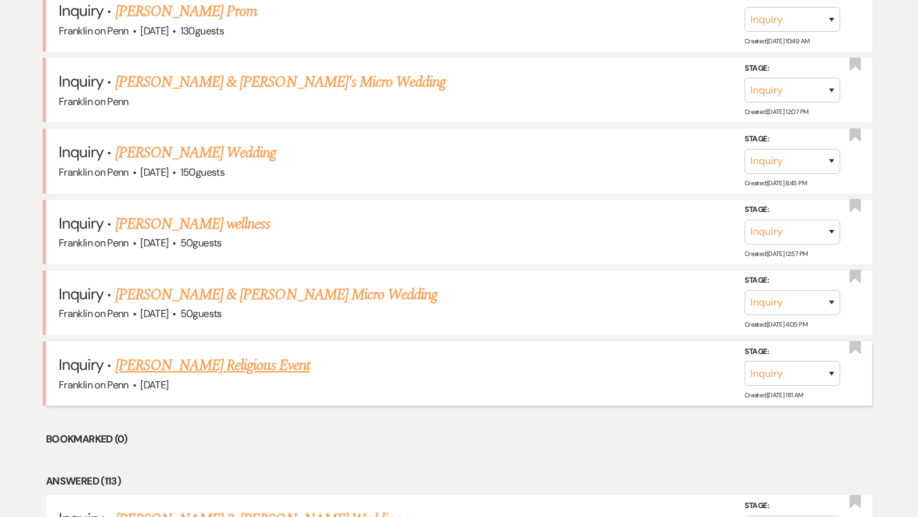
click at [255, 363] on link "[PERSON_NAME] Religious Event" at bounding box center [212, 365] width 194 height 23
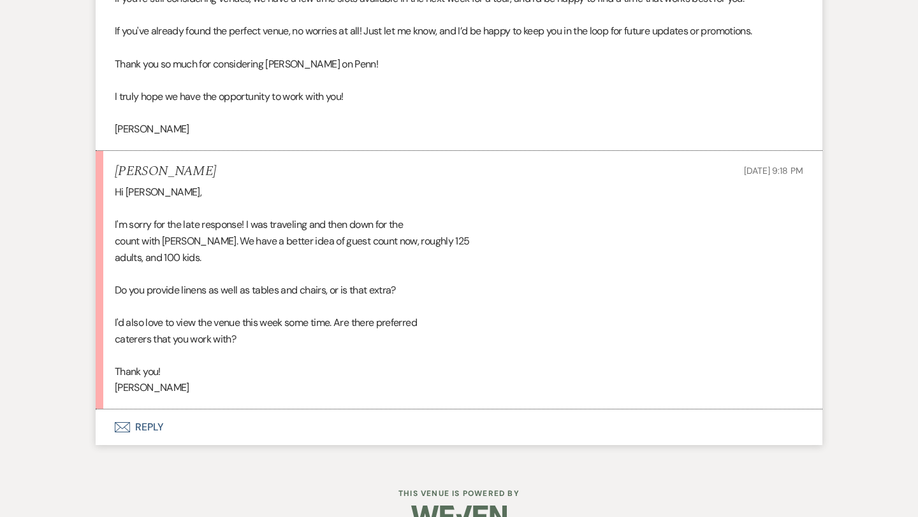
scroll to position [1532, 0]
